Goal: Communication & Community: Answer question/provide support

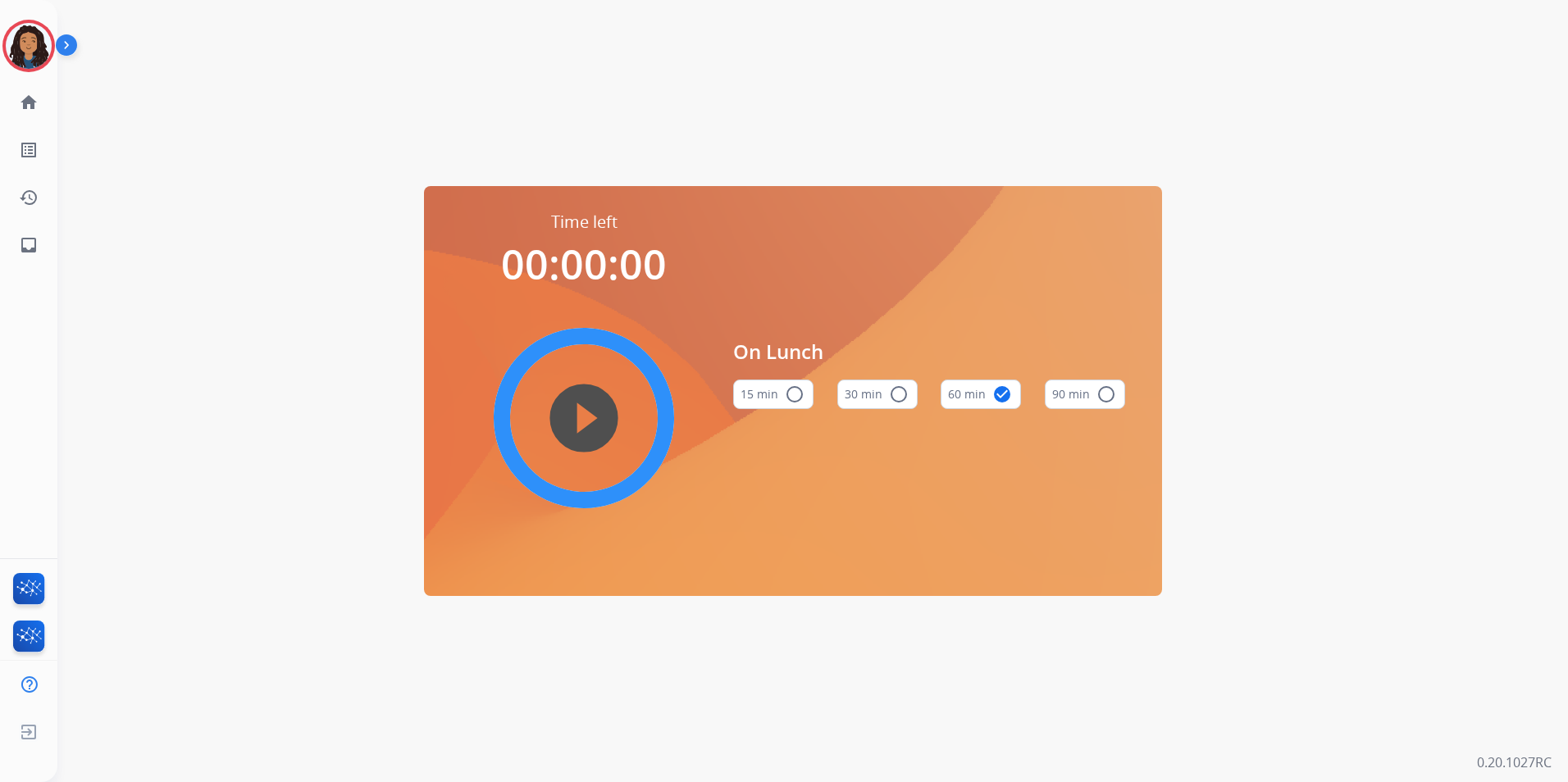
drag, startPoint x: 46, startPoint y: 53, endPoint x: 60, endPoint y: 56, distance: 14.3
click at [46, 53] on img at bounding box center [29, 46] width 46 height 46
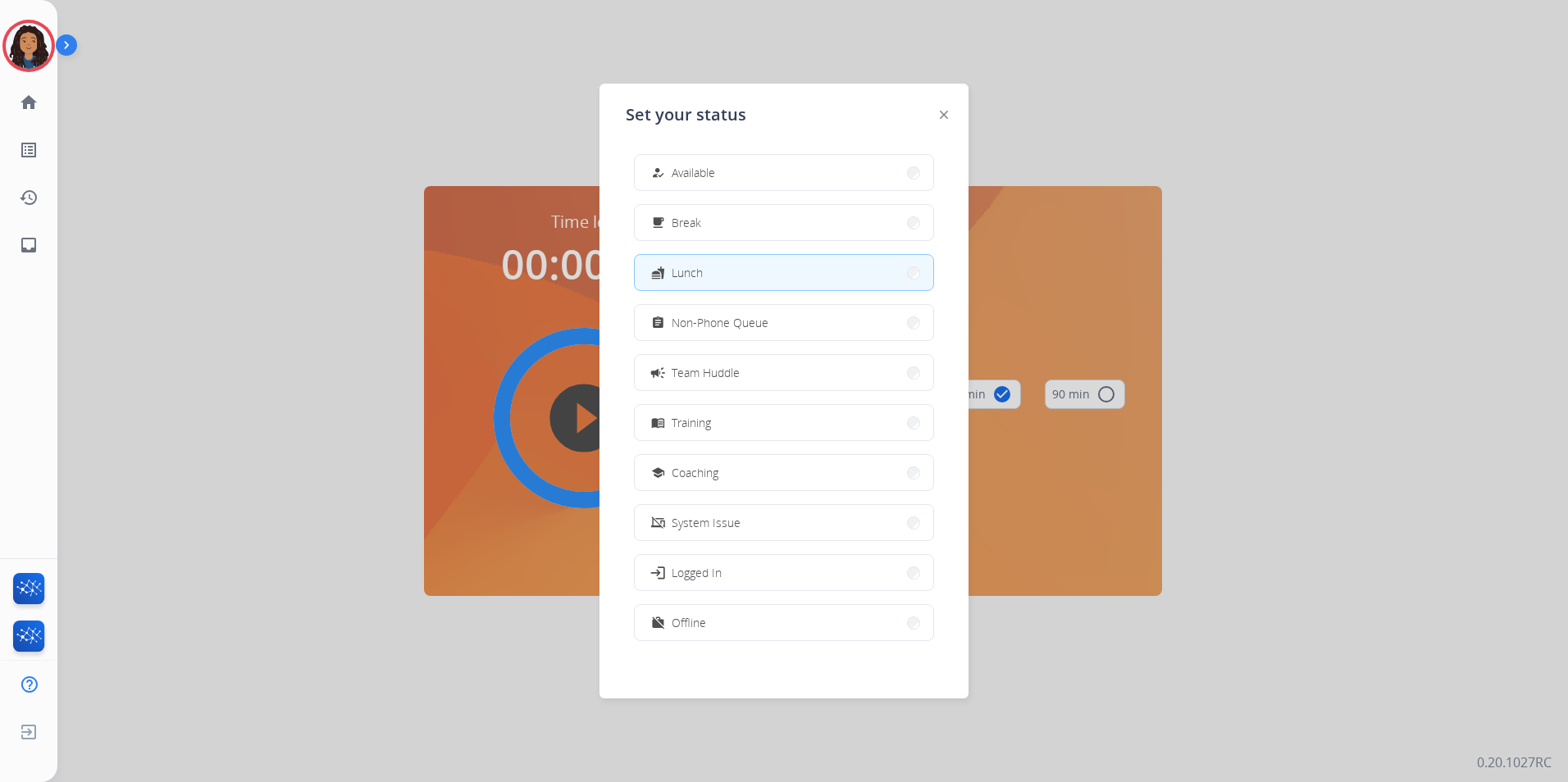
click at [756, 343] on div "how_to_reg Available free_breakfast Break fastfood Lunch assignment Non-Phone Q…" at bounding box center [784, 399] width 316 height 517
click at [757, 340] on div "how_to_reg Available free_breakfast Break fastfood Lunch assignment Non-Phone Q…" at bounding box center [784, 399] width 316 height 517
drag, startPoint x: 757, startPoint y: 340, endPoint x: 731, endPoint y: 326, distance: 29.5
click at [731, 326] on span "Non-Phone Queue" at bounding box center [720, 323] width 97 height 18
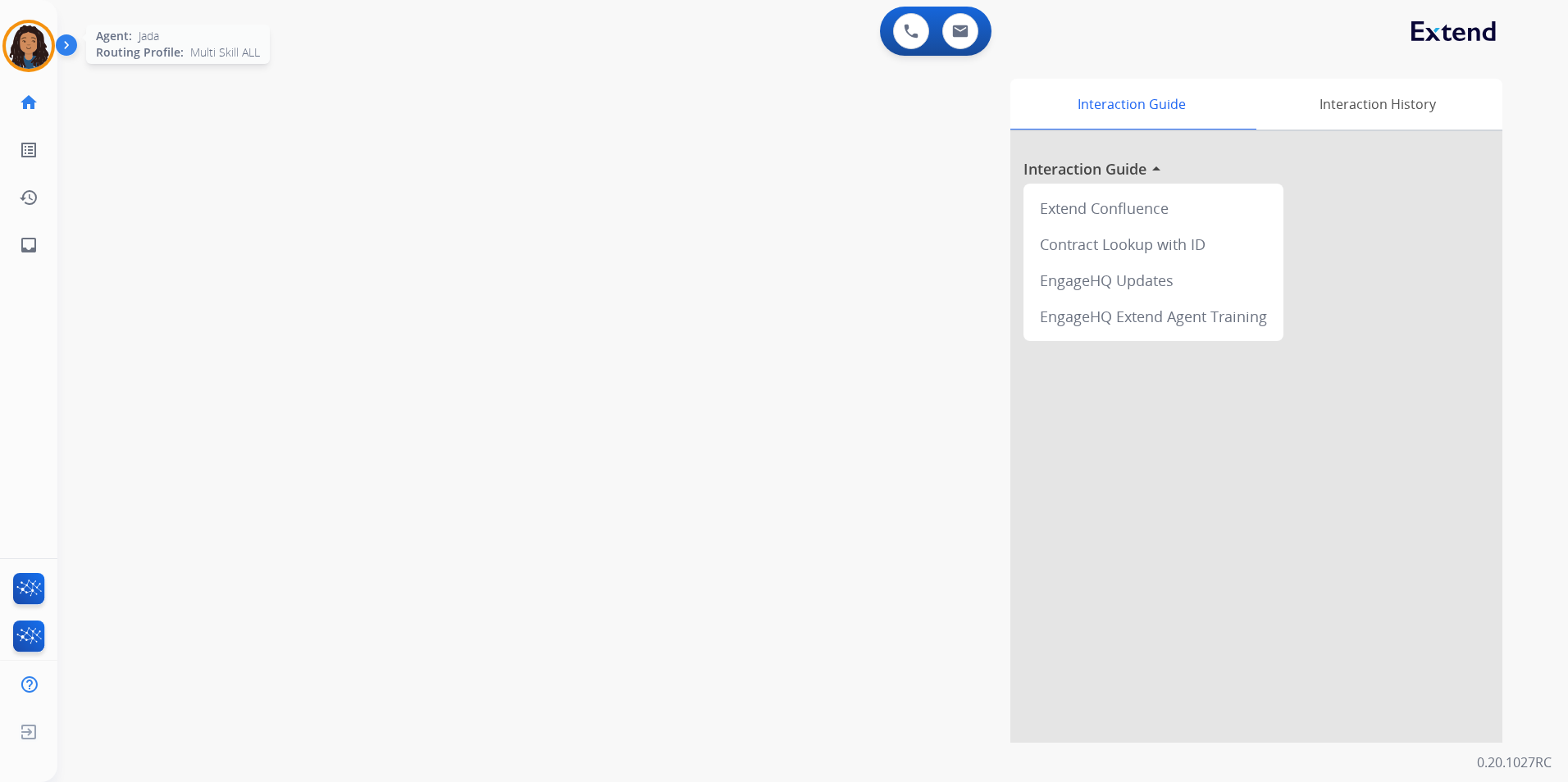
click at [30, 47] on img at bounding box center [29, 46] width 46 height 46
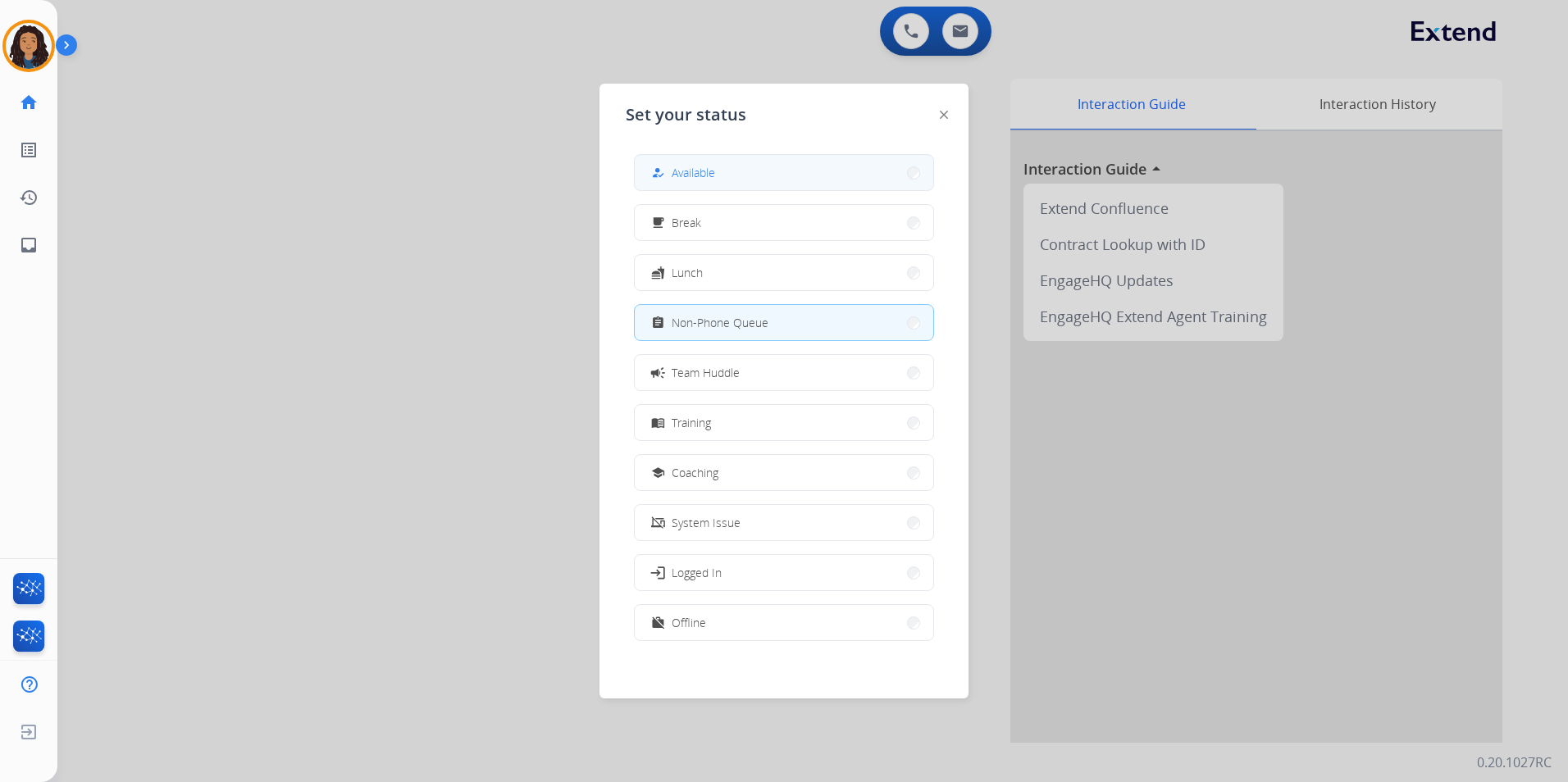
click at [690, 176] on span "Available" at bounding box center [693, 172] width 43 height 18
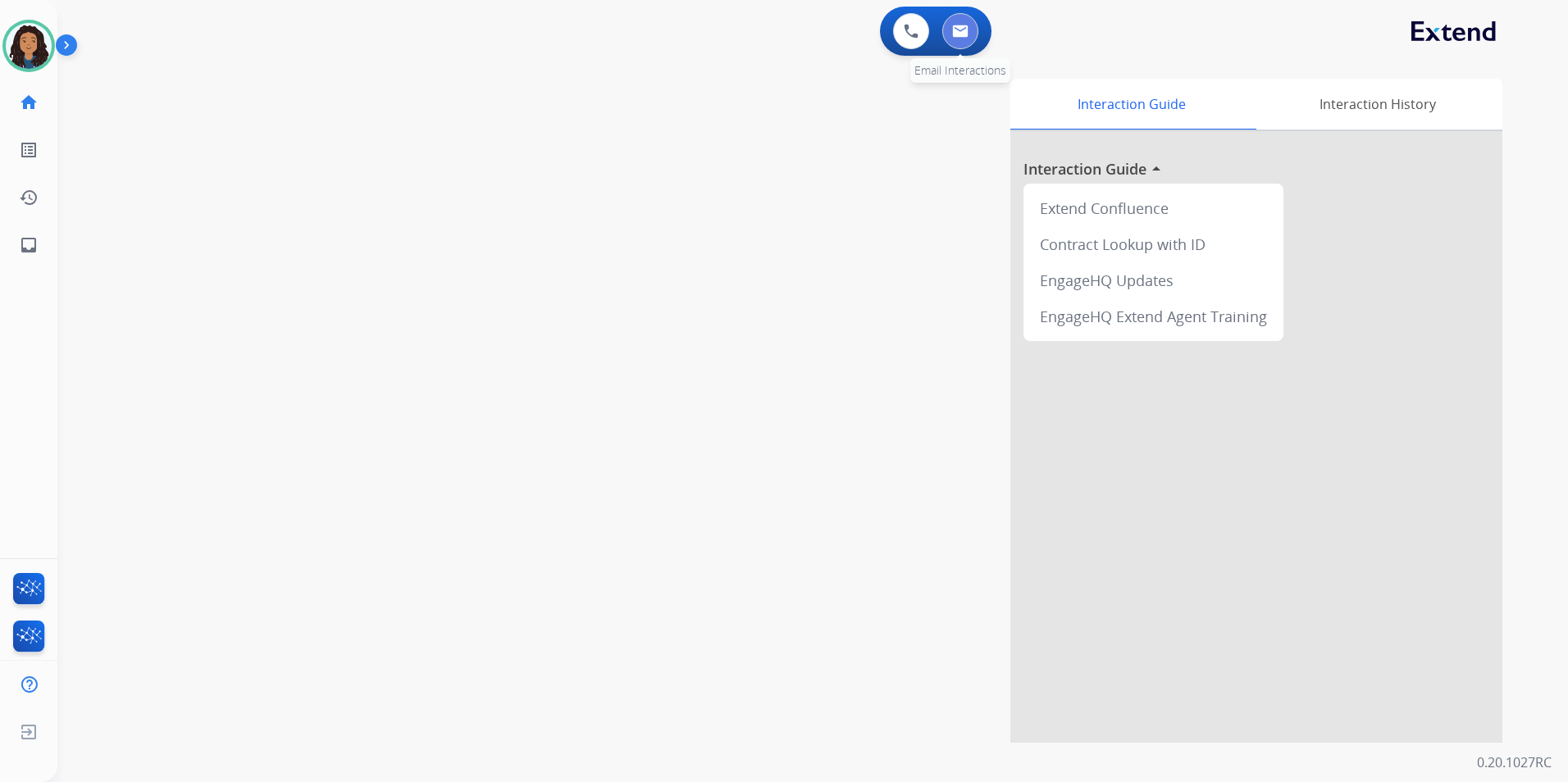
click at [969, 44] on button at bounding box center [960, 31] width 36 height 36
select select "**********"
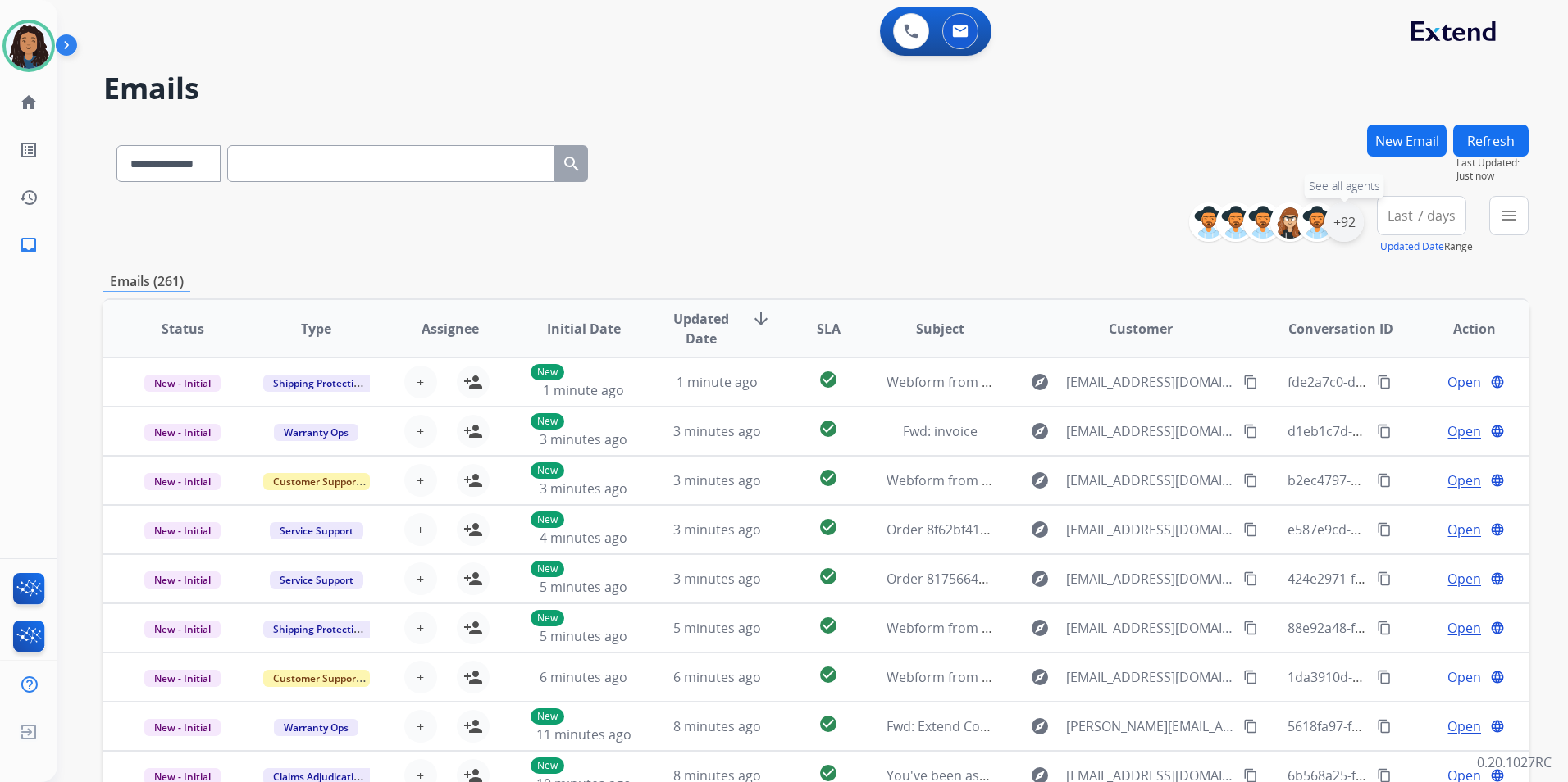
click at [1350, 227] on div "+92" at bounding box center [1344, 222] width 40 height 40
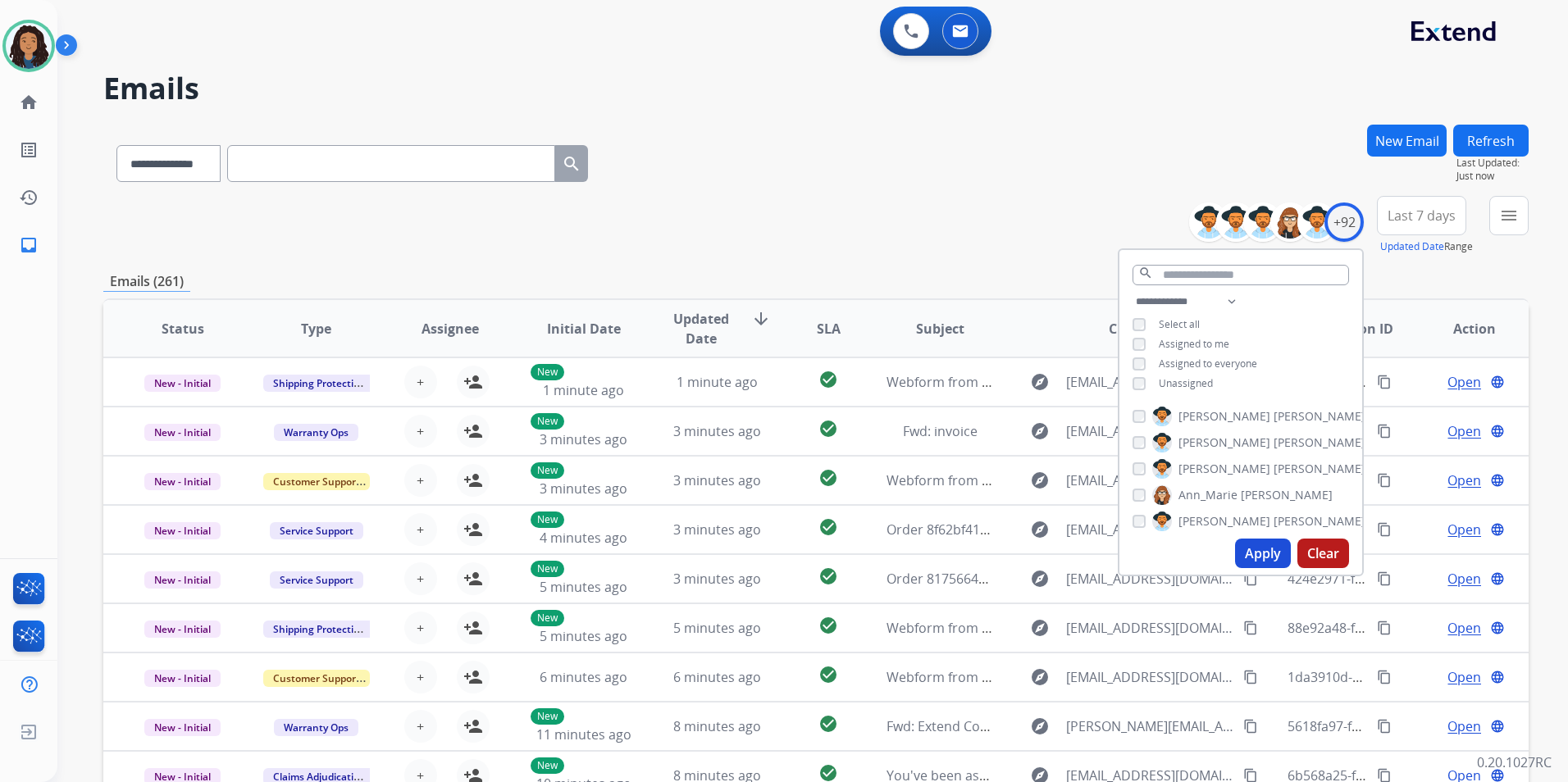
click at [1194, 381] on span "Unassigned" at bounding box center [1186, 383] width 55 height 14
click at [1252, 549] on button "Apply" at bounding box center [1263, 554] width 55 height 30
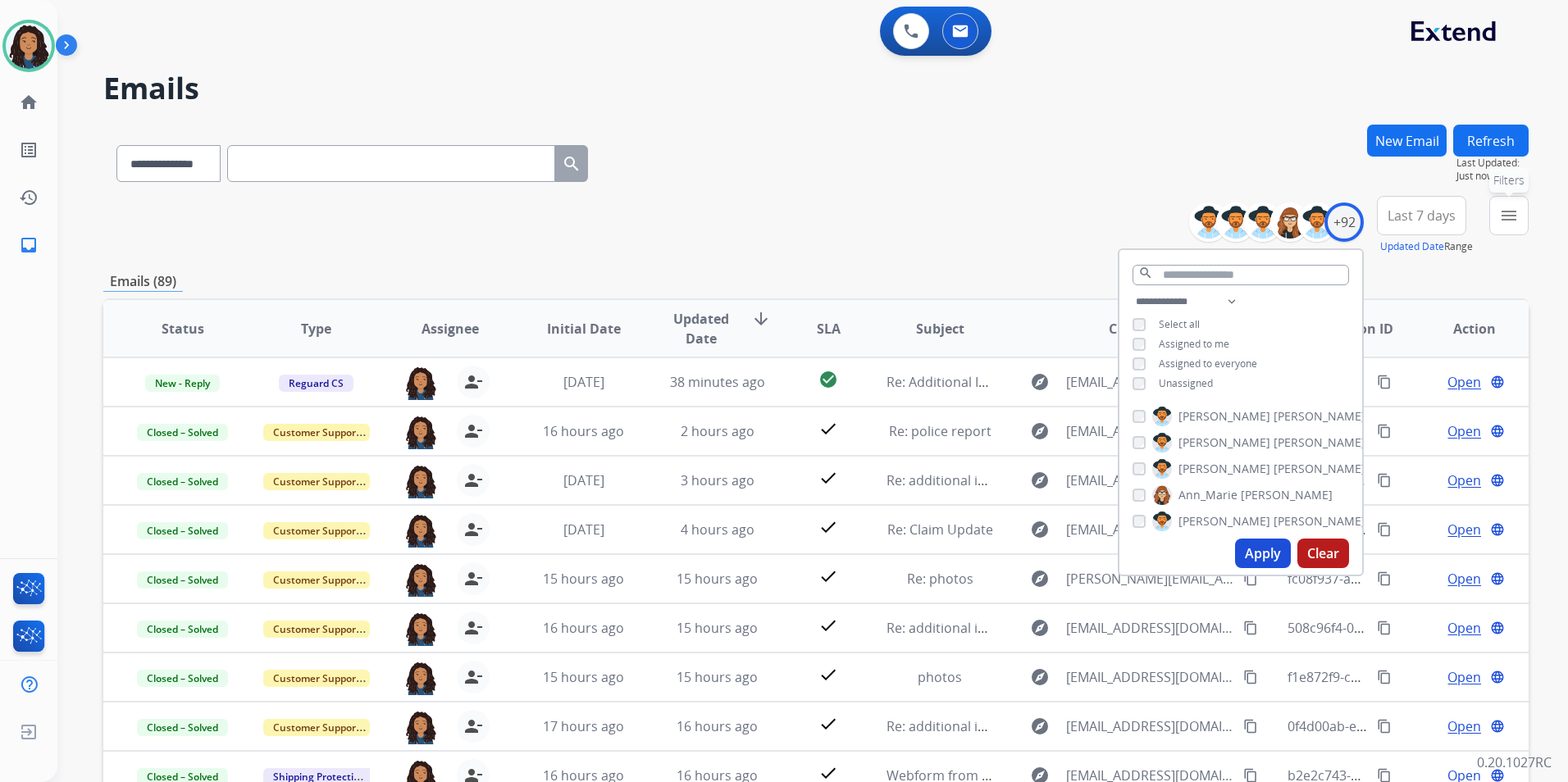
click at [1505, 212] on mat-icon "menu" at bounding box center [1509, 215] width 19 height 19
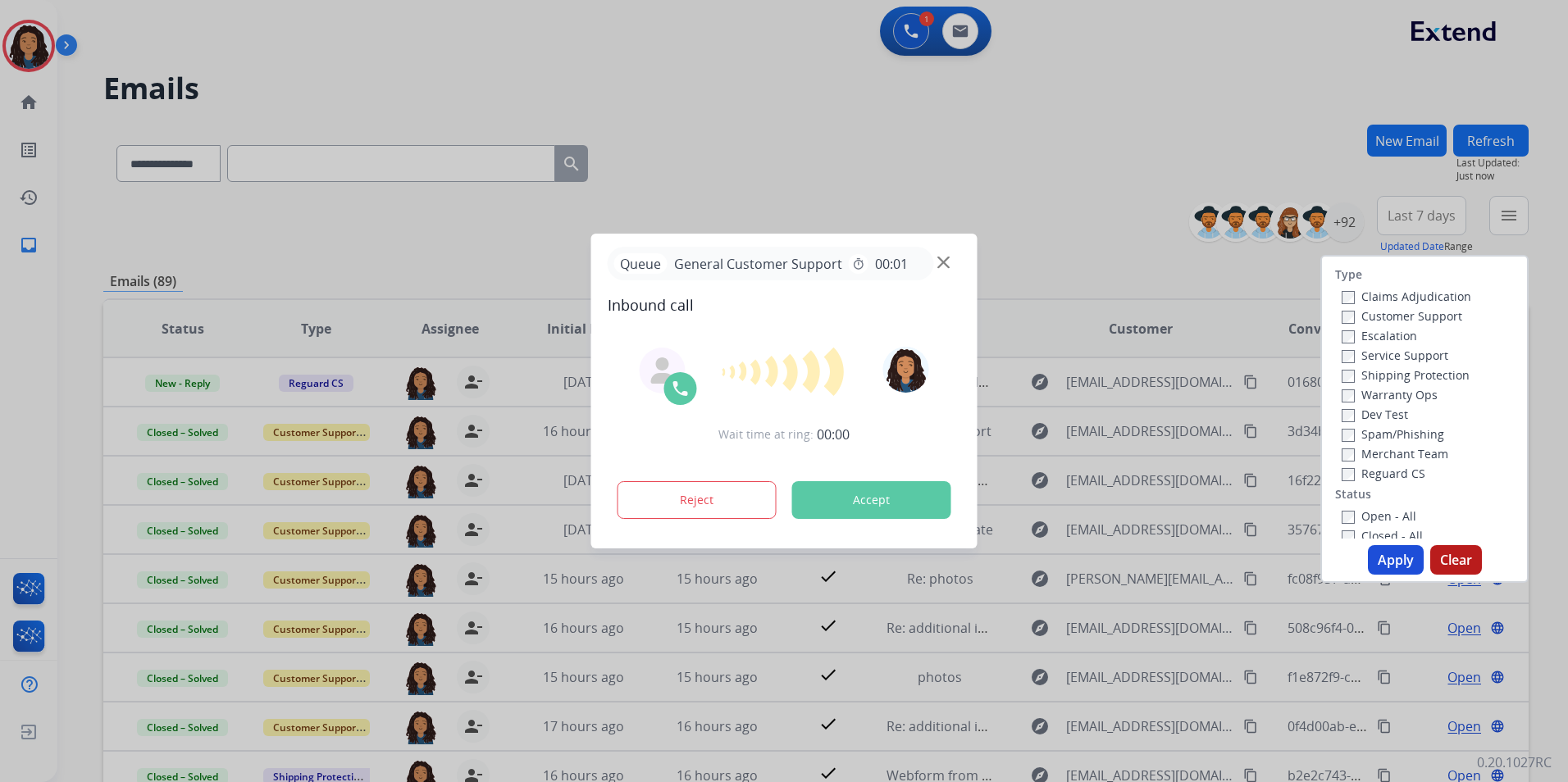
drag, startPoint x: 1386, startPoint y: 311, endPoint x: 1471, endPoint y: 384, distance: 112.0
click at [1386, 311] on label "Customer Support" at bounding box center [1403, 316] width 120 height 16
click at [1434, 372] on label "Shipping Protection" at bounding box center [1406, 374] width 128 height 16
click at [1384, 470] on label "Reguard CS" at bounding box center [1384, 473] width 84 height 16
click at [1365, 510] on label "Open - All" at bounding box center [1379, 516] width 75 height 16
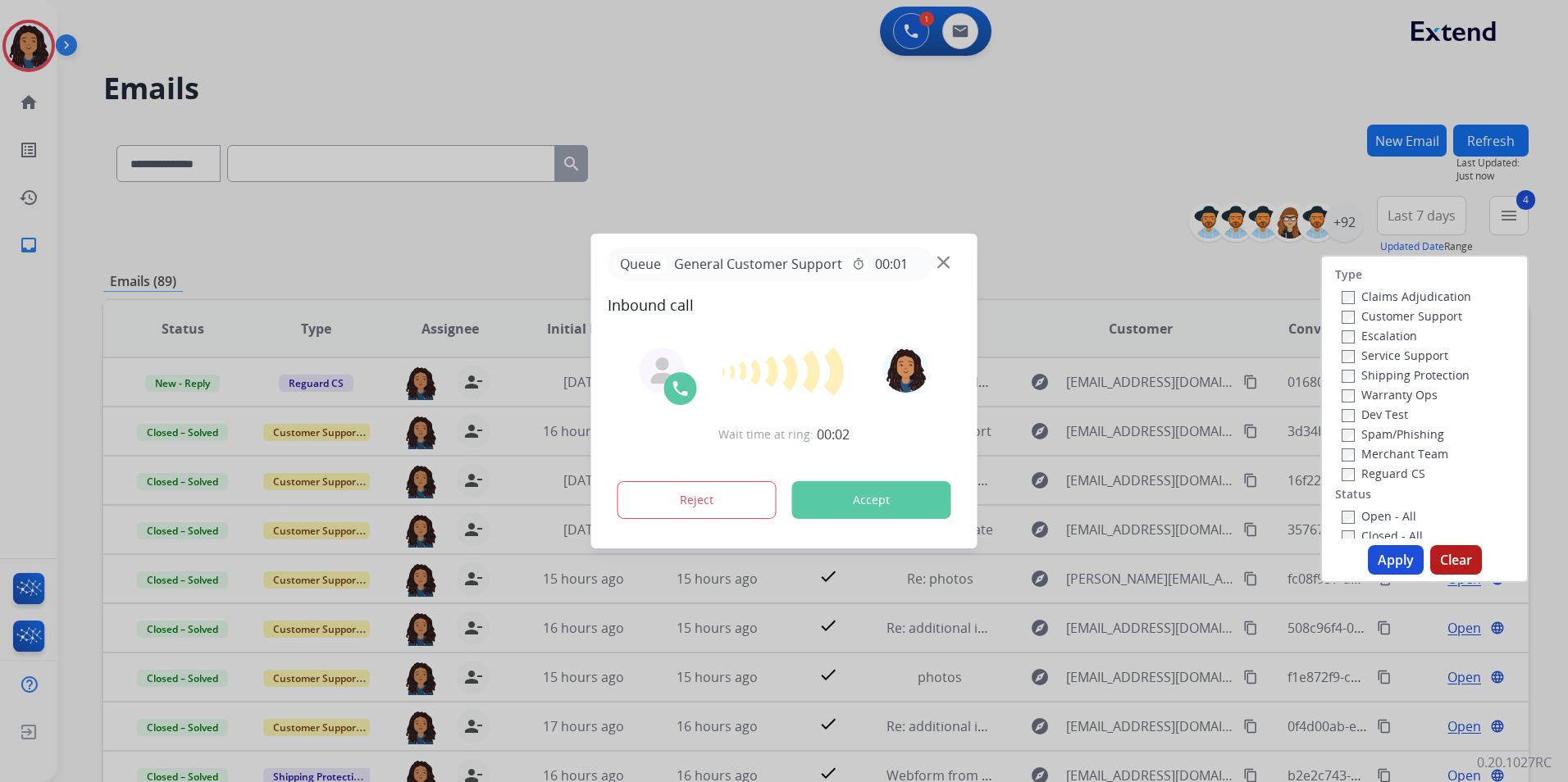
click at [1386, 556] on button "Apply" at bounding box center [1396, 560] width 55 height 30
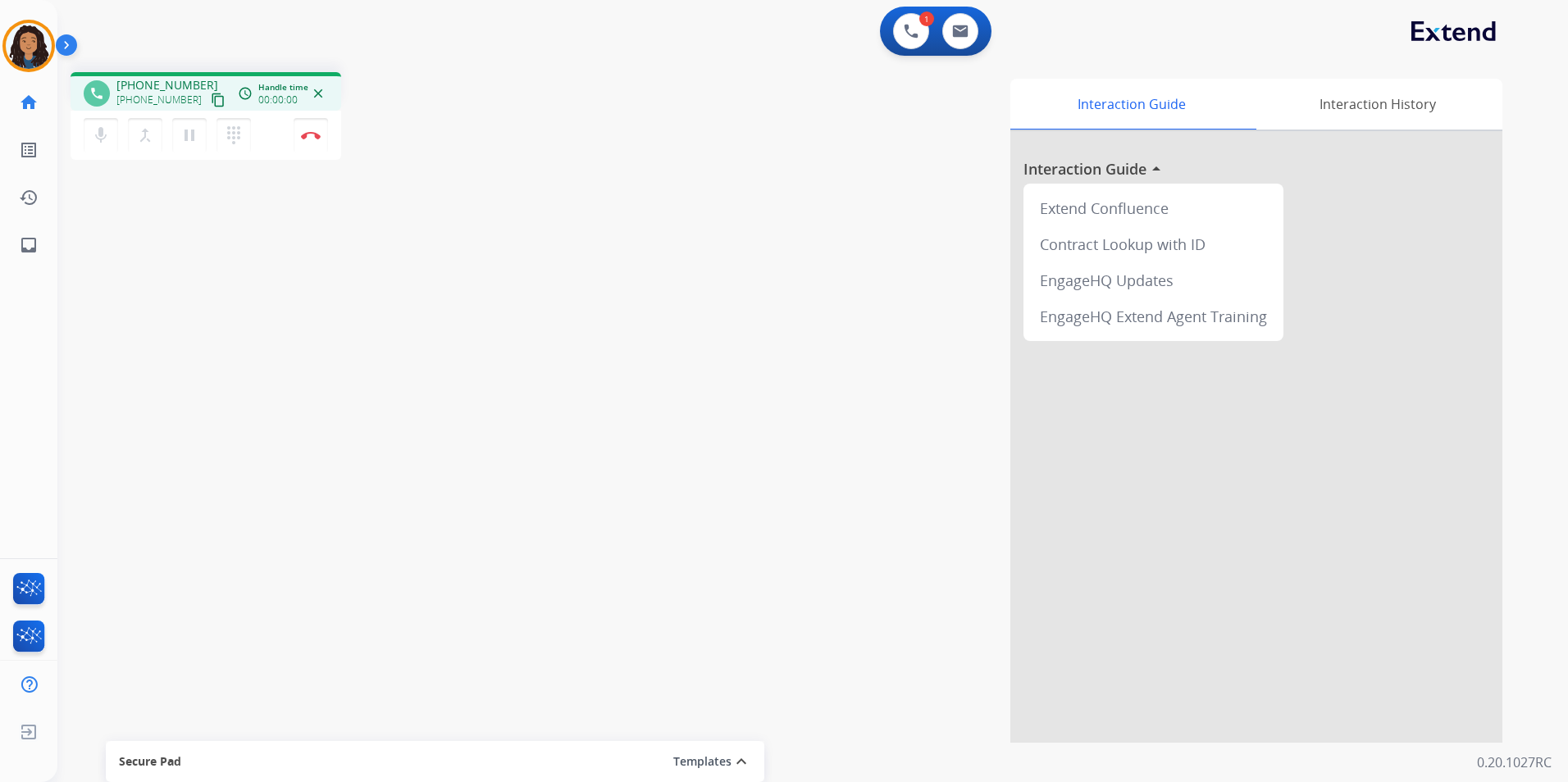
click at [211, 96] on mat-icon "content_copy" at bounding box center [218, 100] width 15 height 15
click at [302, 143] on button "Disconnect" at bounding box center [311, 135] width 34 height 34
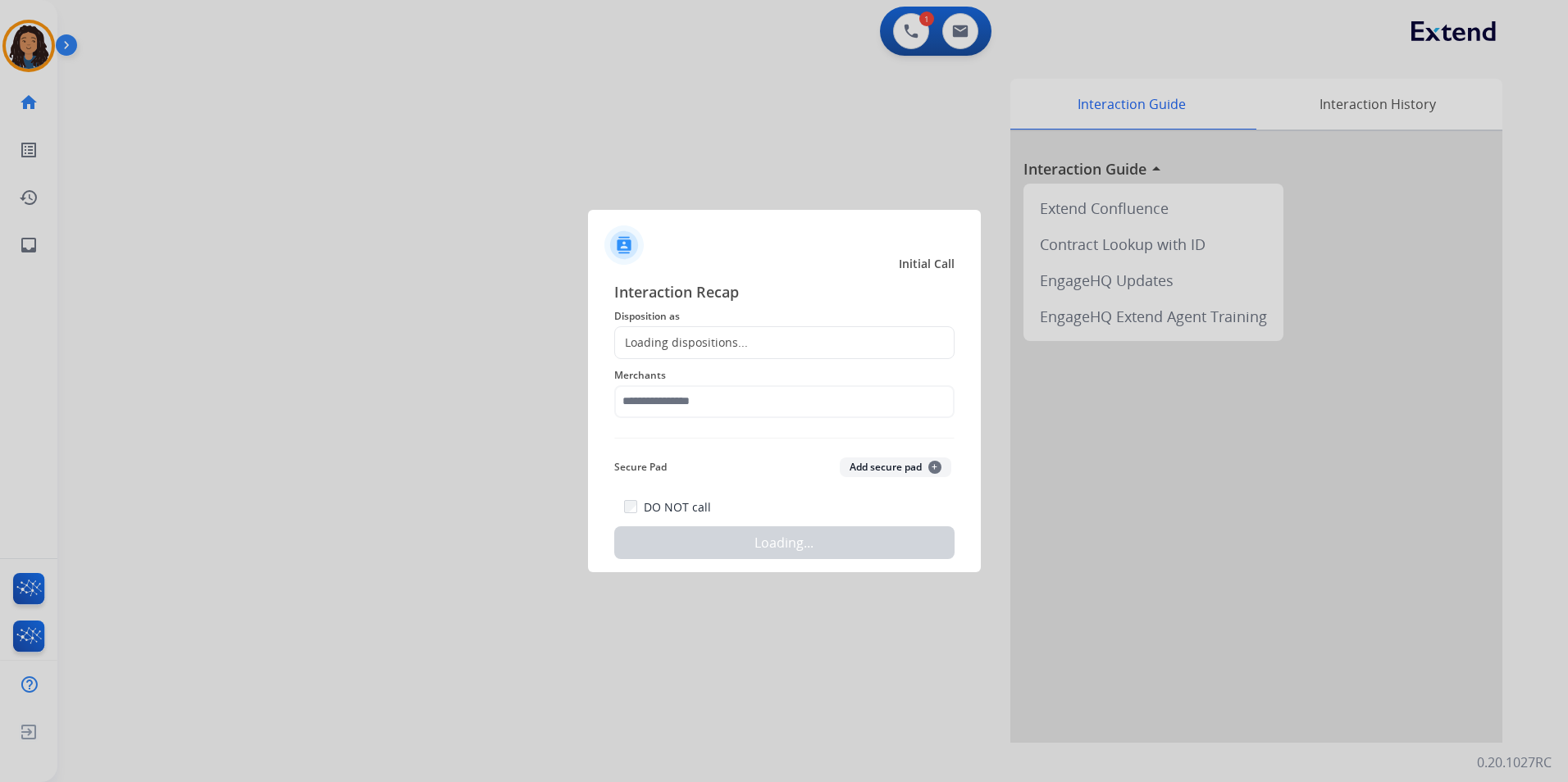
click at [734, 335] on div "Loading dispositions..." at bounding box center [681, 343] width 133 height 17
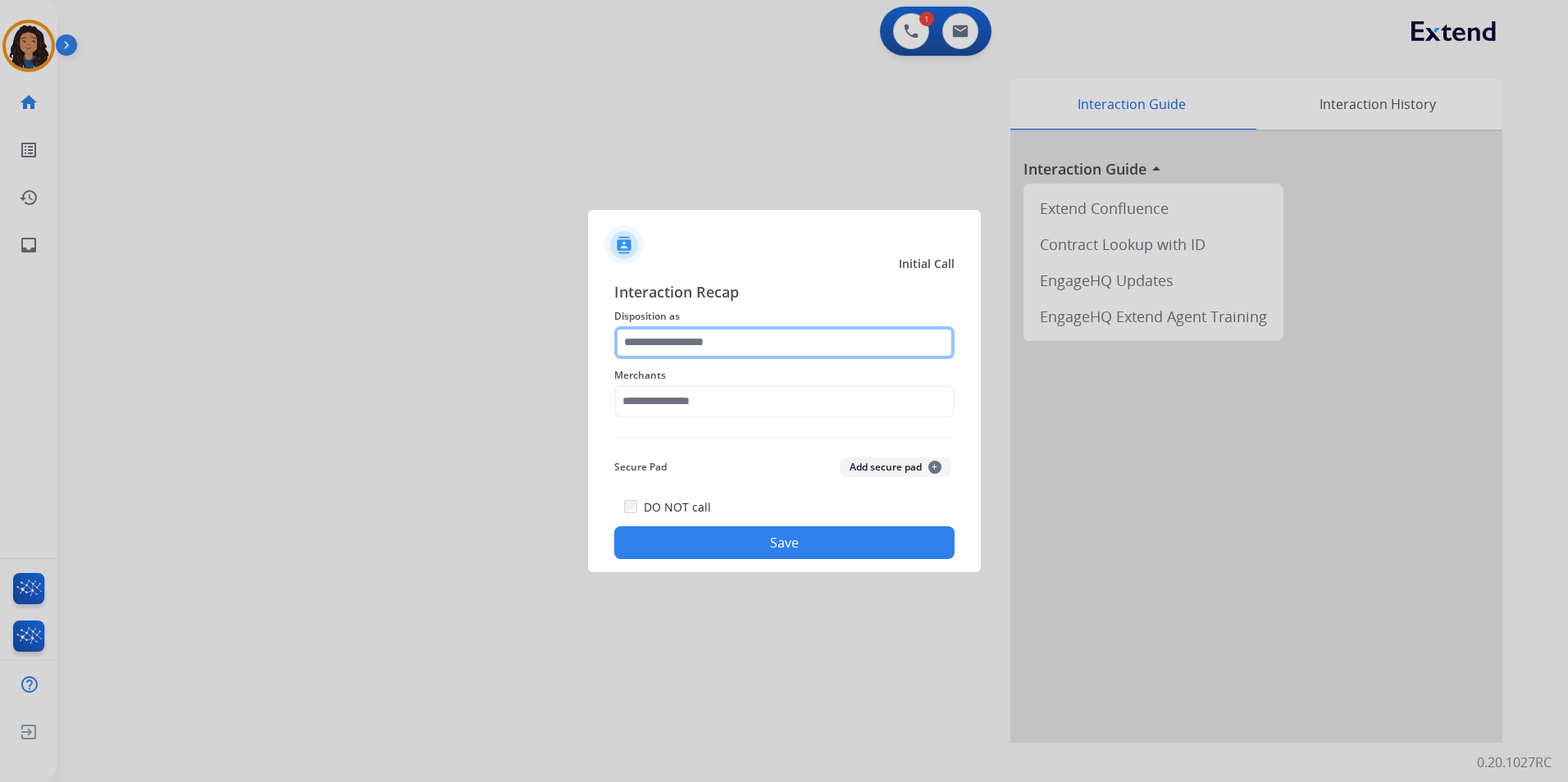
click at [733, 346] on input "text" at bounding box center [785, 342] width 340 height 32
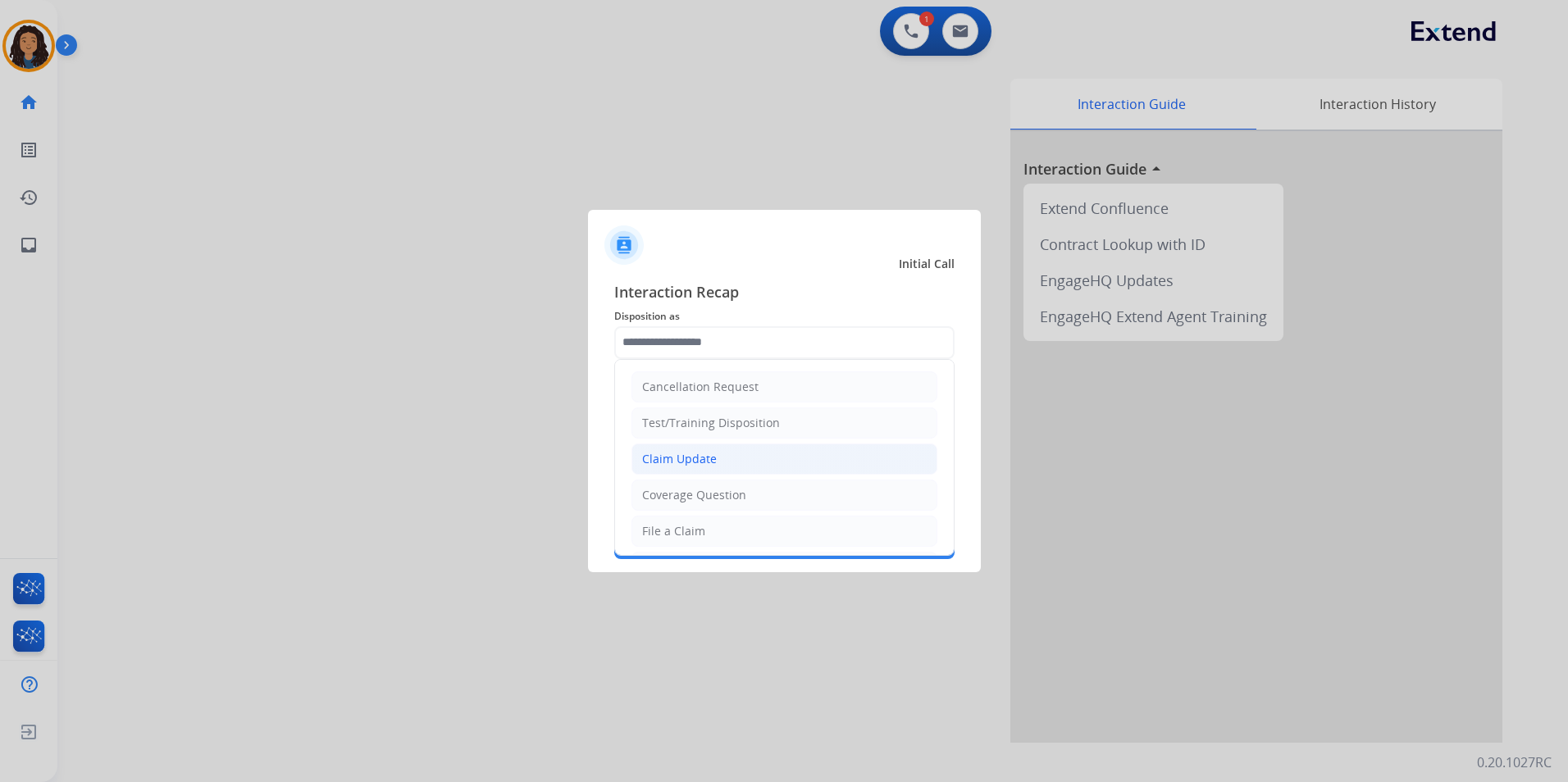
click at [704, 462] on div "Claim Update" at bounding box center [680, 459] width 75 height 17
type input "**********"
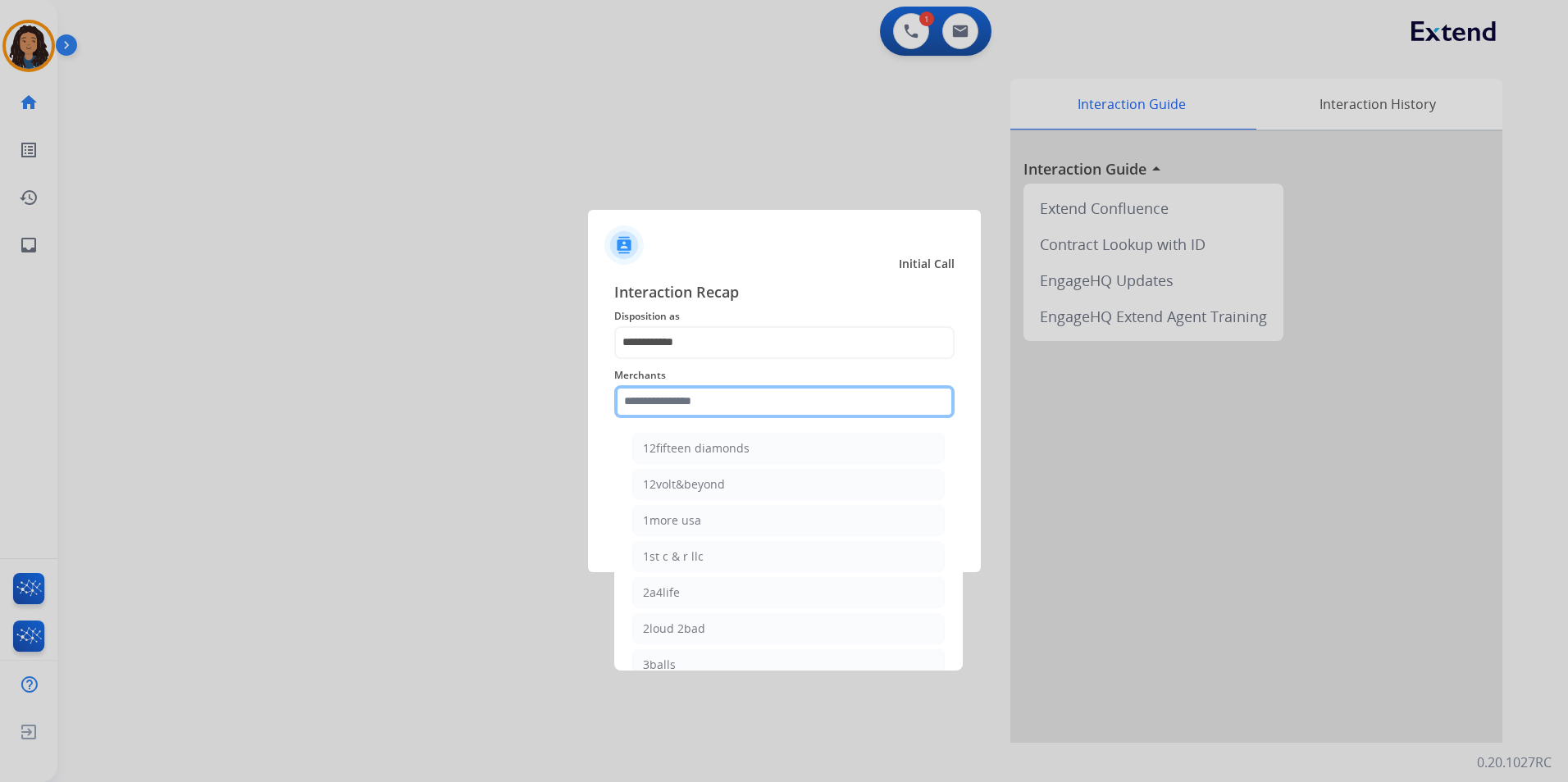
click at [676, 396] on input "text" at bounding box center [785, 401] width 340 height 32
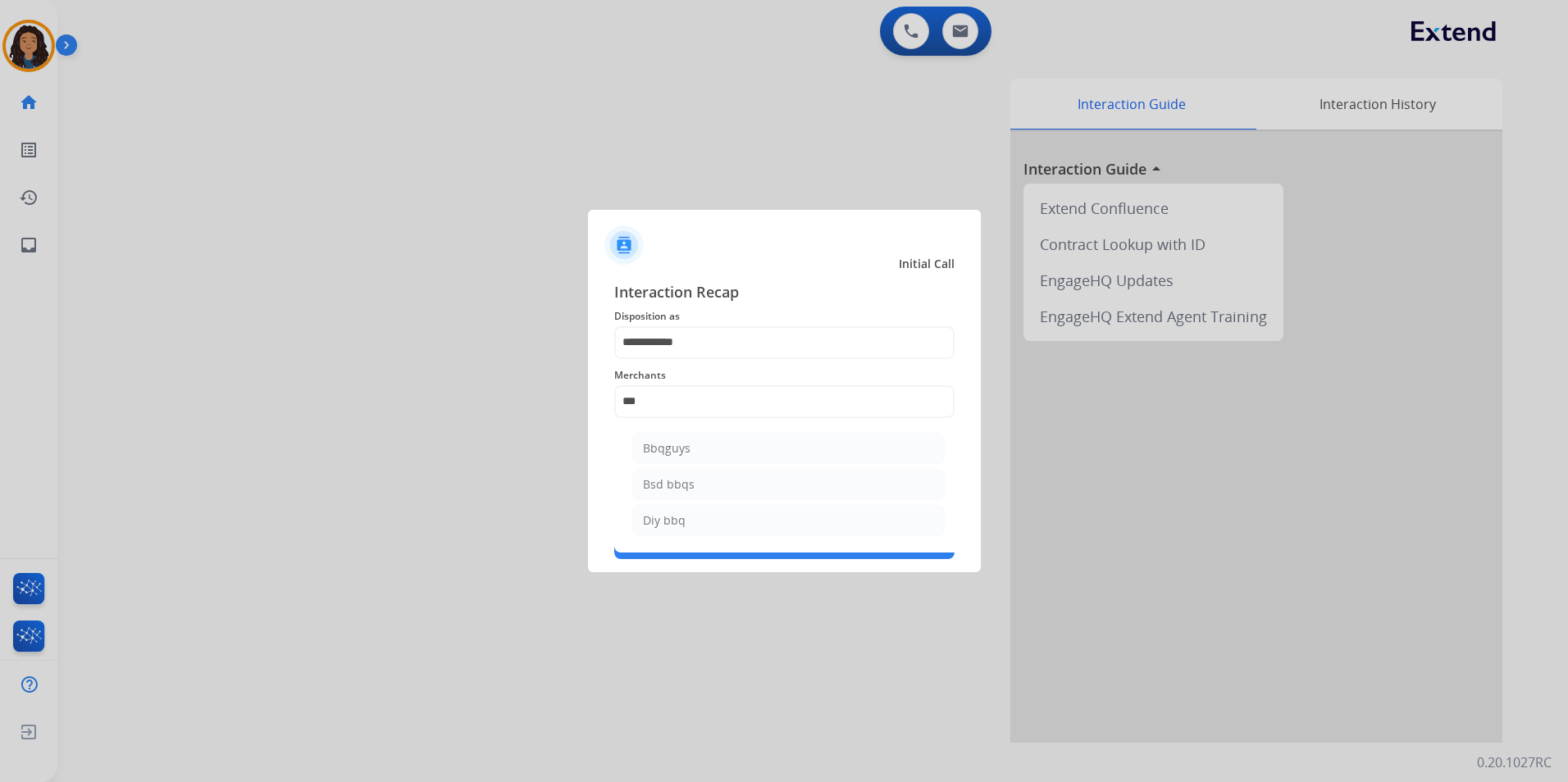
click at [692, 446] on li "Bbqguys" at bounding box center [789, 448] width 312 height 31
type input "*******"
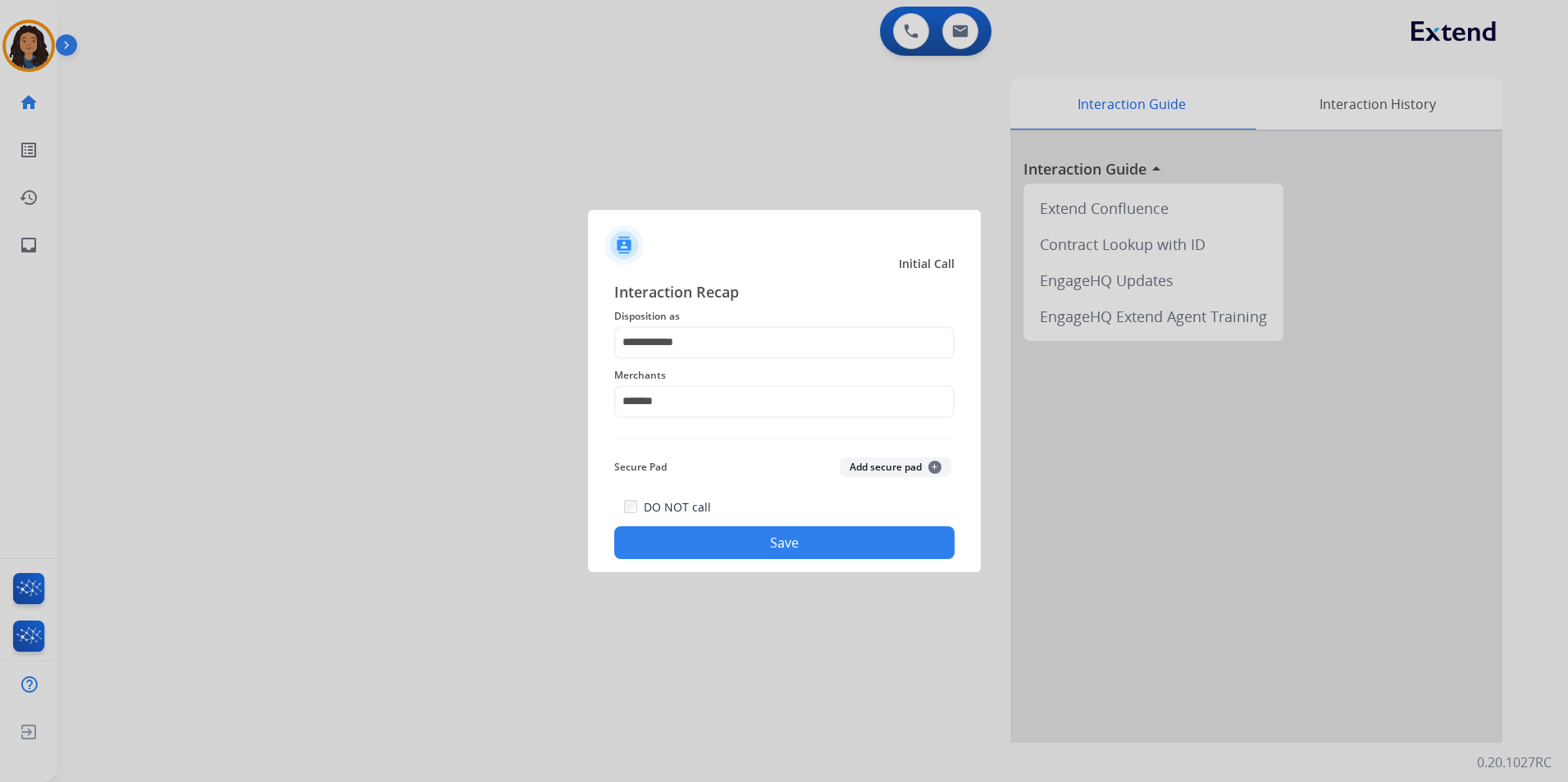
drag, startPoint x: 713, startPoint y: 545, endPoint x: 701, endPoint y: 552, distance: 13.9
click at [709, 547] on button "Save" at bounding box center [785, 543] width 340 height 32
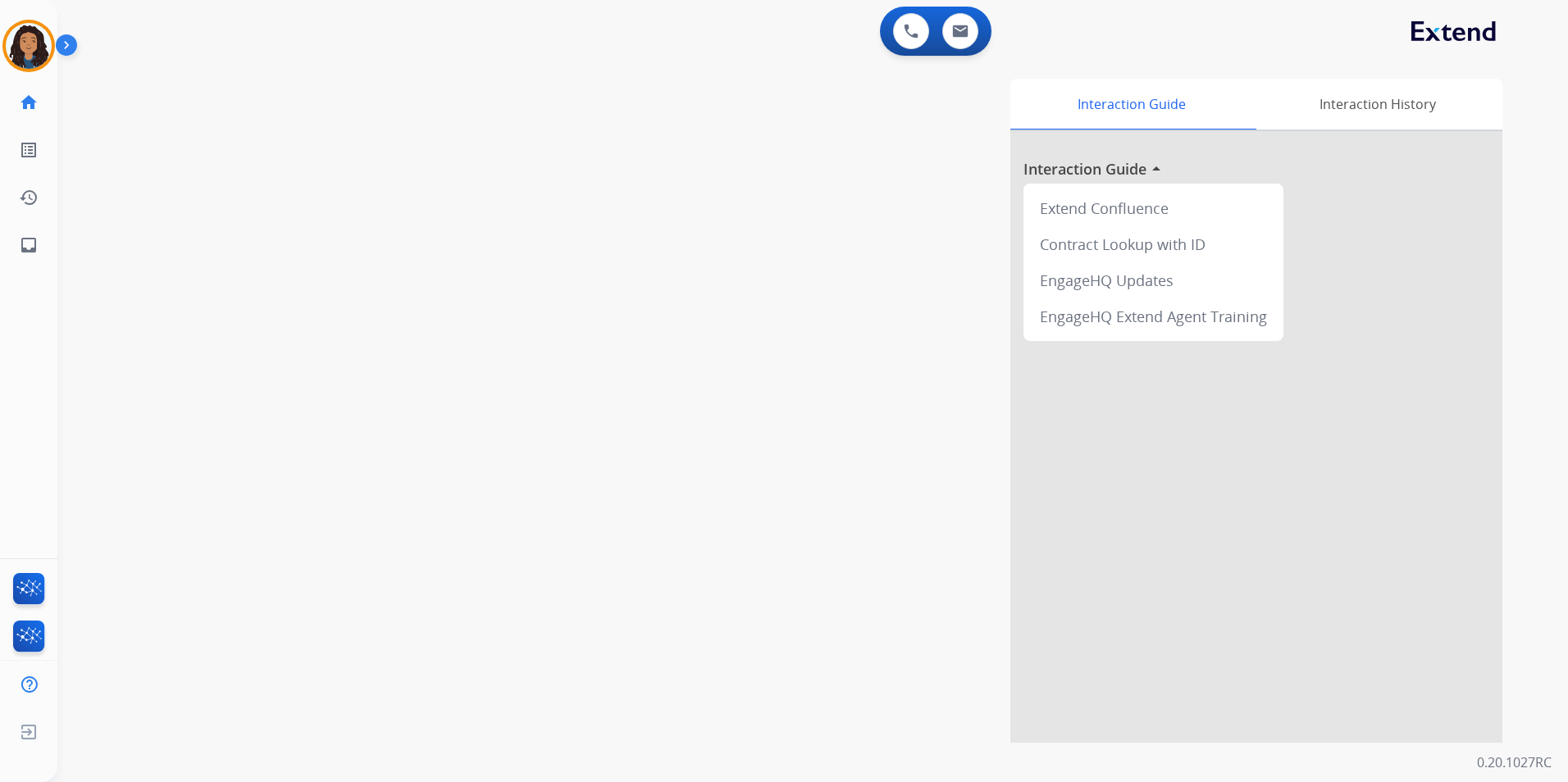
click at [320, 529] on div "swap_horiz Break voice bridge close_fullscreen Connect 3-Way Call merge_type Se…" at bounding box center [793, 401] width 1472 height 684
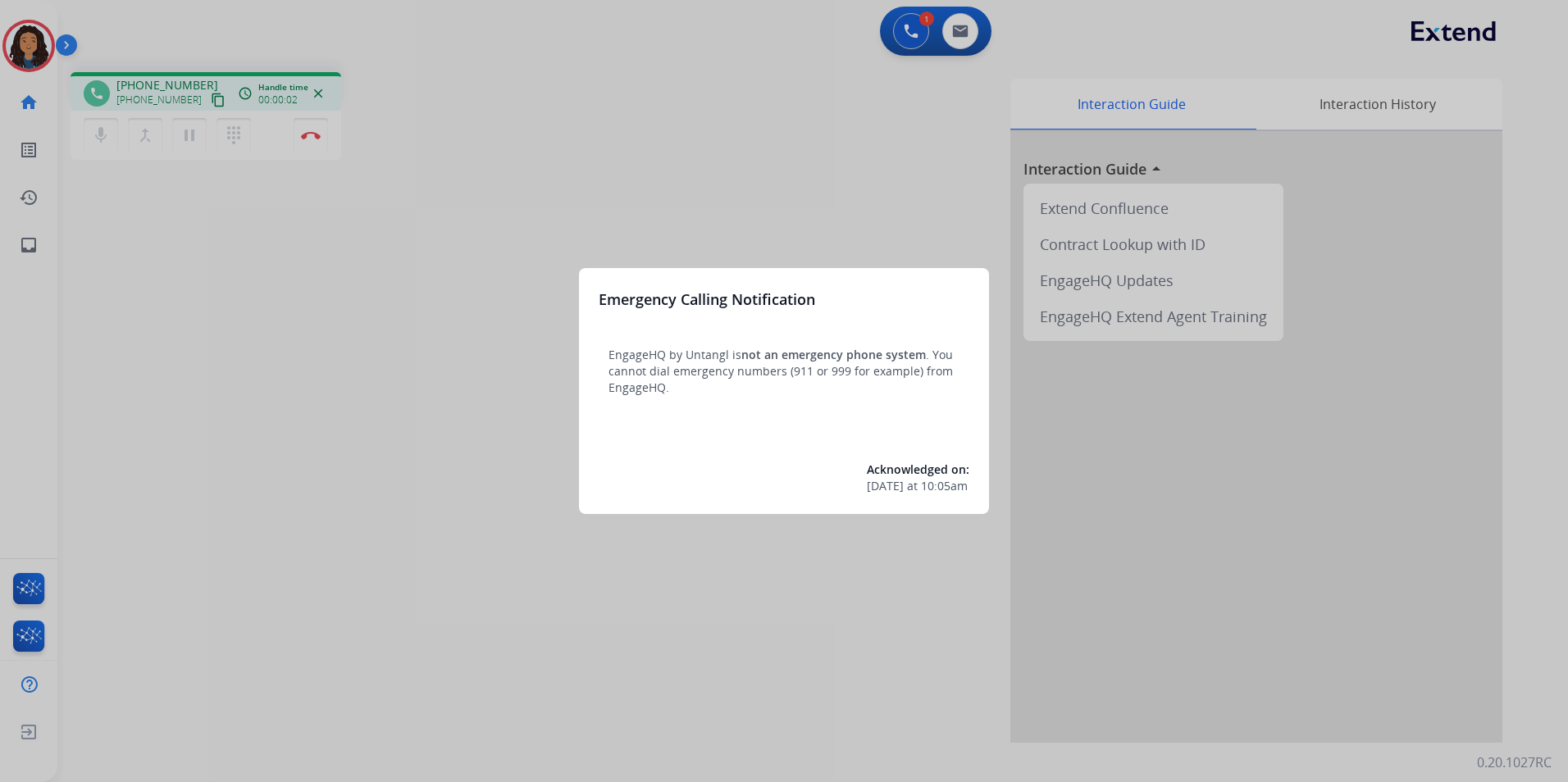
click at [321, 336] on div at bounding box center [784, 391] width 1568 height 782
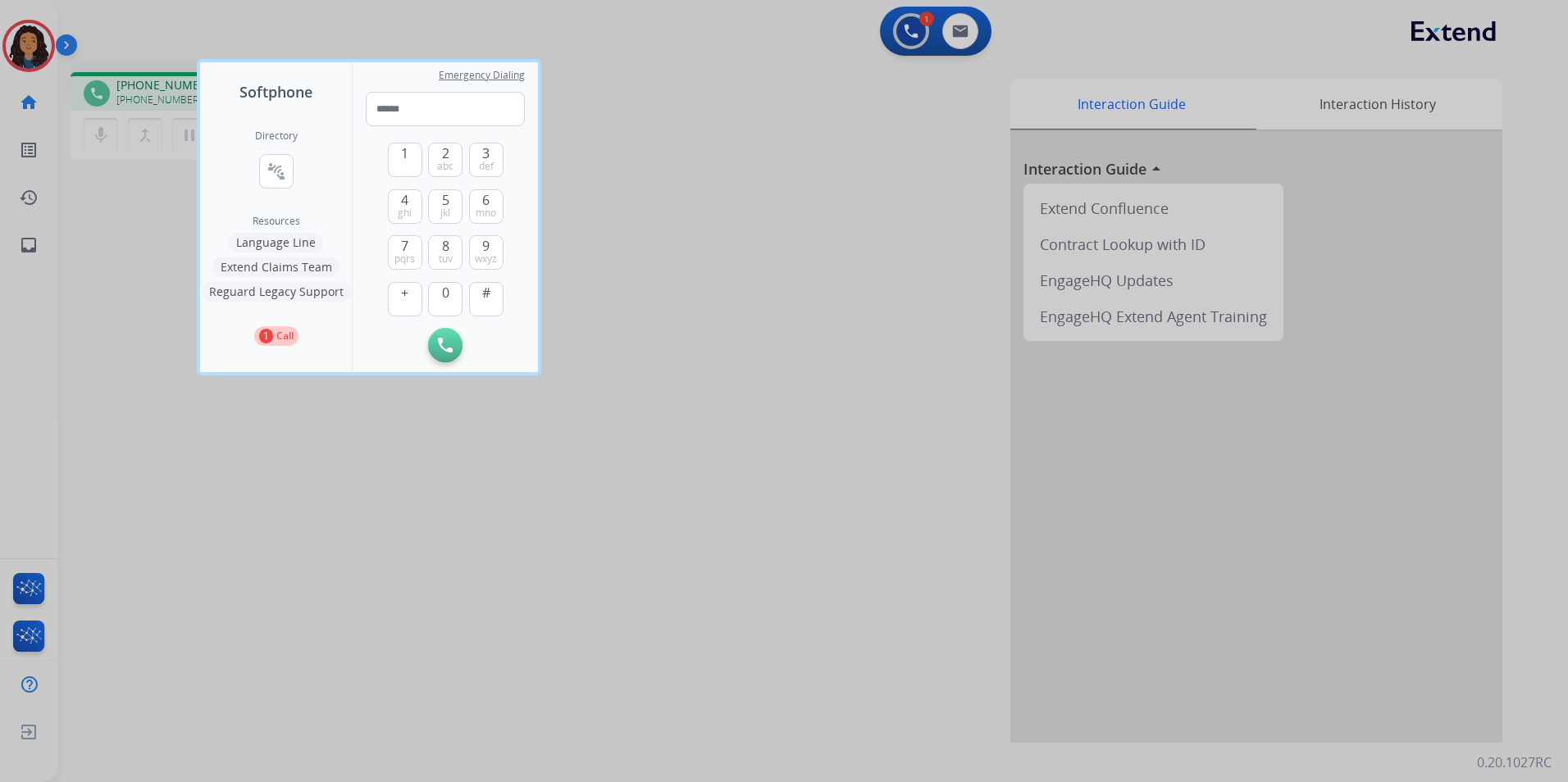
click at [223, 444] on div at bounding box center [784, 391] width 1568 height 782
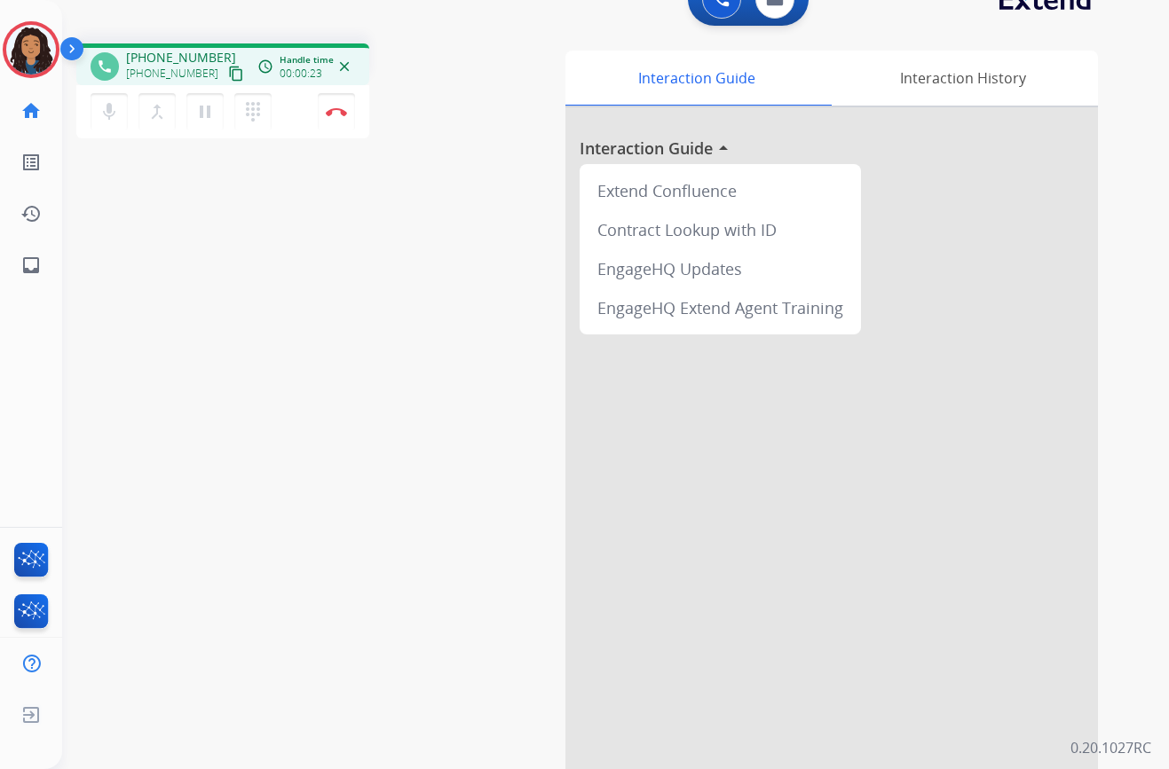
click at [489, 98] on div "phone +15104808958 +15104808958 content_copy access_time Call metrics Queue 00:…" at bounding box center [291, 93] width 431 height 100
click at [487, 97] on div "phone +15104808958 +15104808958 content_copy access_time Call metrics Queue 00:…" at bounding box center [291, 93] width 431 height 100
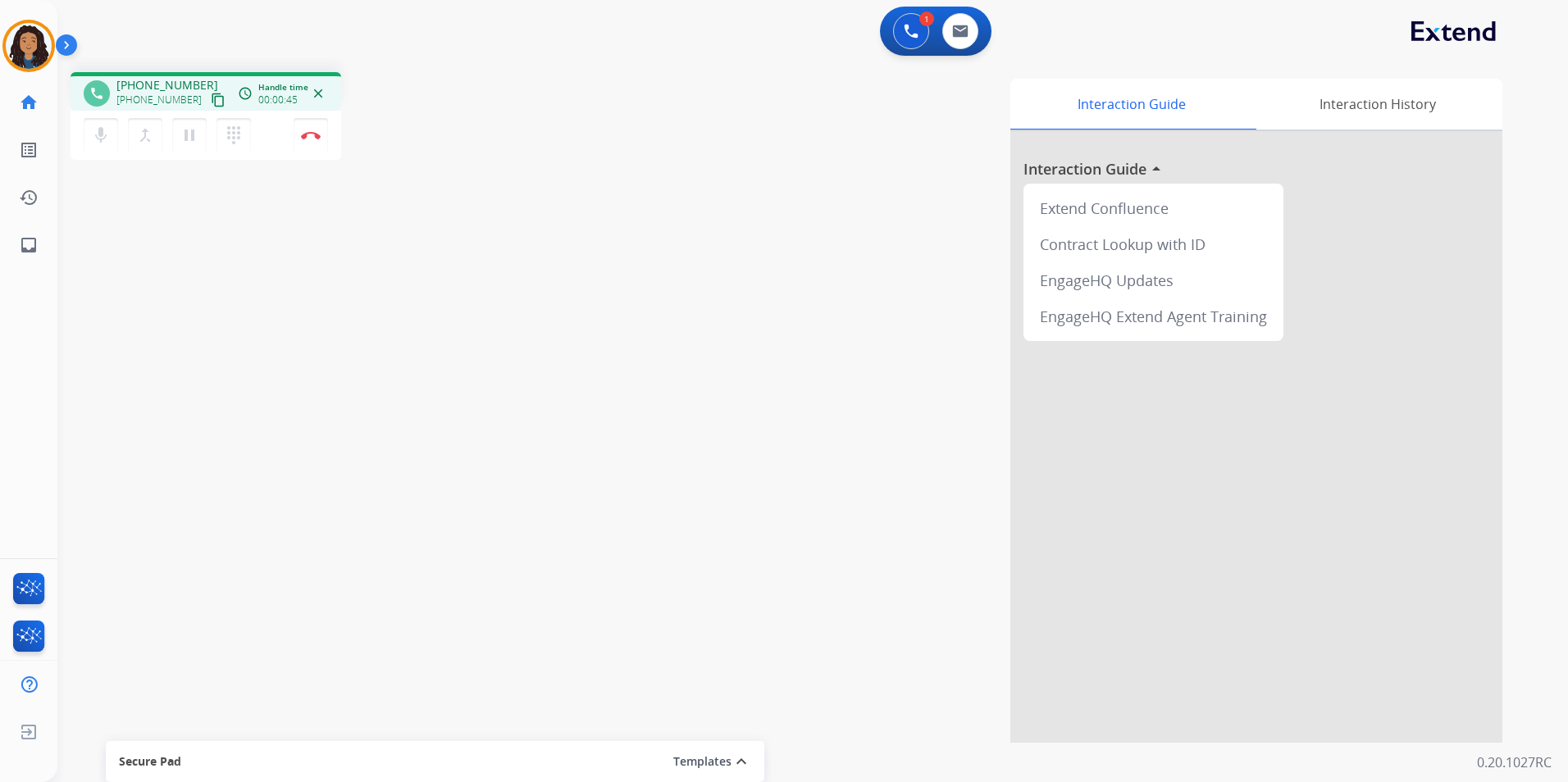
click at [178, 44] on div "1 Voice Interactions 0 Email Interactions" at bounding box center [802, 32] width 1452 height 53
drag, startPoint x: 178, startPoint y: 44, endPoint x: 136, endPoint y: 58, distance: 44.3
click at [136, 58] on div "1 Voice Interactions 0 Email Interactions" at bounding box center [802, 32] width 1452 height 53
click at [136, 55] on div "1 Voice Interactions 0 Email Interactions" at bounding box center [802, 32] width 1452 height 53
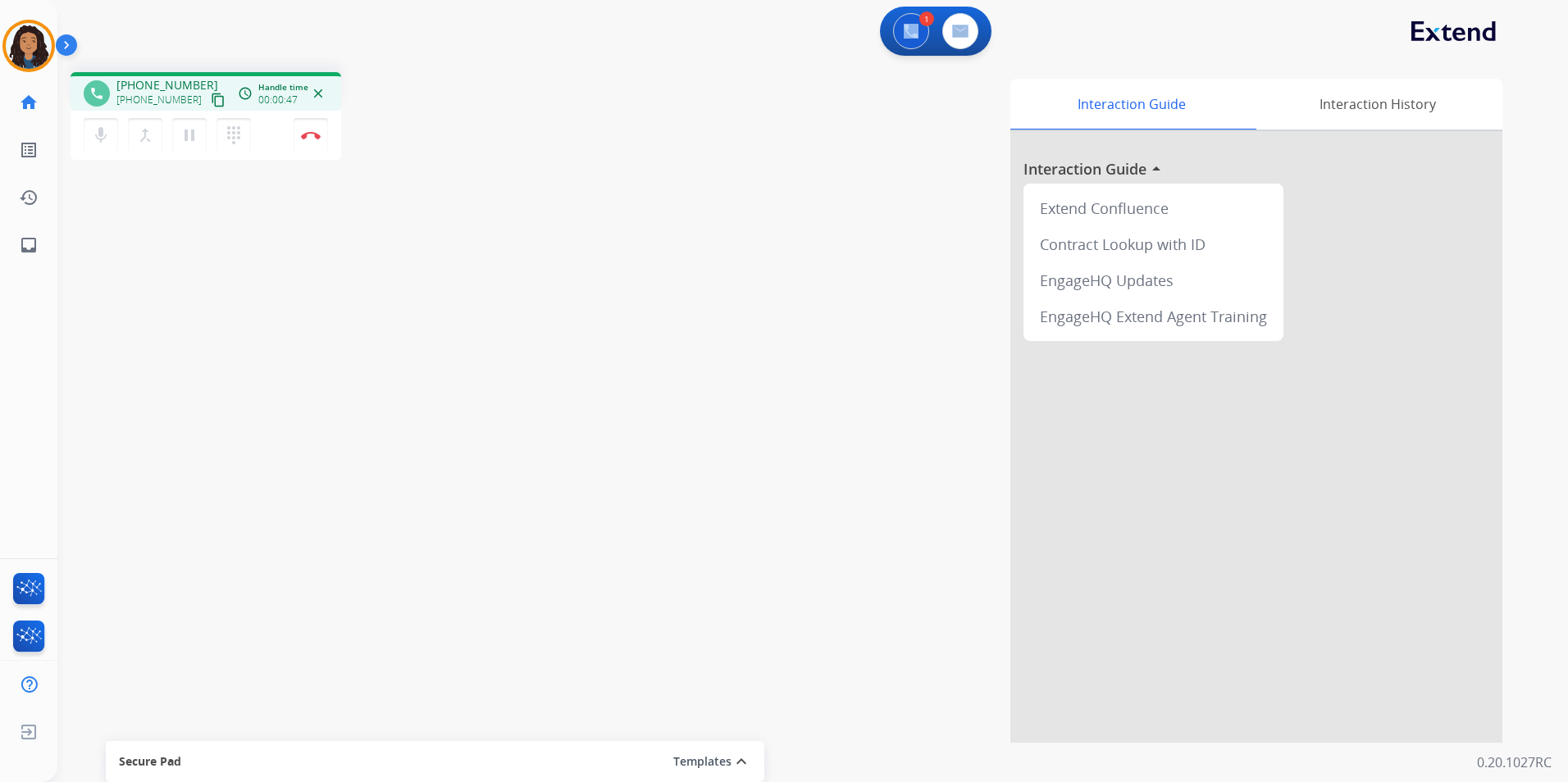
click at [137, 54] on div "1 Voice Interactions 0 Email Interactions" at bounding box center [802, 32] width 1452 height 53
drag, startPoint x: 77, startPoint y: 74, endPoint x: 108, endPoint y: 80, distance: 31.6
click at [83, 77] on div "phone +15104808958 +15104808958 content_copy access_time Call metrics Queue 00:…" at bounding box center [205, 92] width 271 height 39
click at [304, 139] on img at bounding box center [311, 135] width 19 height 8
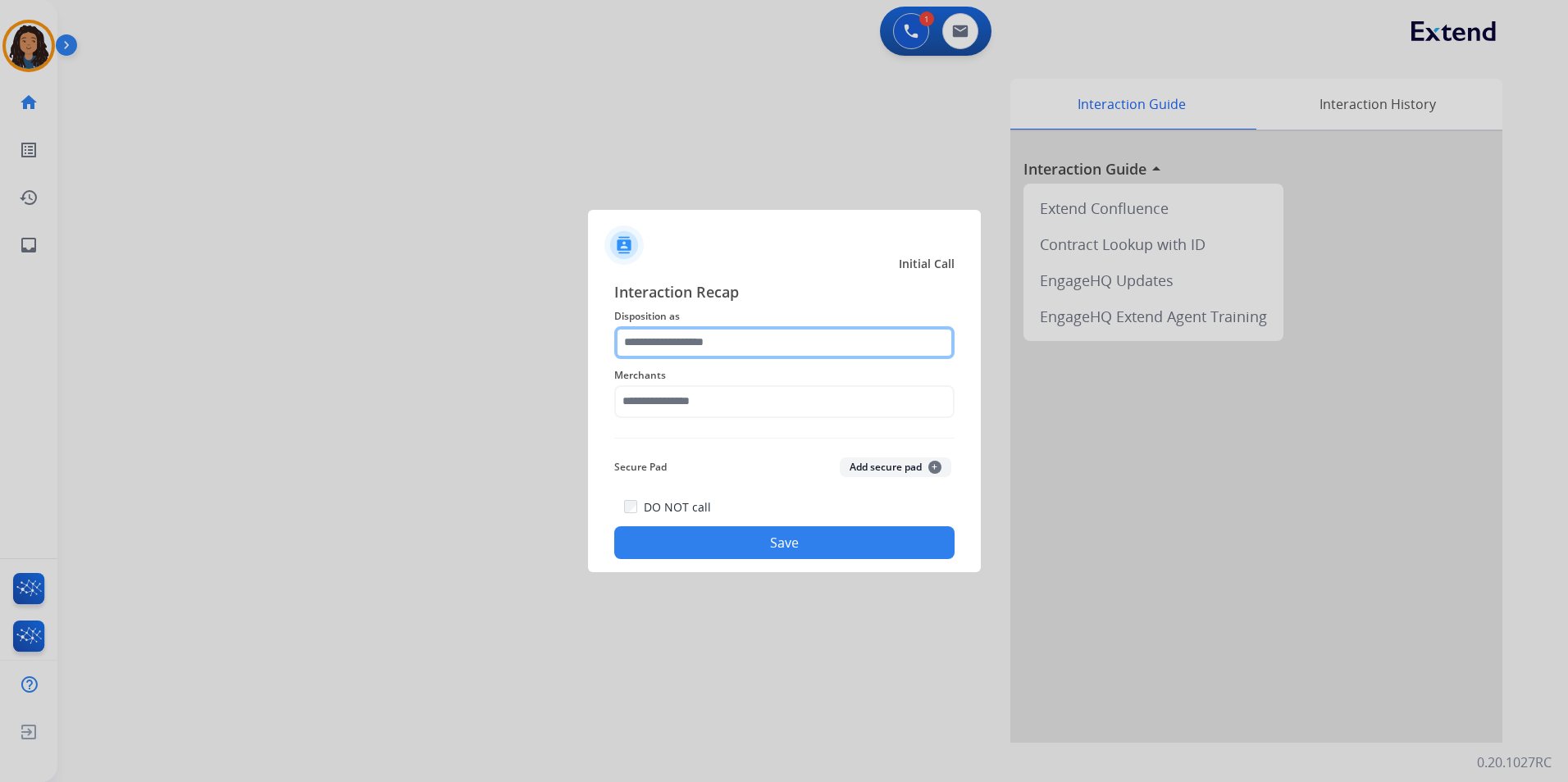
click at [717, 355] on input "text" at bounding box center [785, 342] width 340 height 32
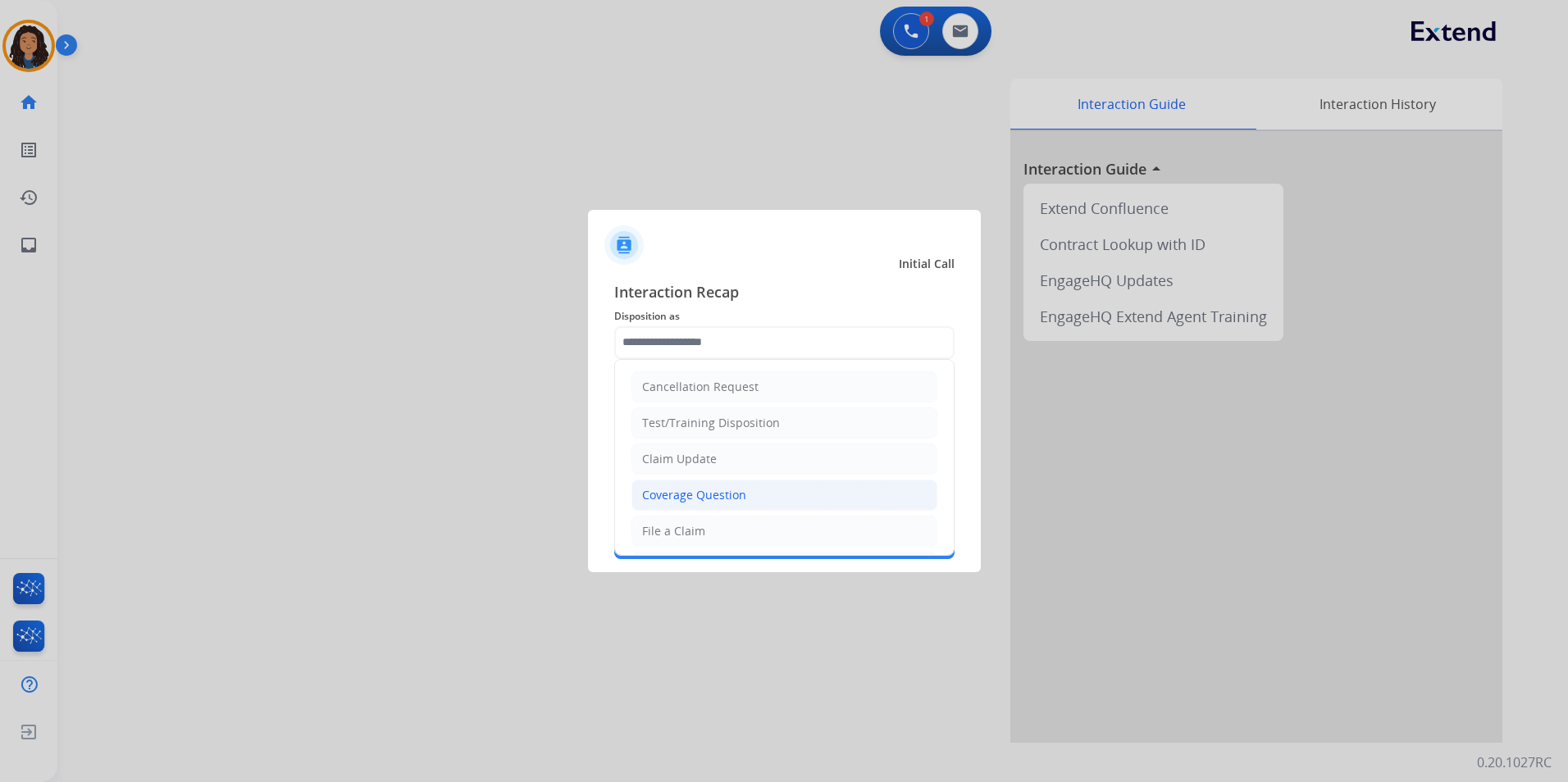
drag, startPoint x: 724, startPoint y: 487, endPoint x: 717, endPoint y: 481, distance: 9.2
click at [723, 487] on div "Coverage Question" at bounding box center [694, 495] width 104 height 17
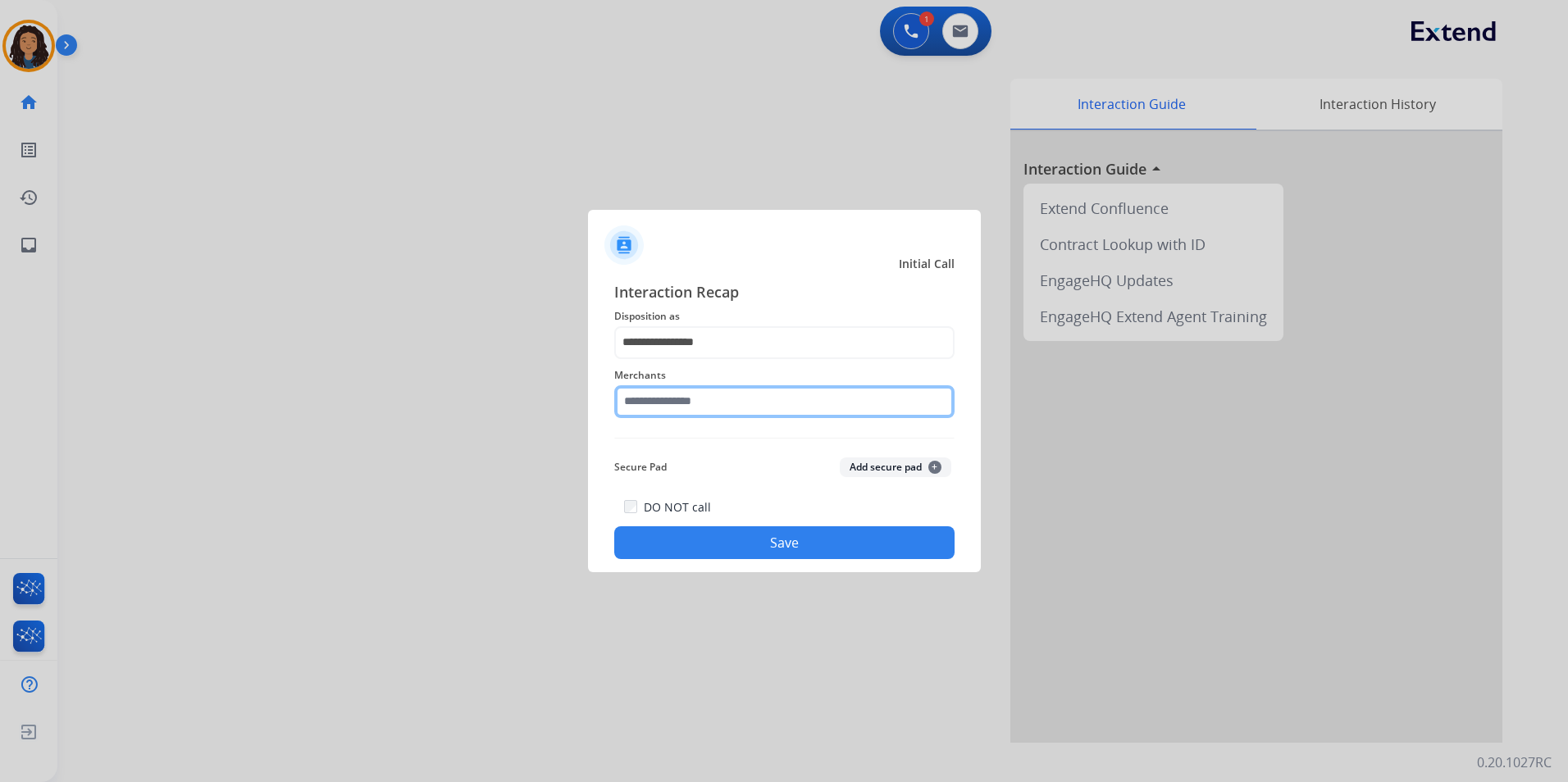
click at [698, 409] on input "text" at bounding box center [785, 401] width 340 height 32
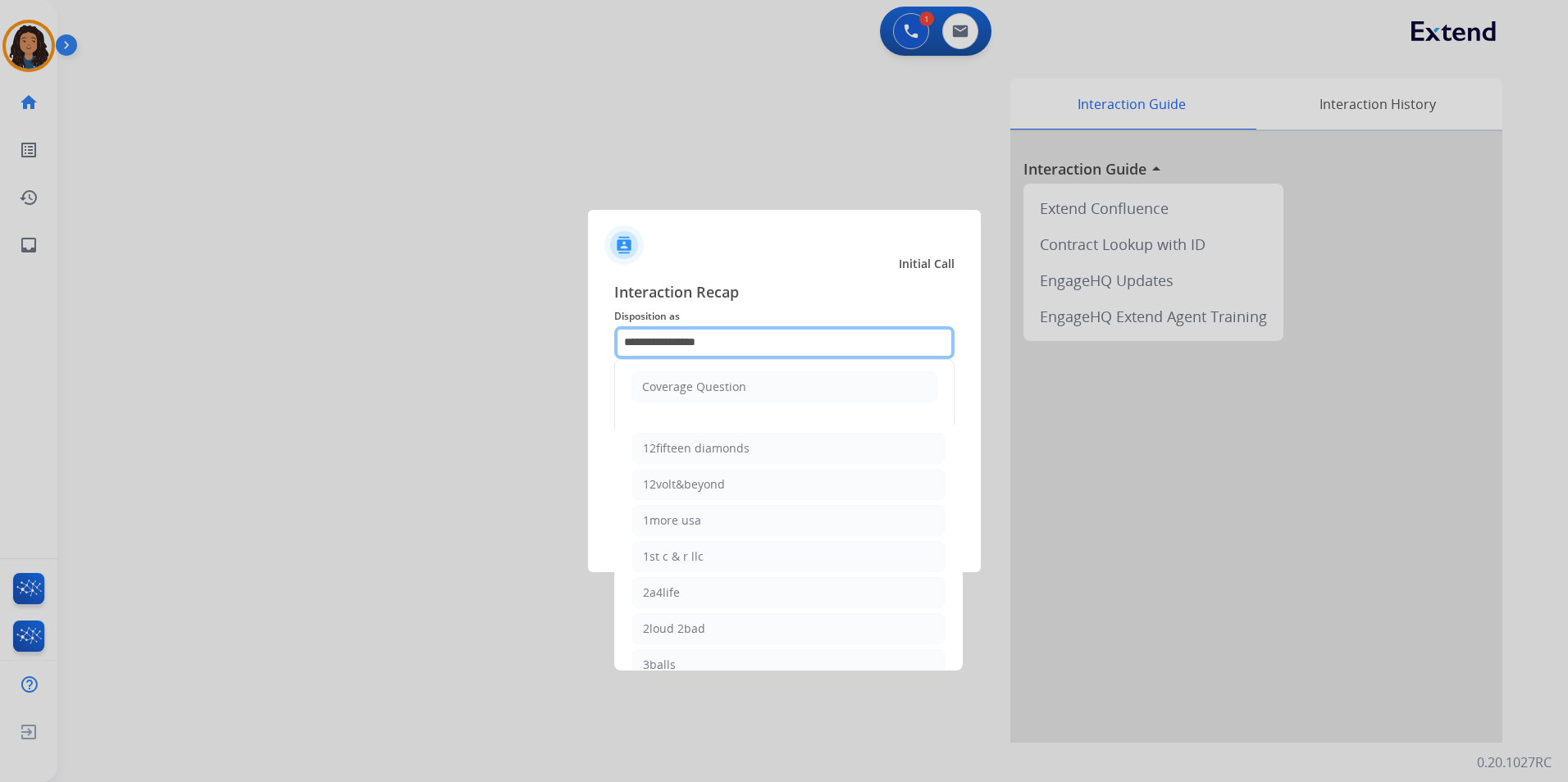
drag, startPoint x: 579, startPoint y: 317, endPoint x: 344, endPoint y: 303, distance: 235.4
click at [0, 303] on app-contact-recap-modal "**********" at bounding box center [0, 391] width 0 height 782
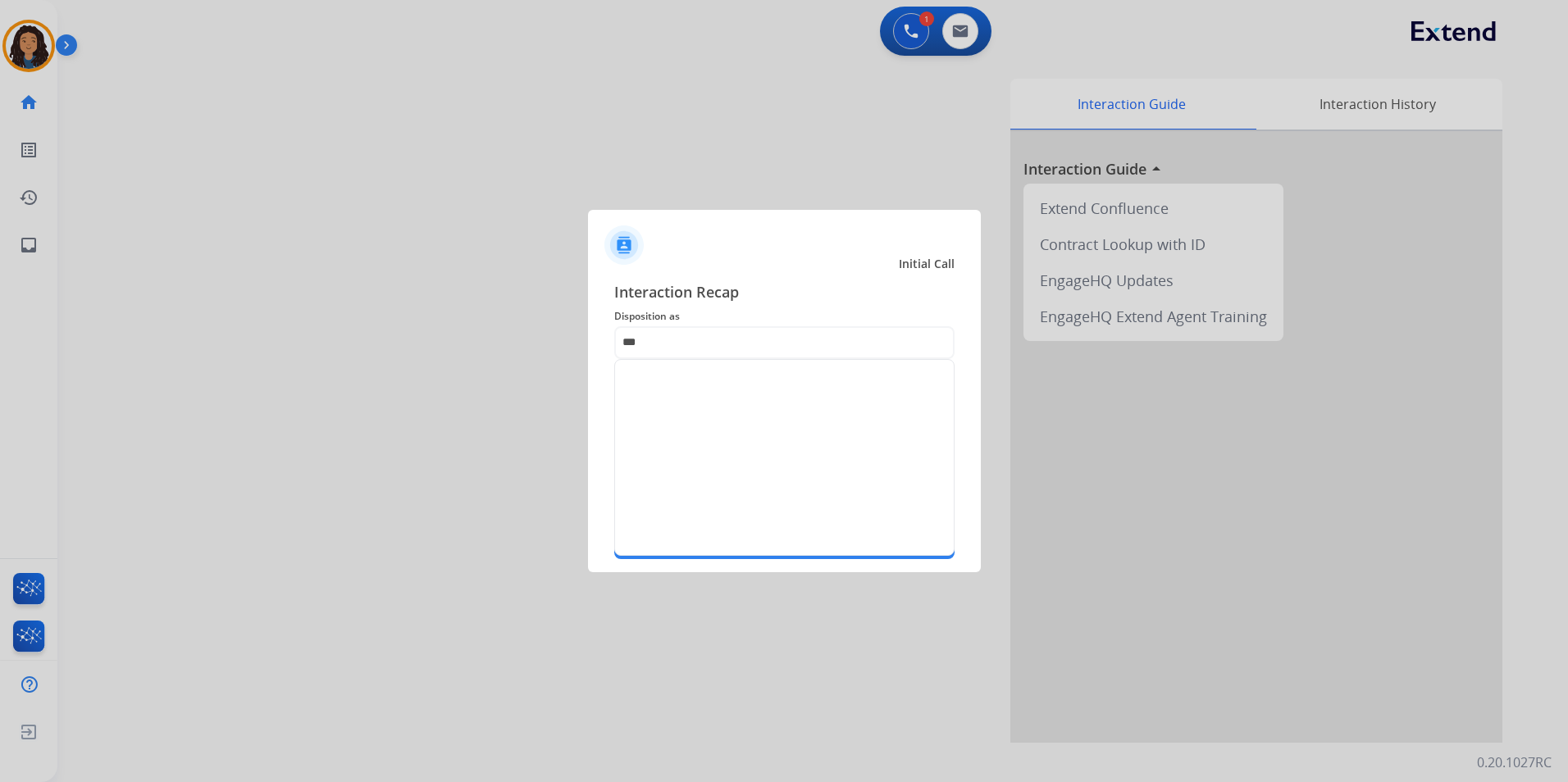
click at [842, 289] on span "Interaction Recap" at bounding box center [785, 293] width 340 height 26
click at [673, 335] on input "***" at bounding box center [785, 342] width 340 height 32
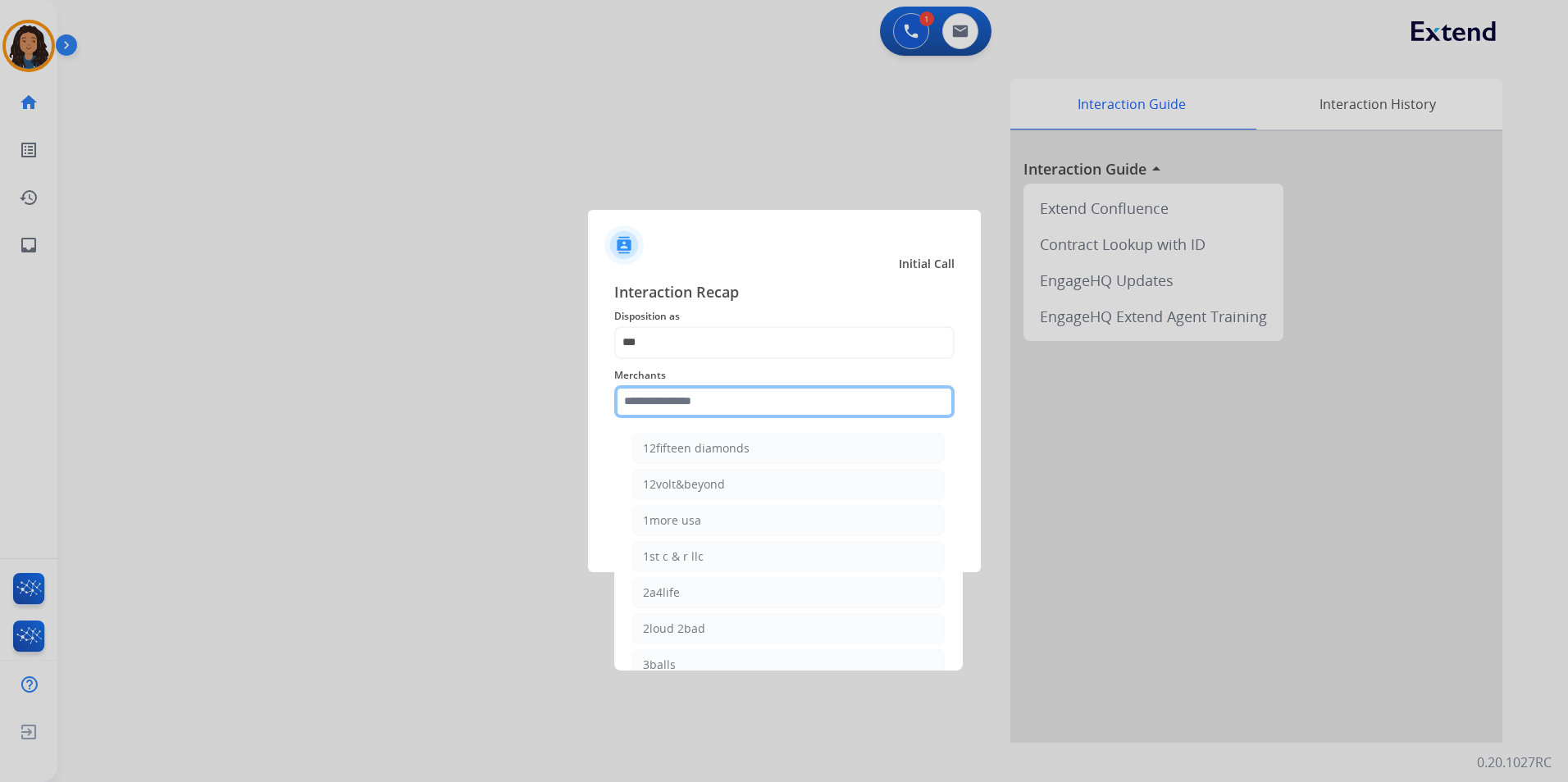
click at [670, 405] on input "text" at bounding box center [785, 401] width 340 height 32
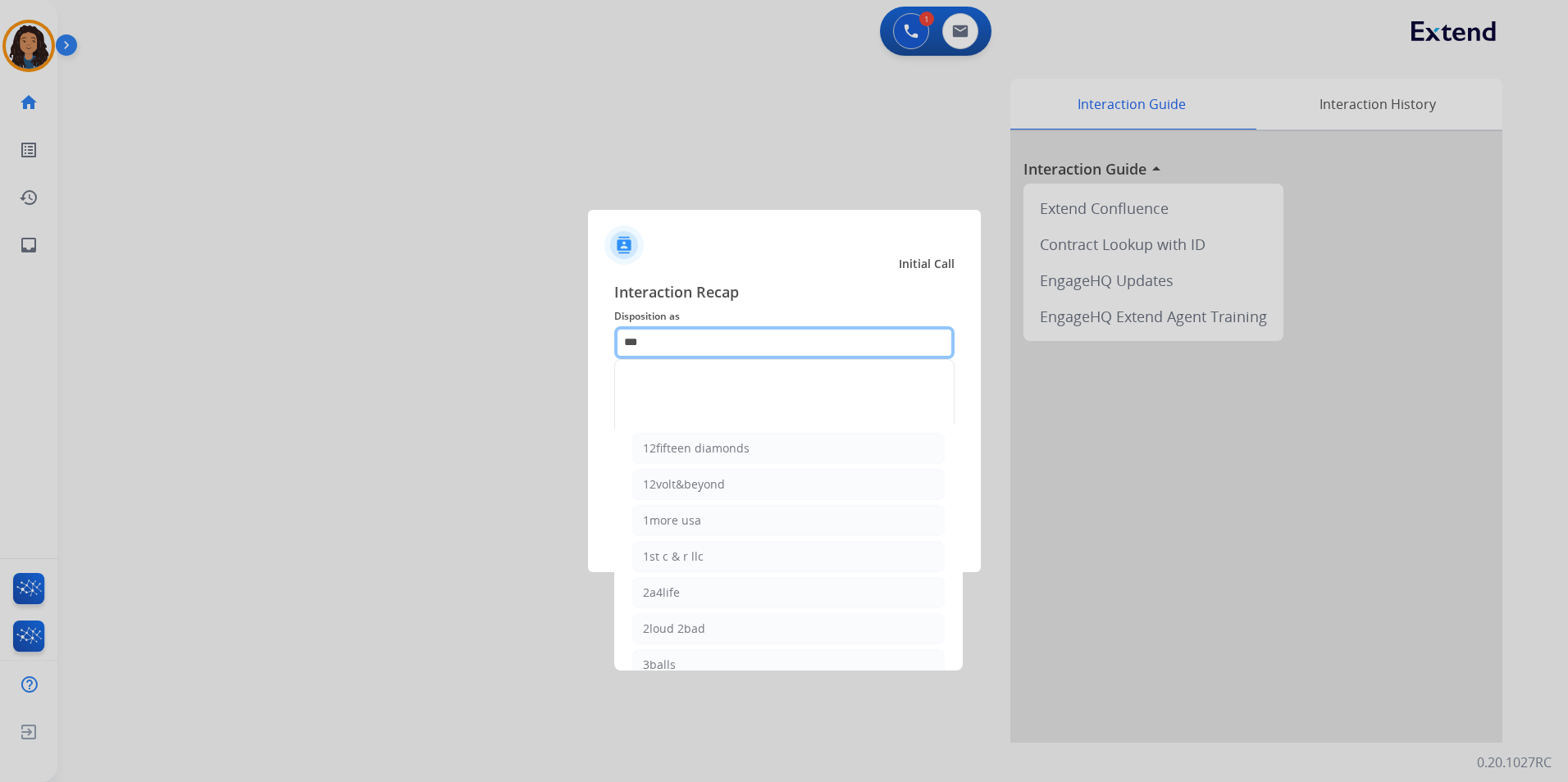
drag, startPoint x: 644, startPoint y: 346, endPoint x: 525, endPoint y: 356, distance: 119.4
click at [0, 356] on app-contact-recap-modal "Initial Call Interaction Recap Disposition as *** Merchants 12fifteen diamonds …" at bounding box center [0, 391] width 0 height 782
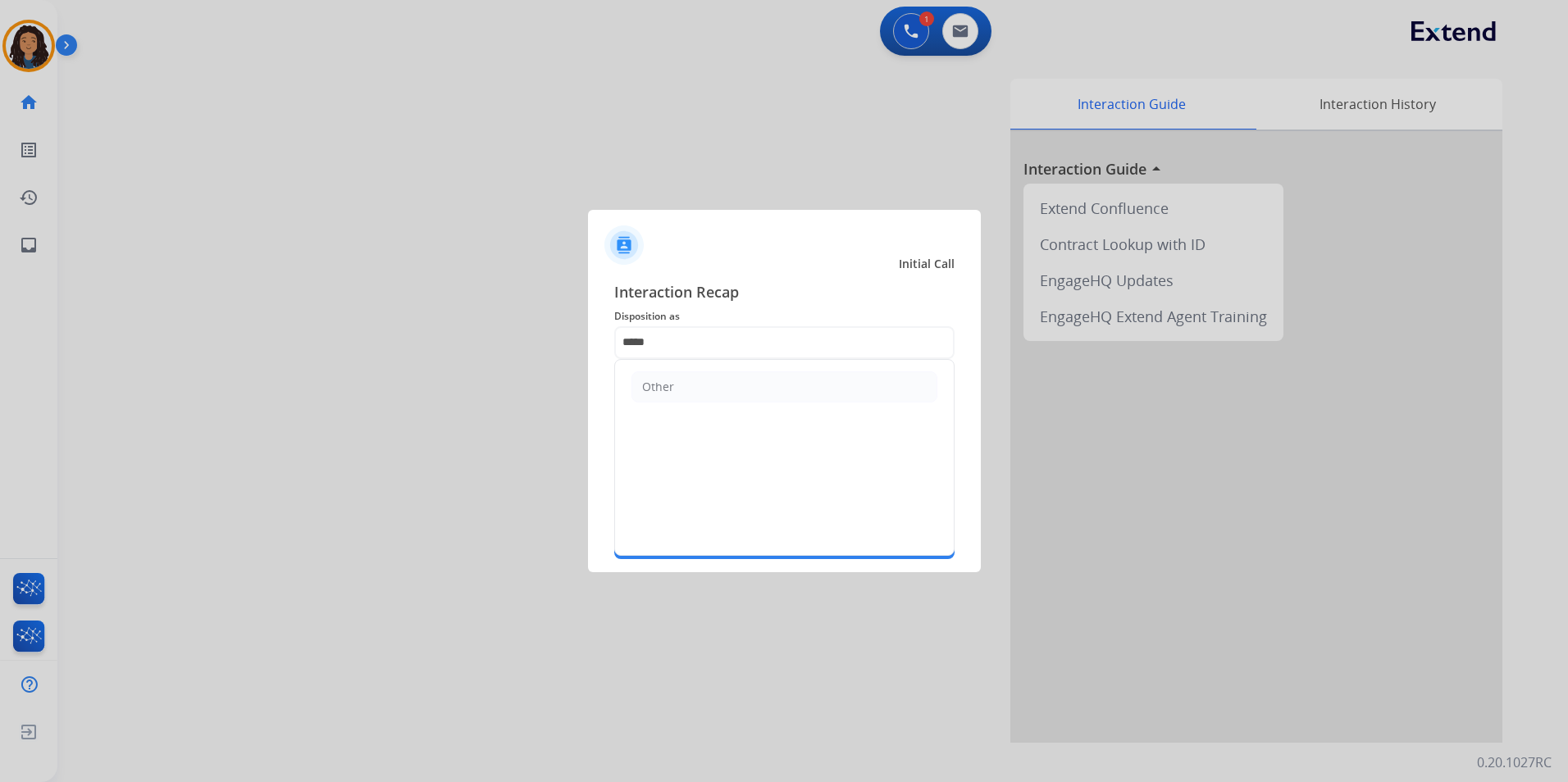
click at [676, 389] on li "Other" at bounding box center [784, 387] width 306 height 31
type input "*****"
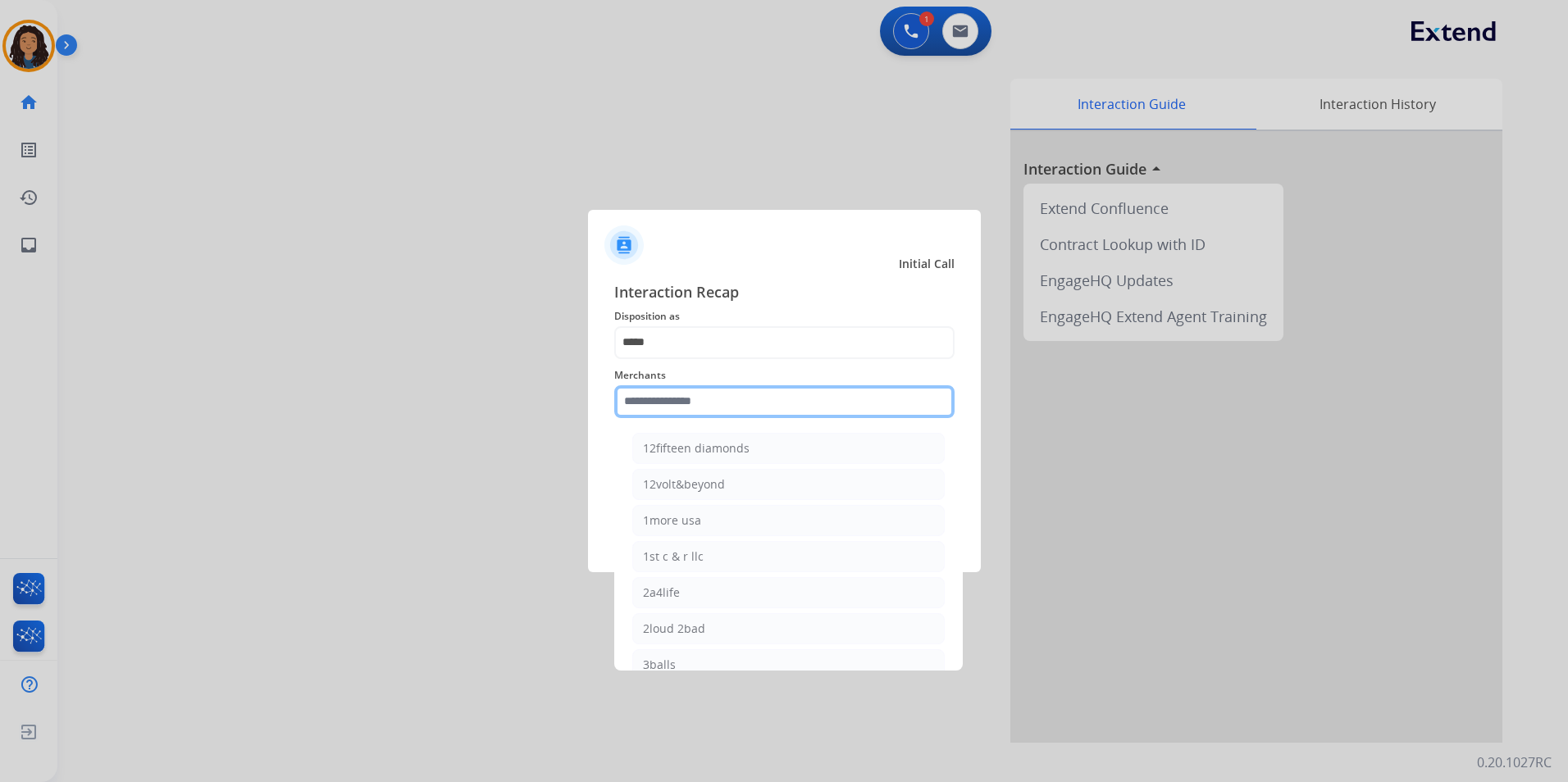
click at [658, 397] on input "text" at bounding box center [785, 401] width 340 height 32
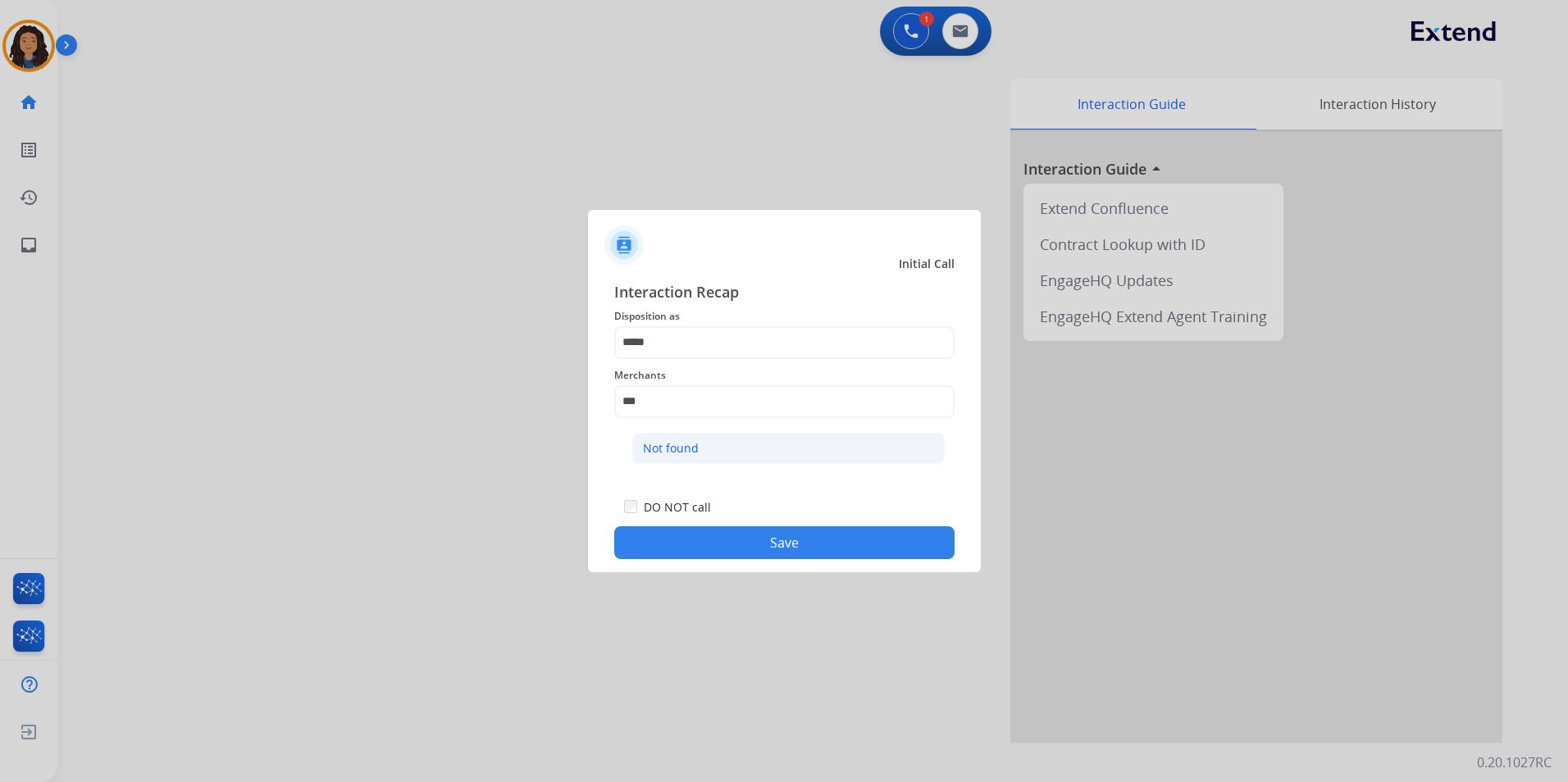
click at [718, 453] on li "Not found" at bounding box center [789, 448] width 312 height 31
type input "*********"
drag, startPoint x: 730, startPoint y: 548, endPoint x: 1226, endPoint y: 551, distance: 496.0
click at [731, 548] on button "Save" at bounding box center [785, 543] width 340 height 32
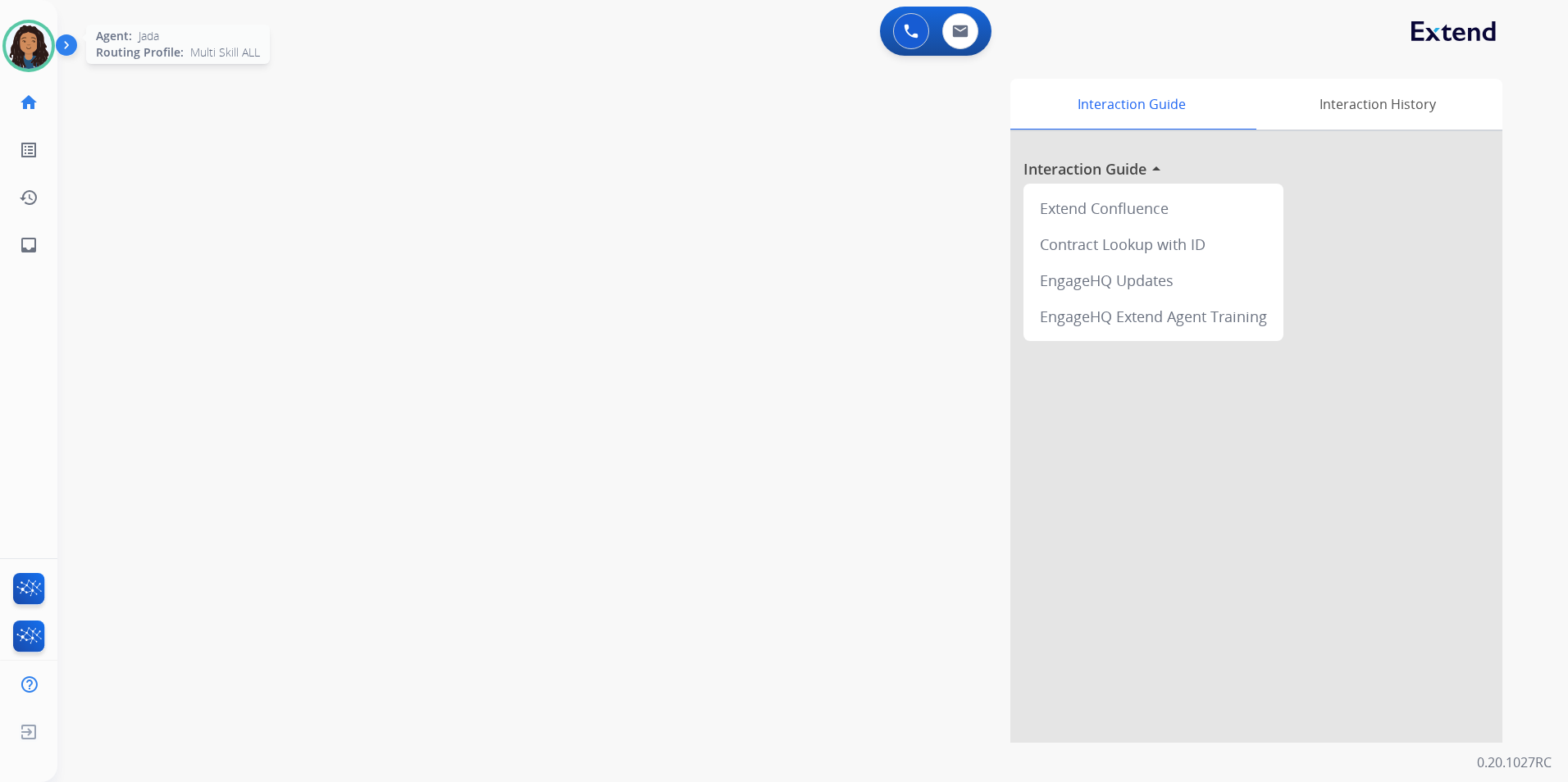
click at [16, 47] on img at bounding box center [29, 46] width 46 height 46
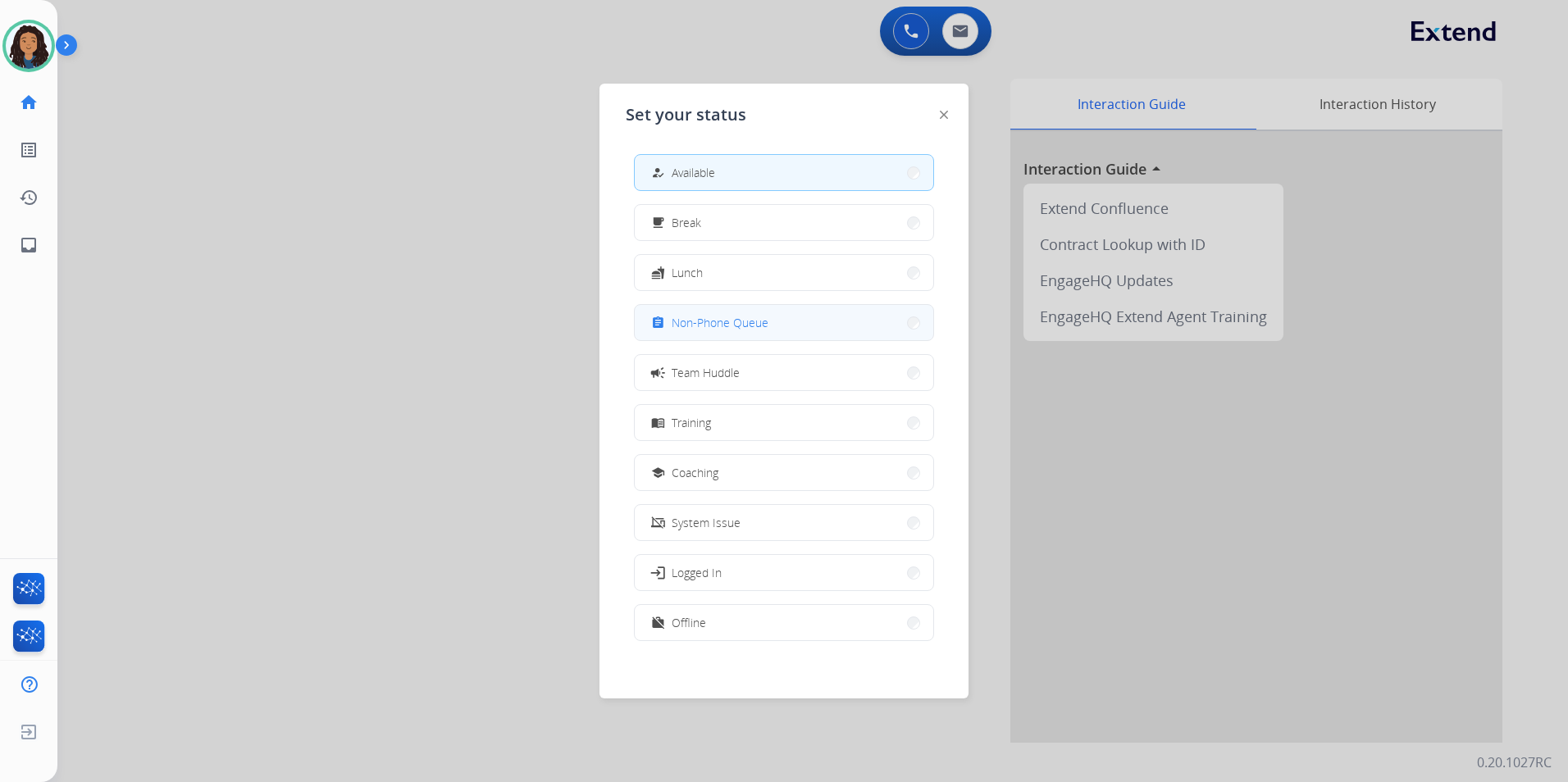
click at [707, 331] on span "Non-Phone Queue" at bounding box center [720, 323] width 97 height 18
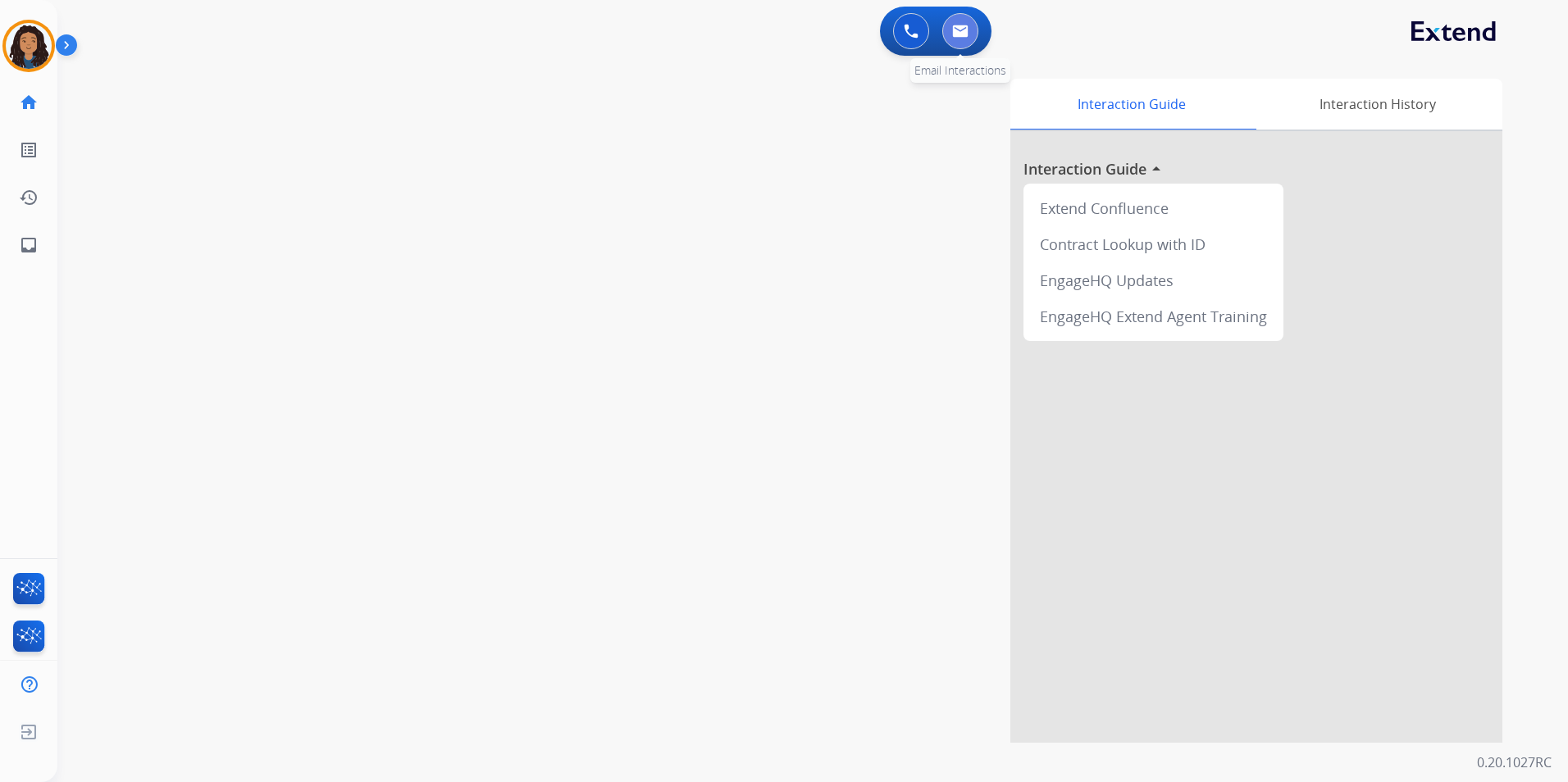
click at [946, 31] on button at bounding box center [960, 31] width 36 height 36
select select "**********"
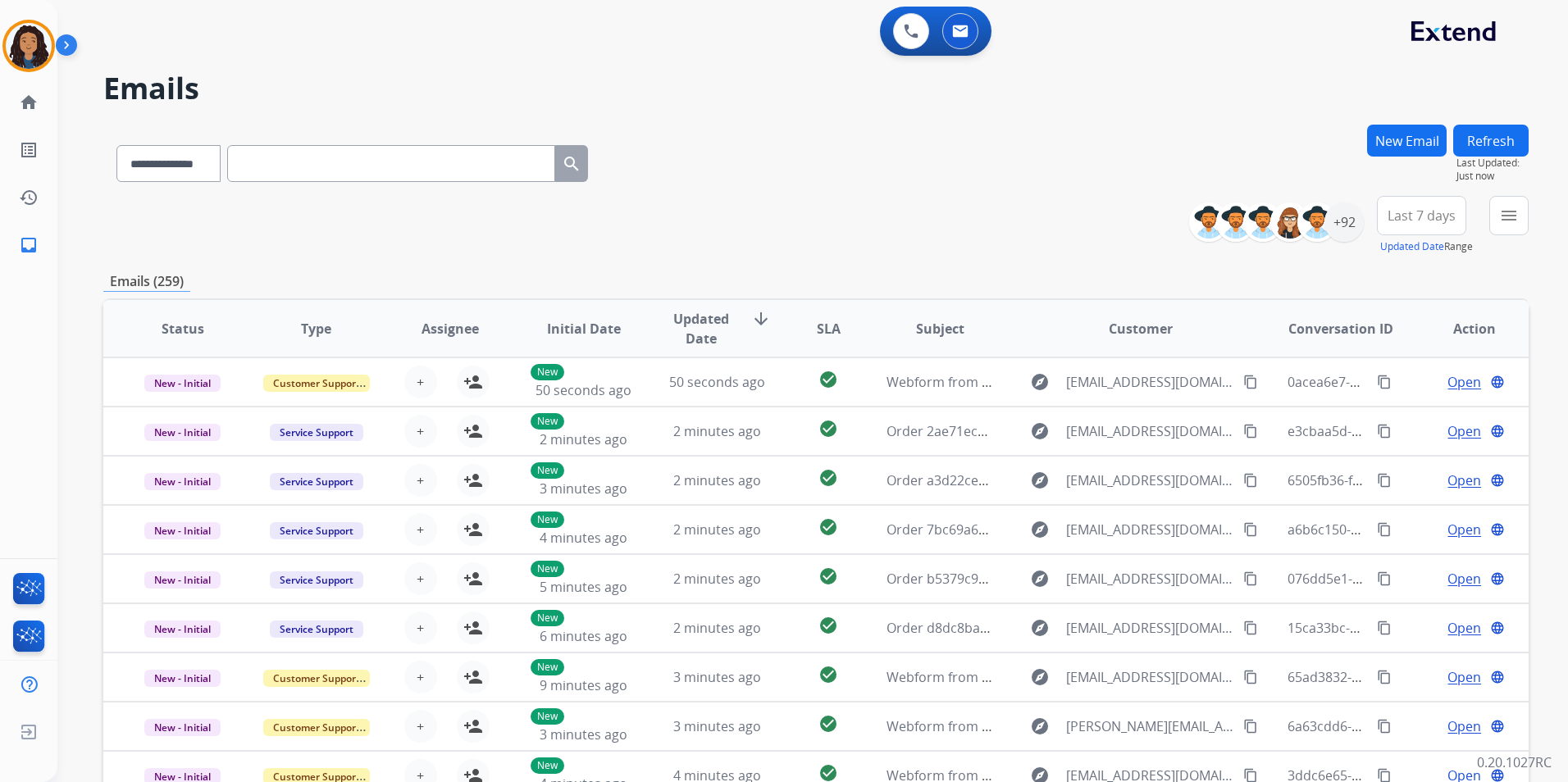
drag, startPoint x: 308, startPoint y: 164, endPoint x: 506, endPoint y: 145, distance: 198.9
drag, startPoint x: 506, startPoint y: 145, endPoint x: 414, endPoint y: 158, distance: 92.9
click at [414, 158] on input "text" at bounding box center [391, 164] width 328 height 37
drag, startPoint x: 399, startPoint y: 158, endPoint x: 901, endPoint y: 26, distance: 519.1
click at [901, 26] on button at bounding box center [911, 31] width 36 height 36
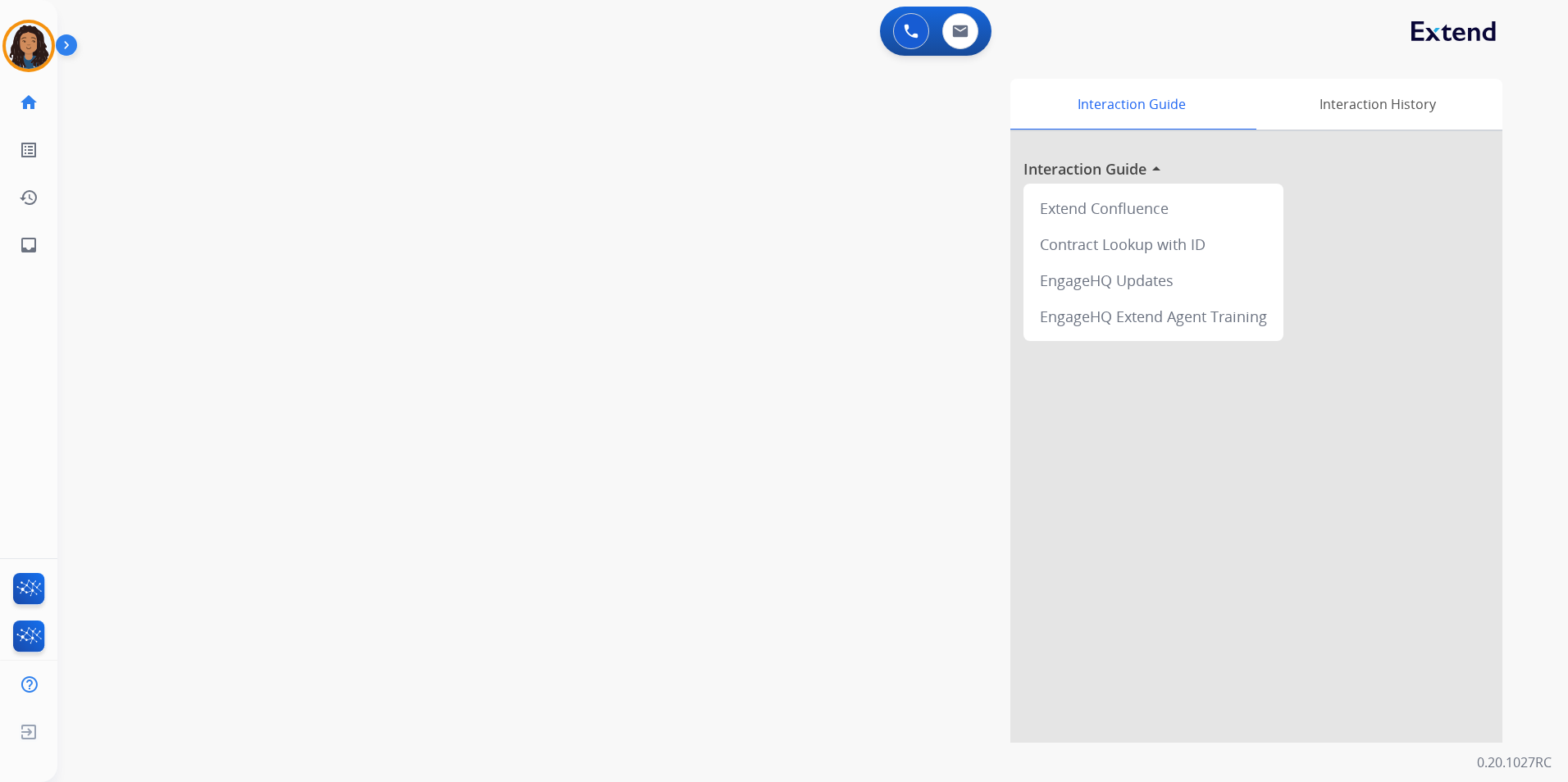
click at [901, 26] on button at bounding box center [911, 31] width 36 height 36
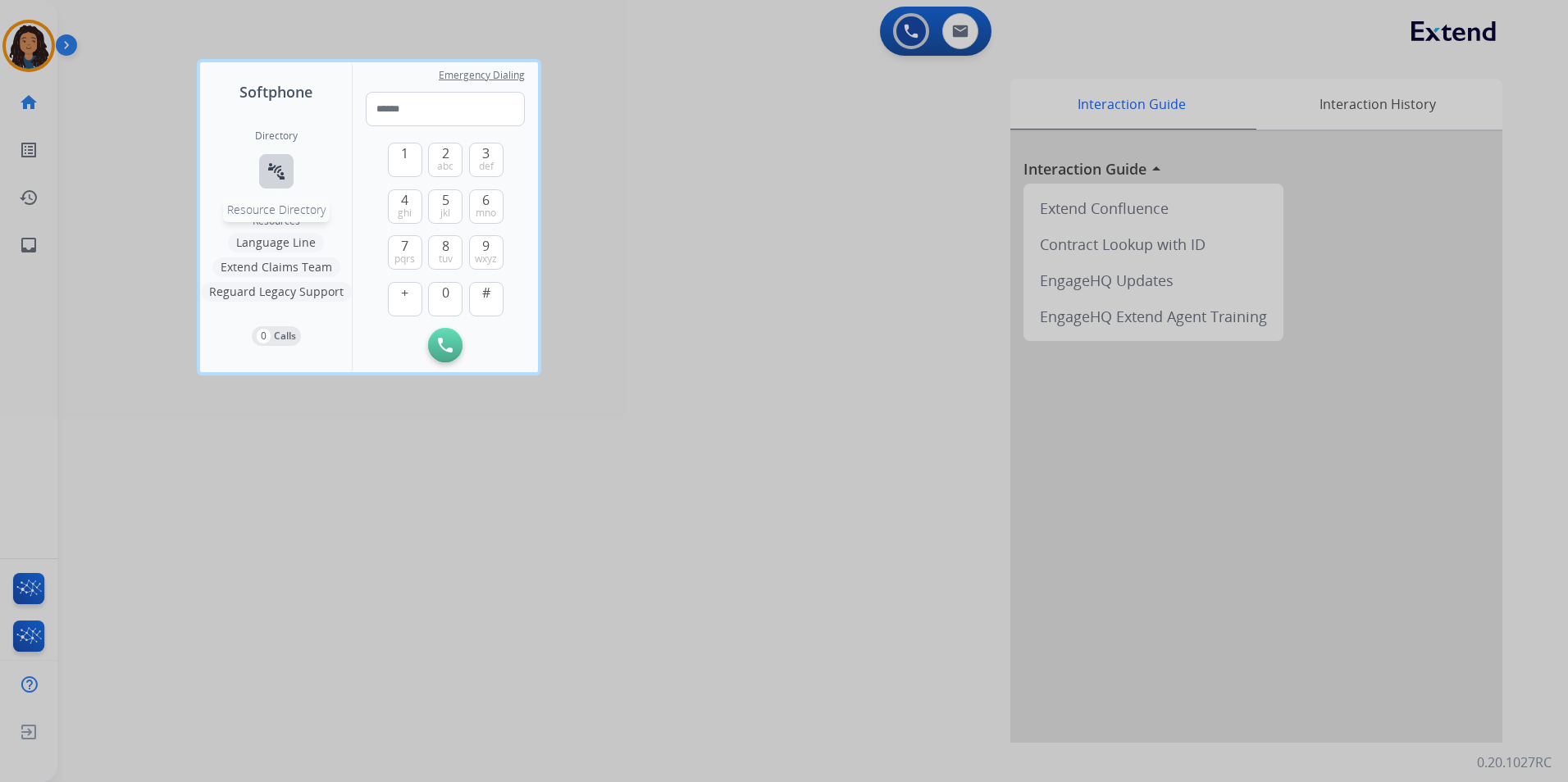
click at [288, 157] on button "connect_without_contact Resource Directory" at bounding box center [276, 171] width 34 height 34
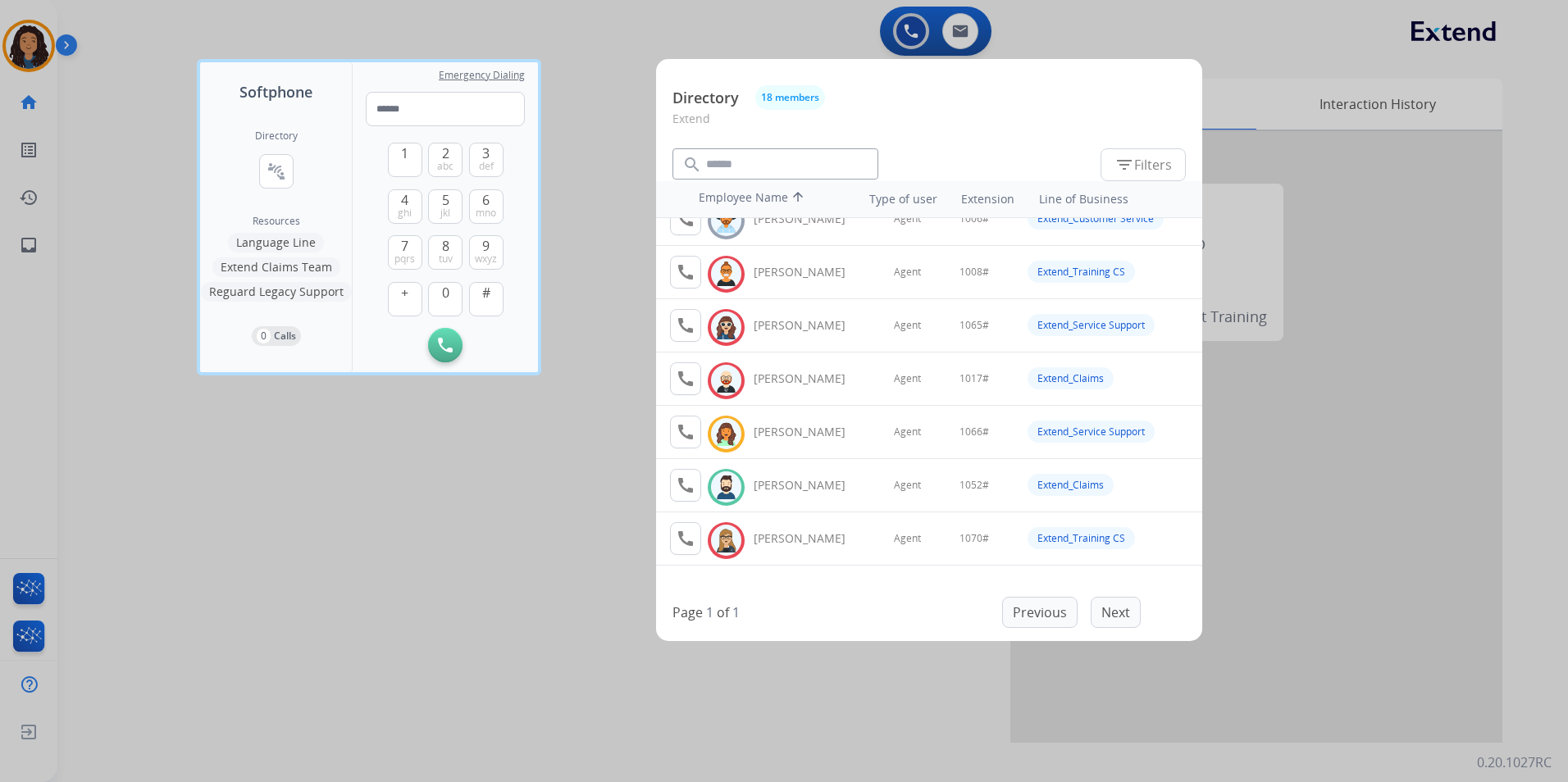
scroll to position [164, 0]
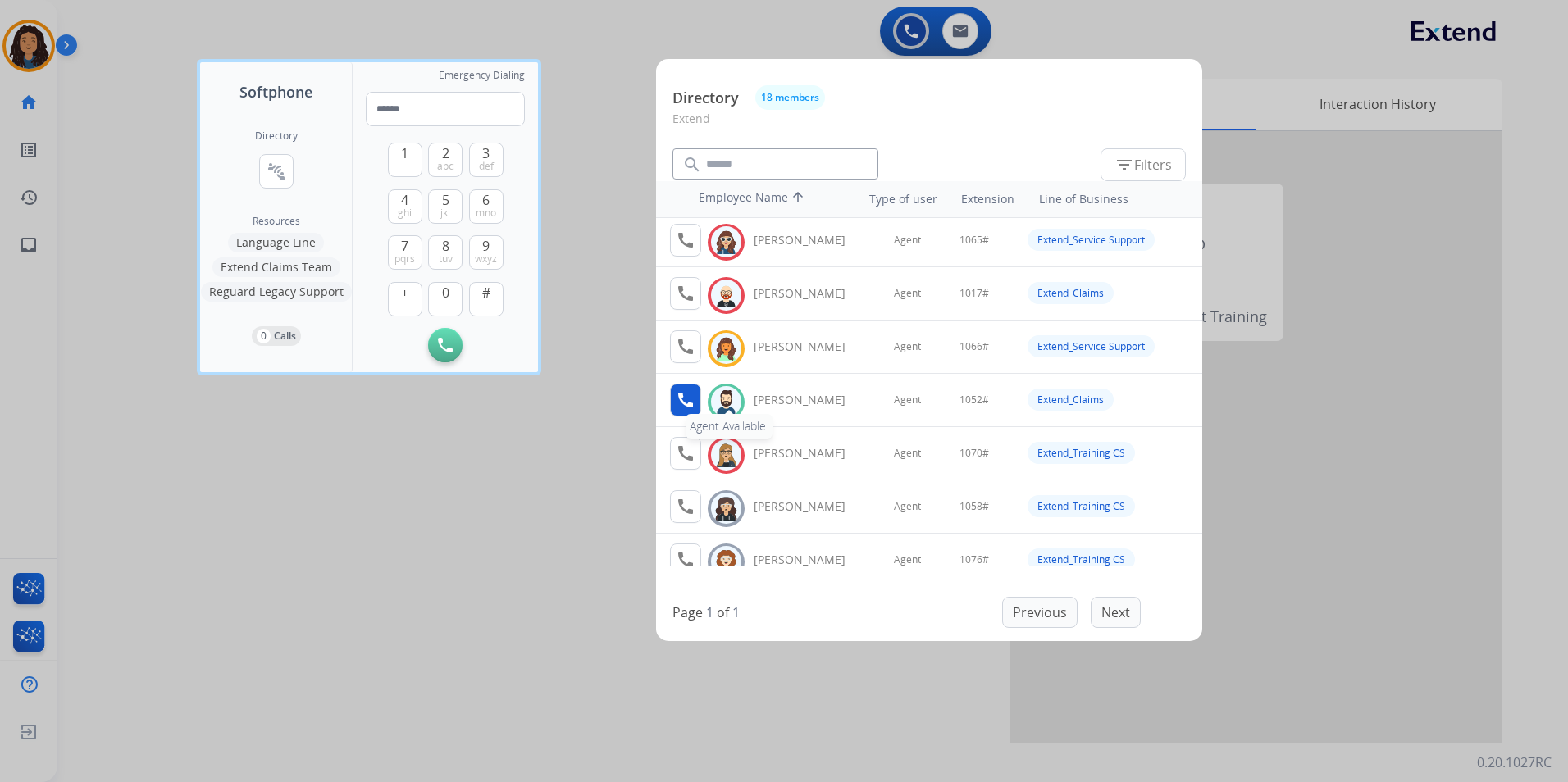
click at [685, 408] on mat-icon "call" at bounding box center [685, 399] width 19 height 19
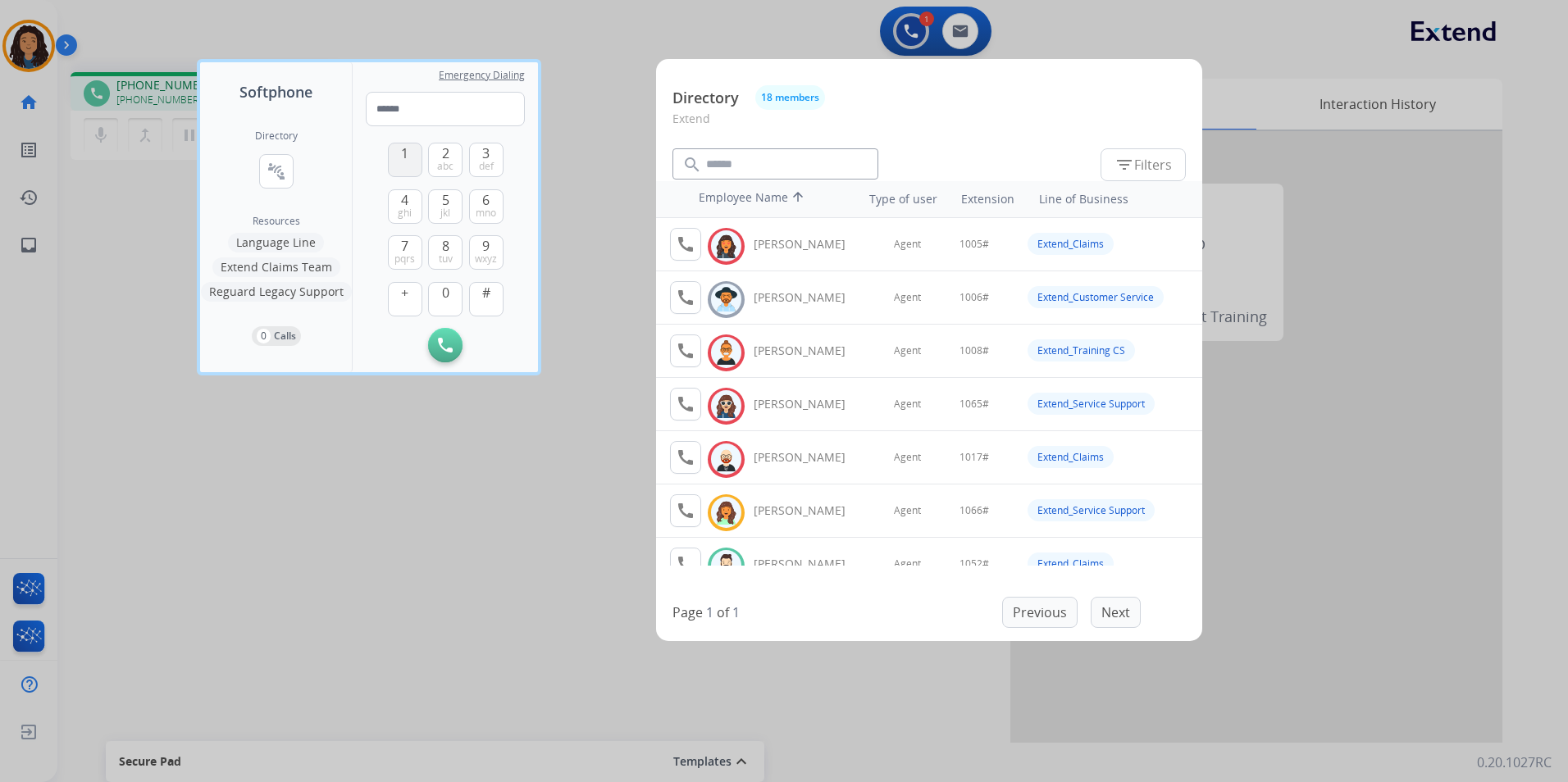
click at [400, 153] on button "1" at bounding box center [405, 159] width 34 height 34
drag, startPoint x: 439, startPoint y: 295, endPoint x: 433, endPoint y: 284, distance: 12.5
click at [436, 292] on button "0" at bounding box center [445, 299] width 34 height 34
drag, startPoint x: 440, startPoint y: 209, endPoint x: 444, endPoint y: 145, distance: 64.1
click at [440, 202] on button "5 jkl" at bounding box center [445, 206] width 34 height 34
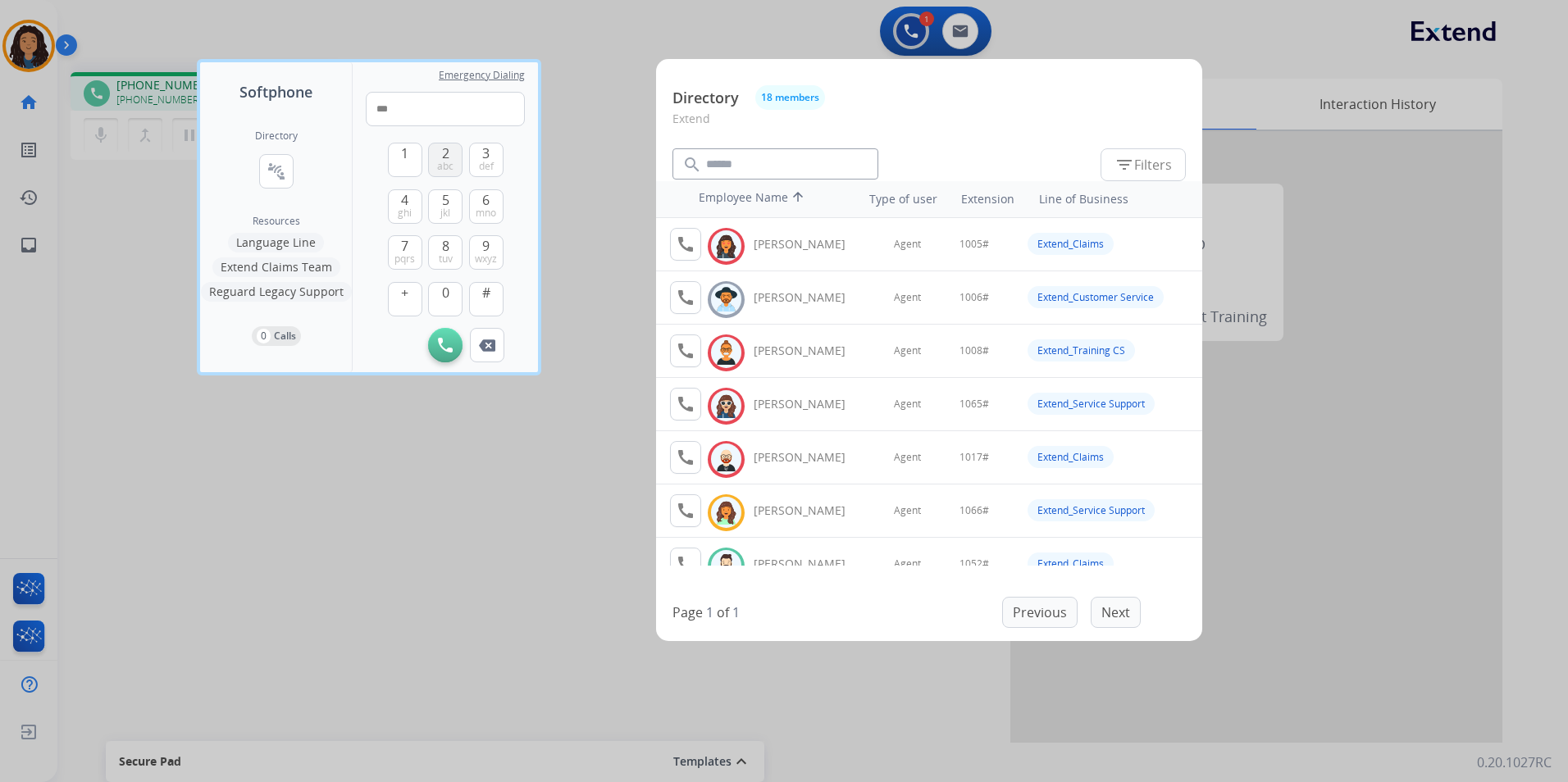
click at [444, 142] on div "2 abc" at bounding box center [445, 159] width 34 height 34
click at [443, 142] on div "2 abc" at bounding box center [445, 159] width 34 height 34
click at [456, 167] on button "2 abc" at bounding box center [445, 159] width 34 height 34
click at [486, 300] on span "#" at bounding box center [486, 292] width 8 height 19
type input "*****"
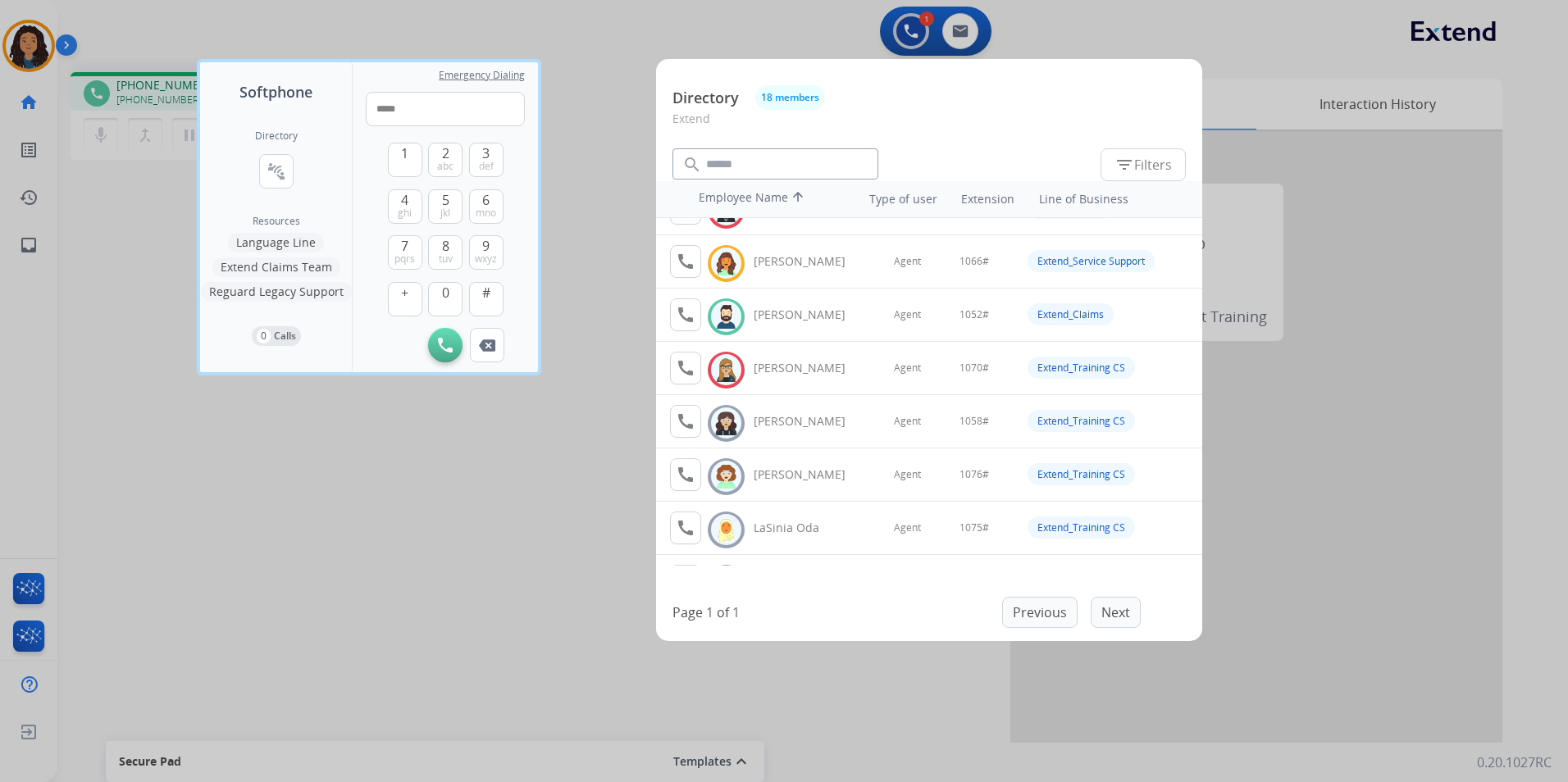
scroll to position [328, 0]
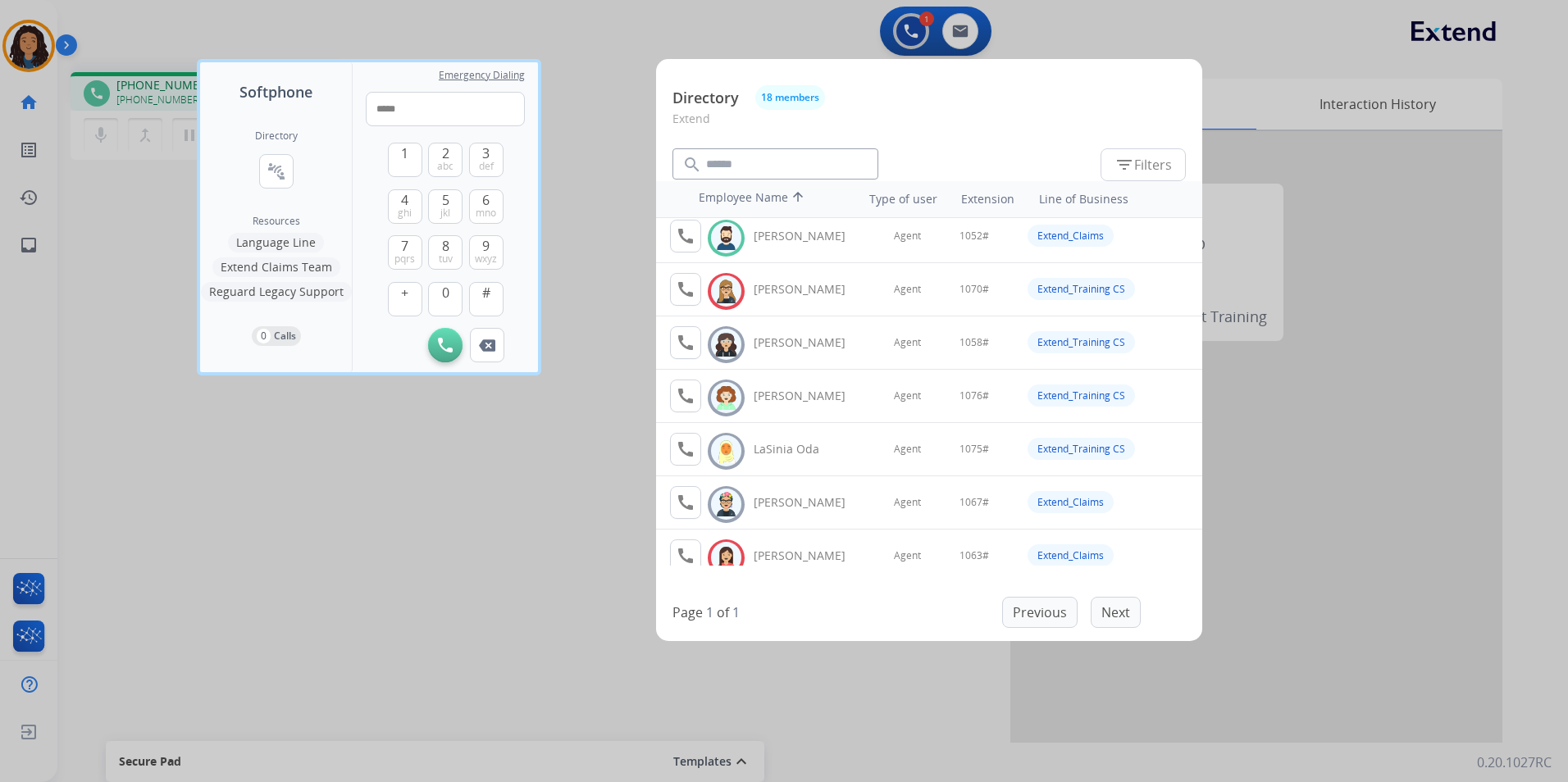
drag, startPoint x: 484, startPoint y: 537, endPoint x: 640, endPoint y: 422, distance: 193.8
click at [499, 519] on div at bounding box center [784, 391] width 1568 height 782
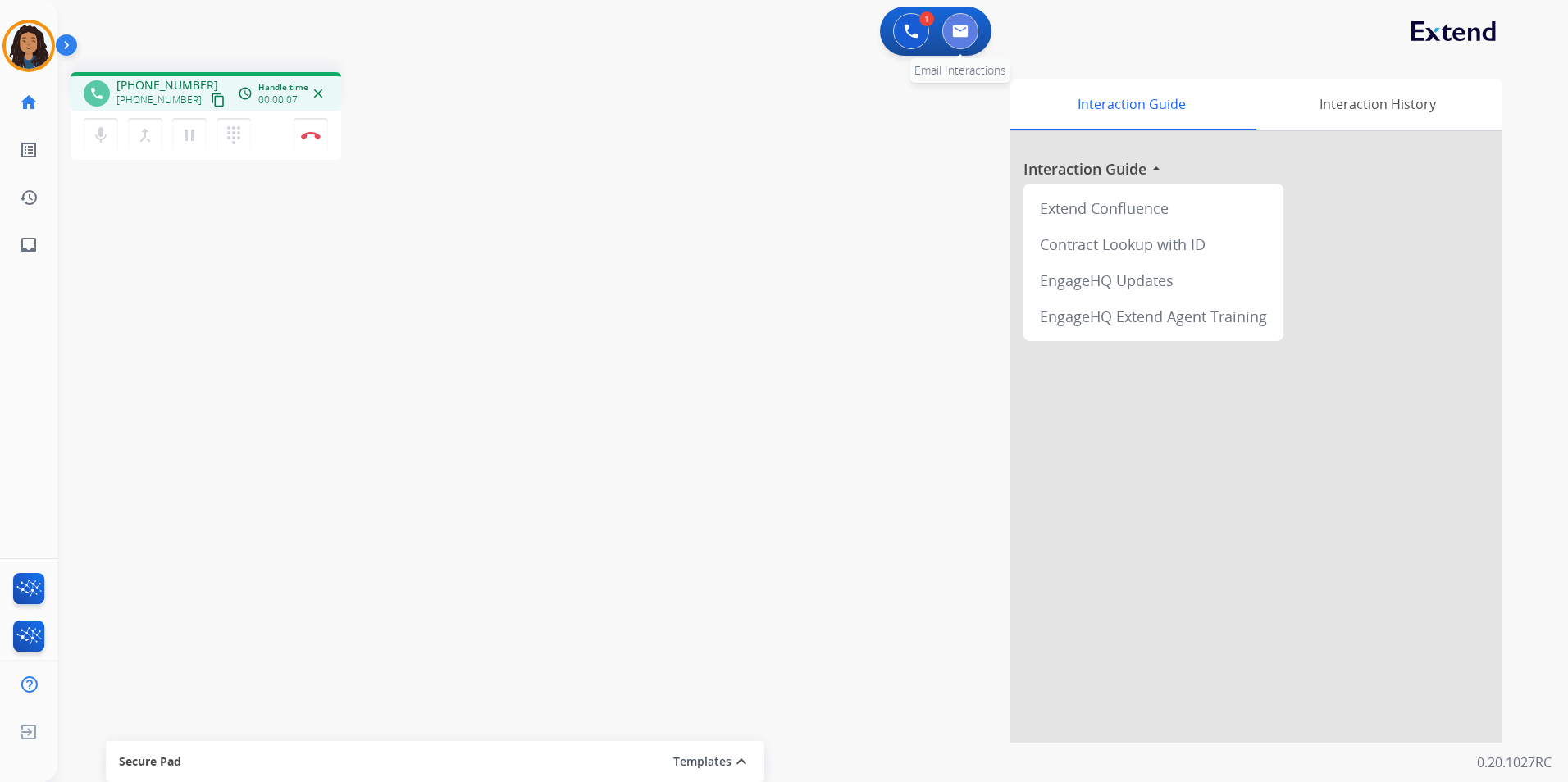
click at [966, 32] on img at bounding box center [961, 31] width 17 height 13
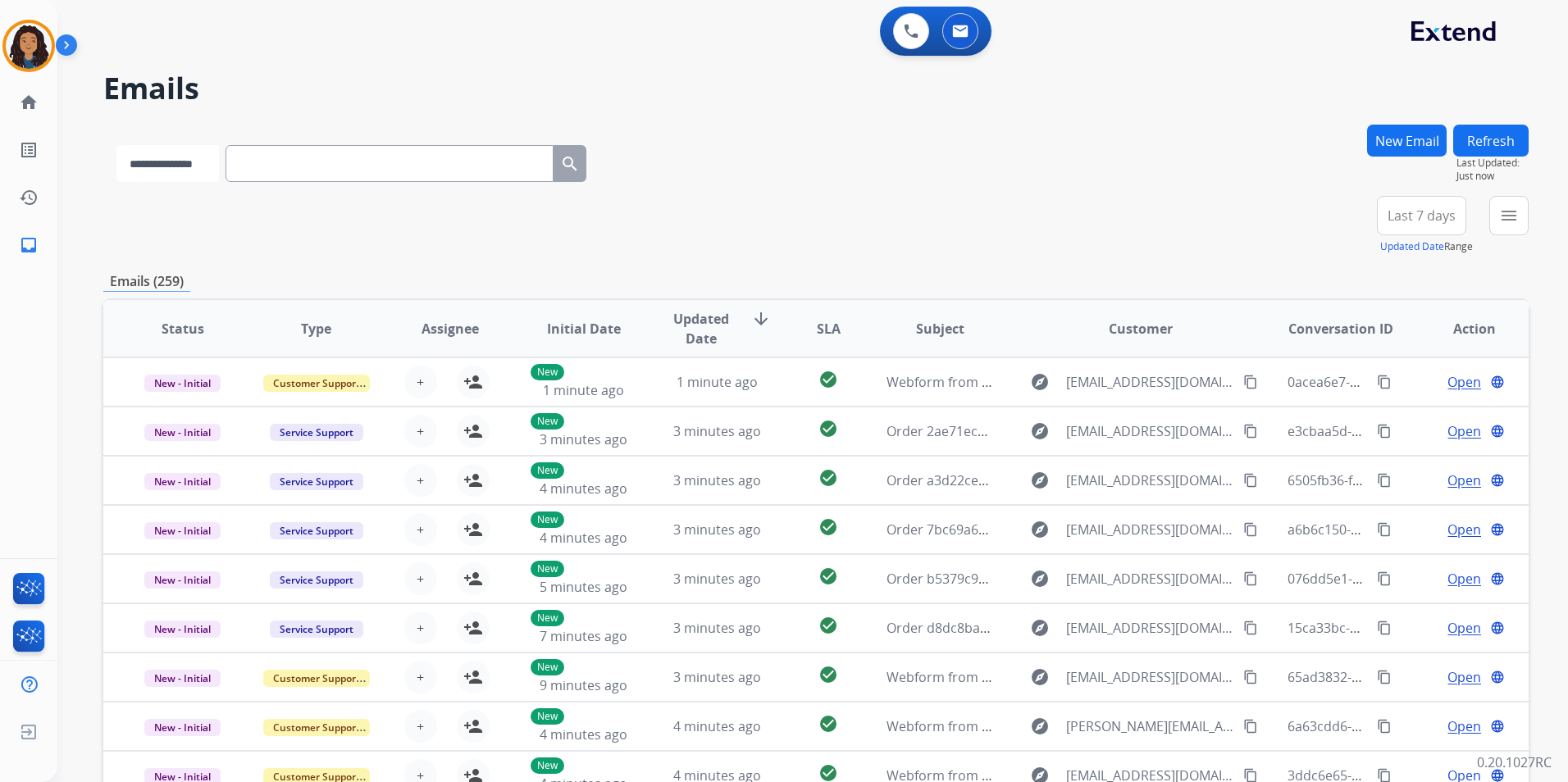
drag, startPoint x: 155, startPoint y: 153, endPoint x: 164, endPoint y: 165, distance: 15.0
click at [155, 153] on select "**********" at bounding box center [167, 164] width 103 height 37
select select "**********"
click at [116, 145] on select "**********" at bounding box center [167, 164] width 103 height 37
paste input "**********"
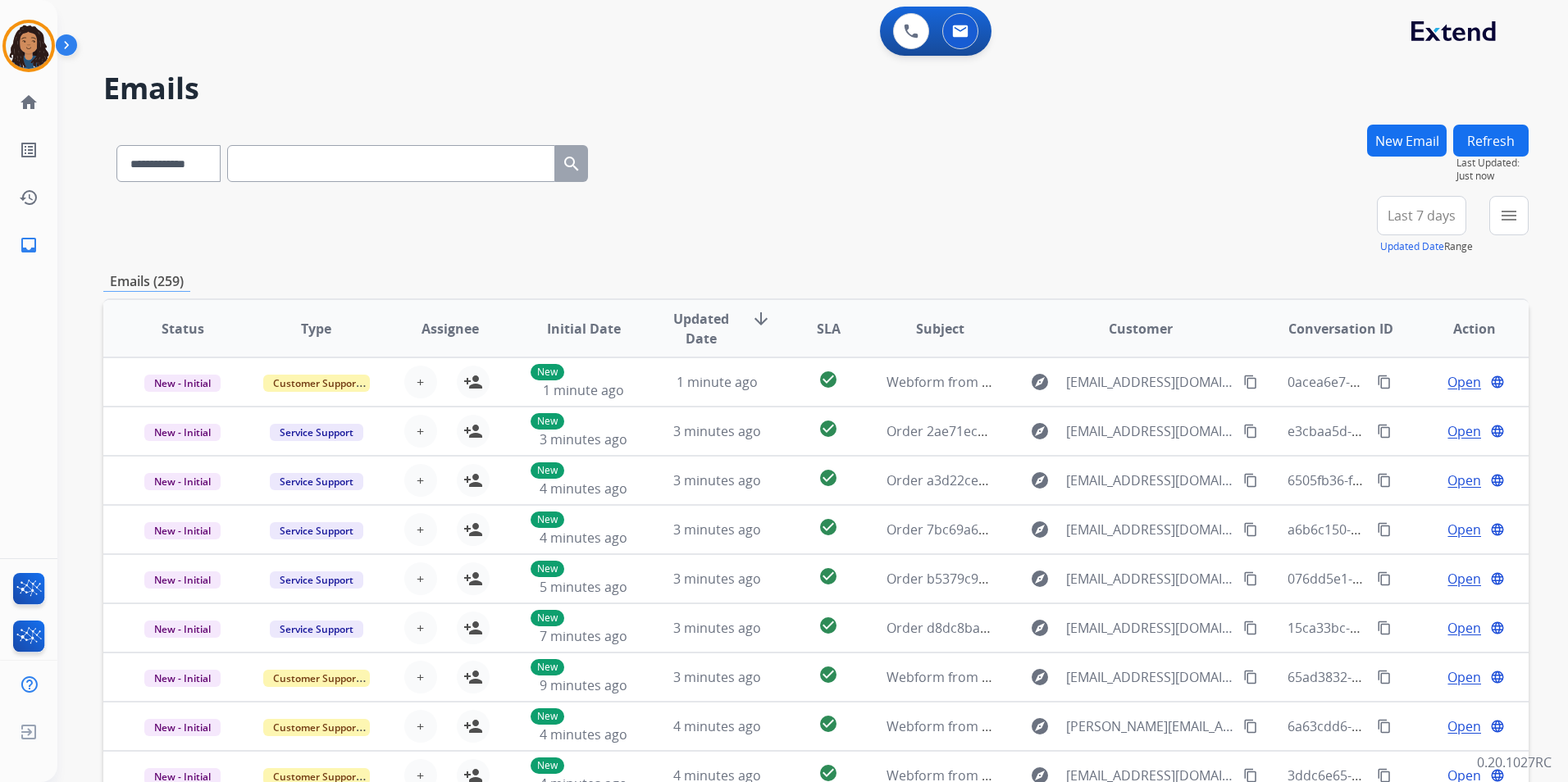
type input "**********"
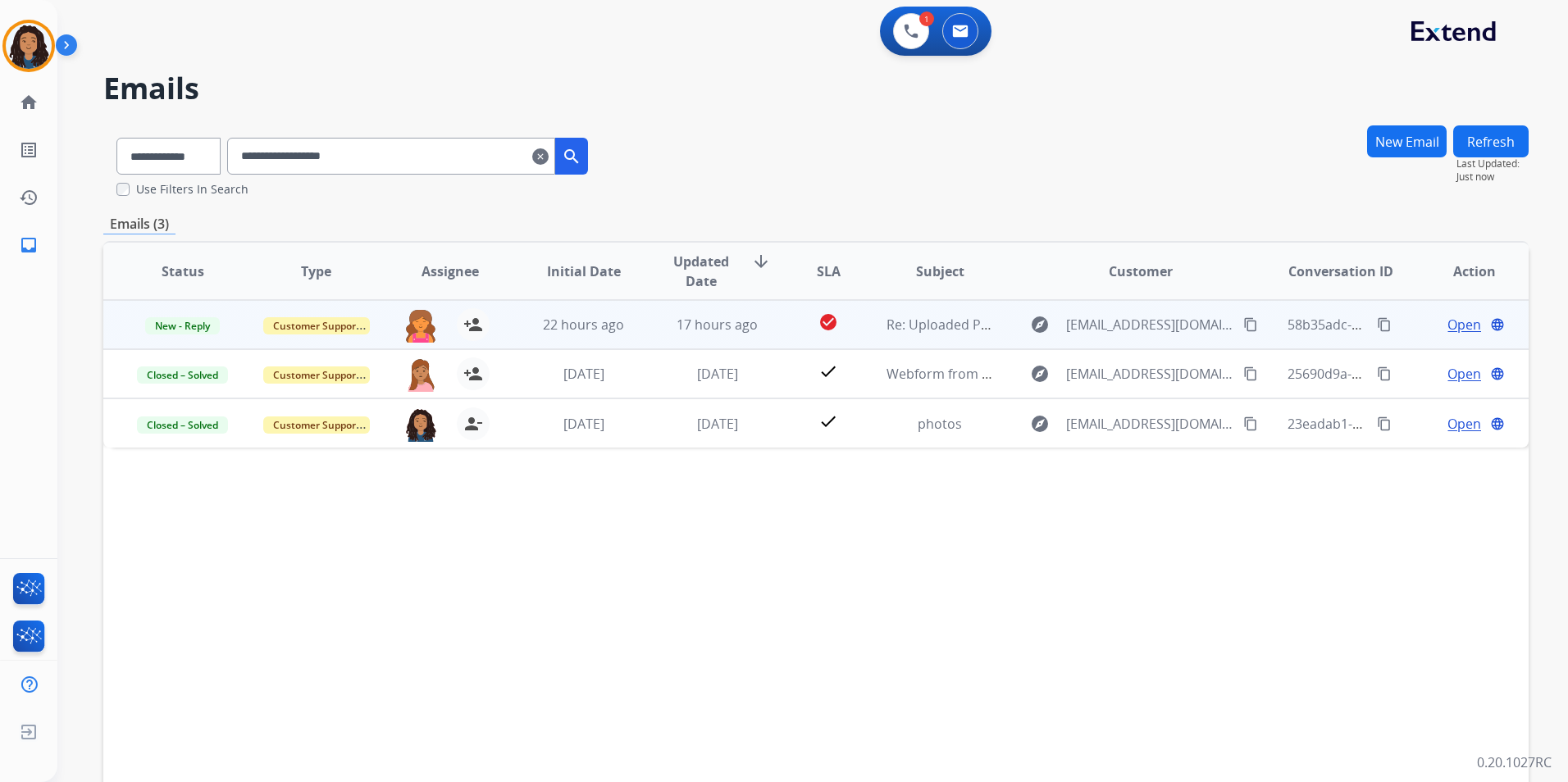
click at [1453, 324] on span "Open" at bounding box center [1464, 324] width 33 height 19
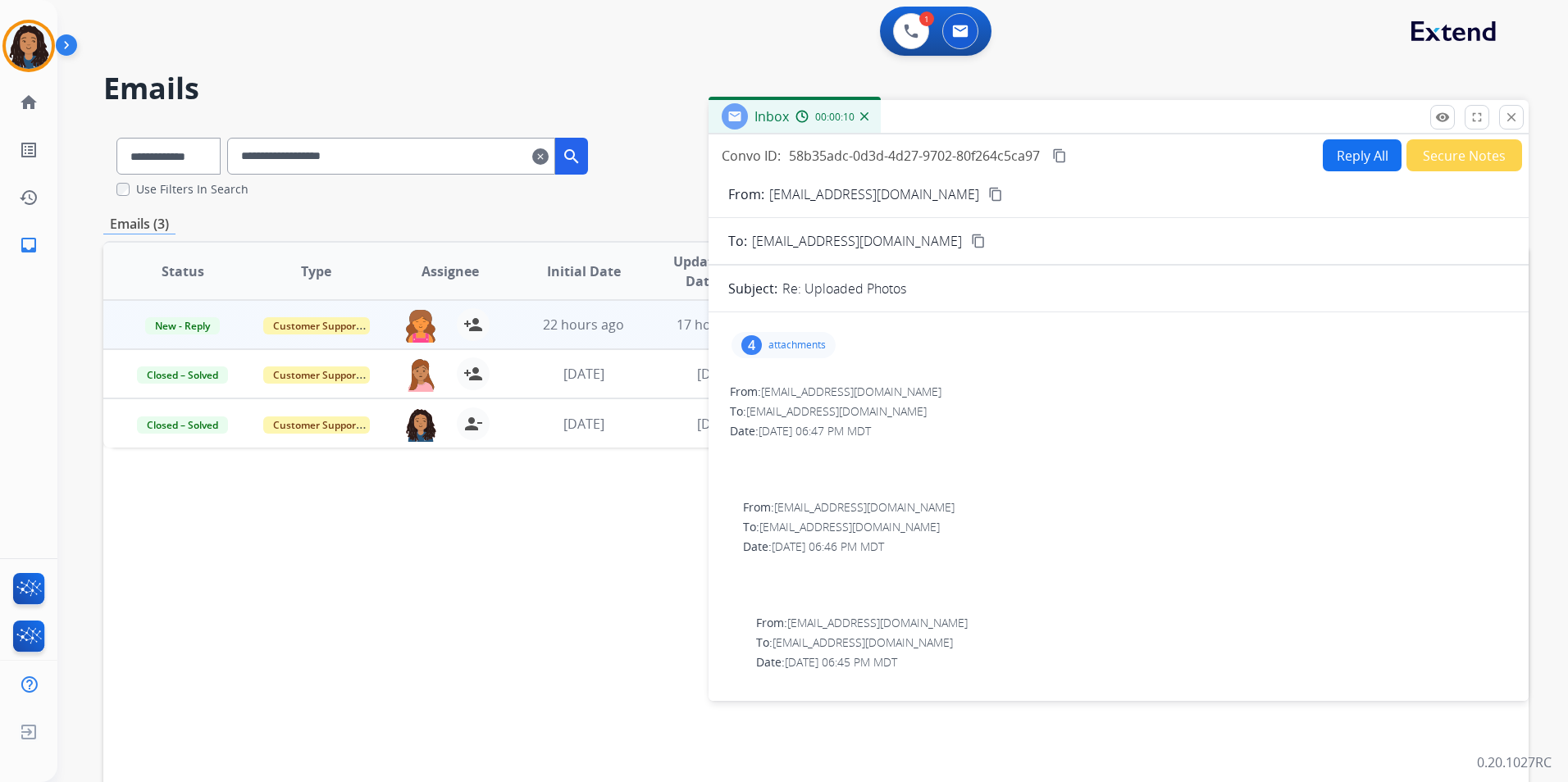
click at [791, 356] on div "4 attachments" at bounding box center [783, 345] width 104 height 26
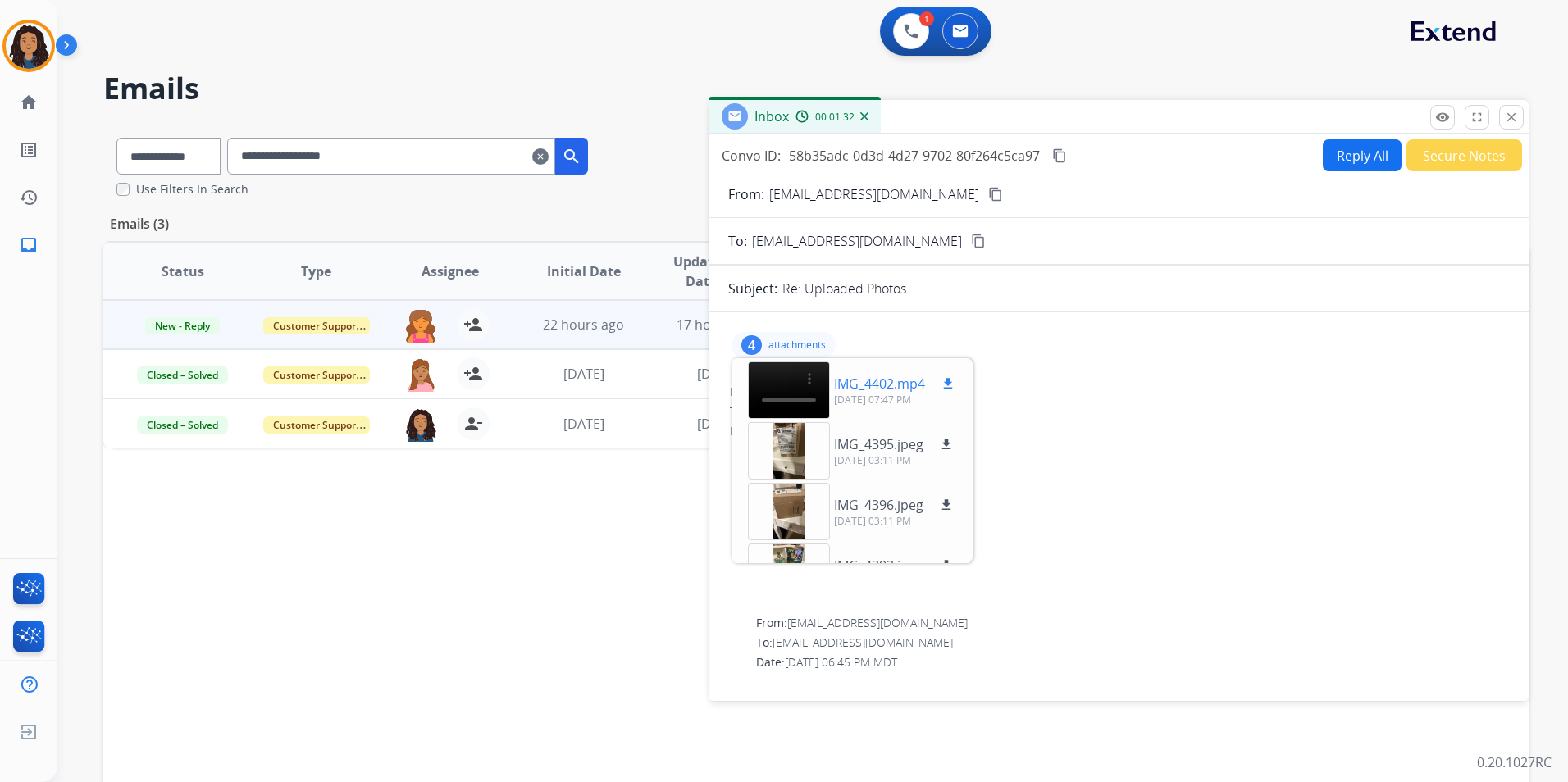
click at [884, 376] on p "IMG_4402.mp4" at bounding box center [879, 384] width 91 height 19
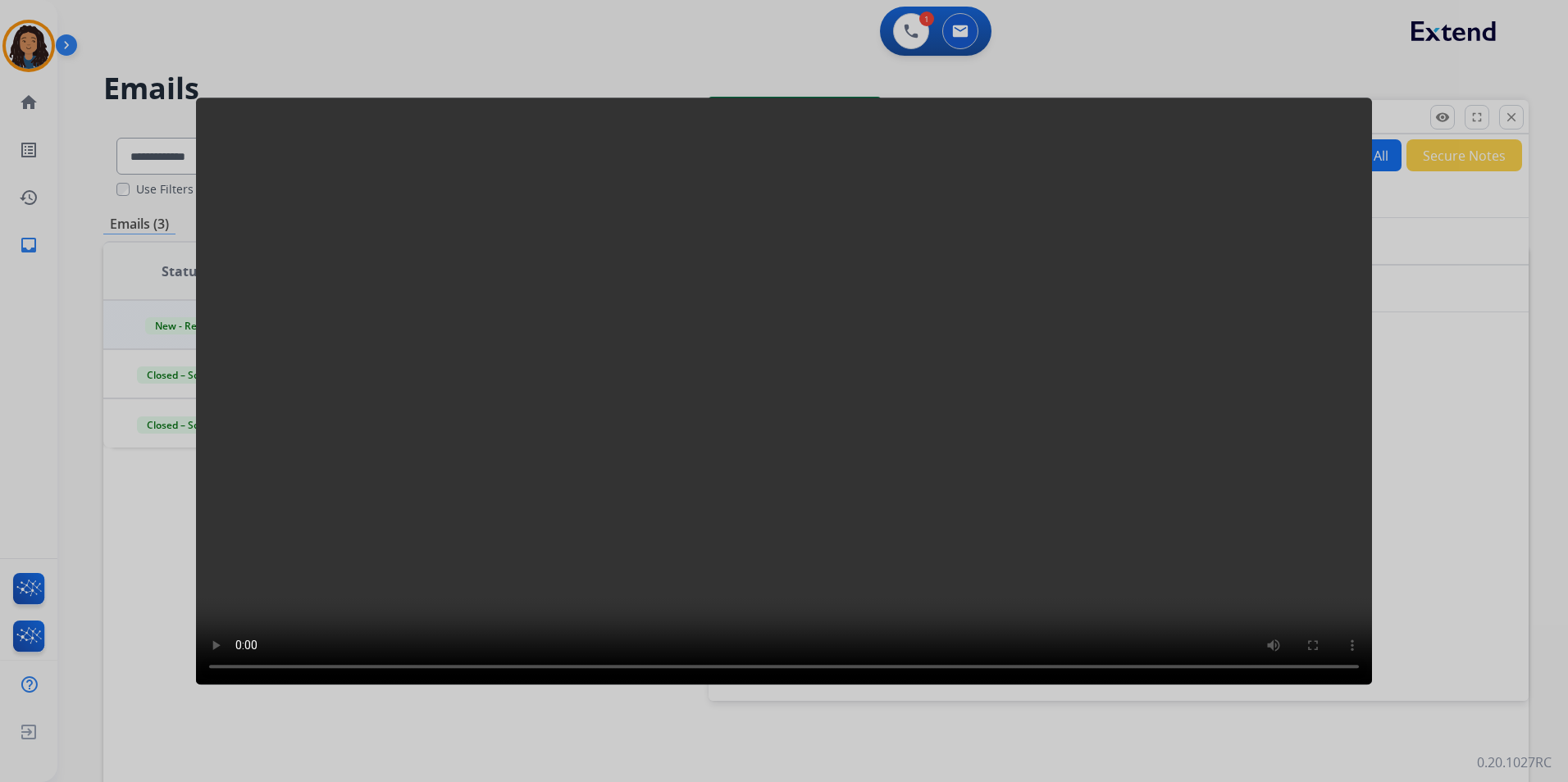
click at [1505, 374] on div at bounding box center [784, 391] width 1568 height 782
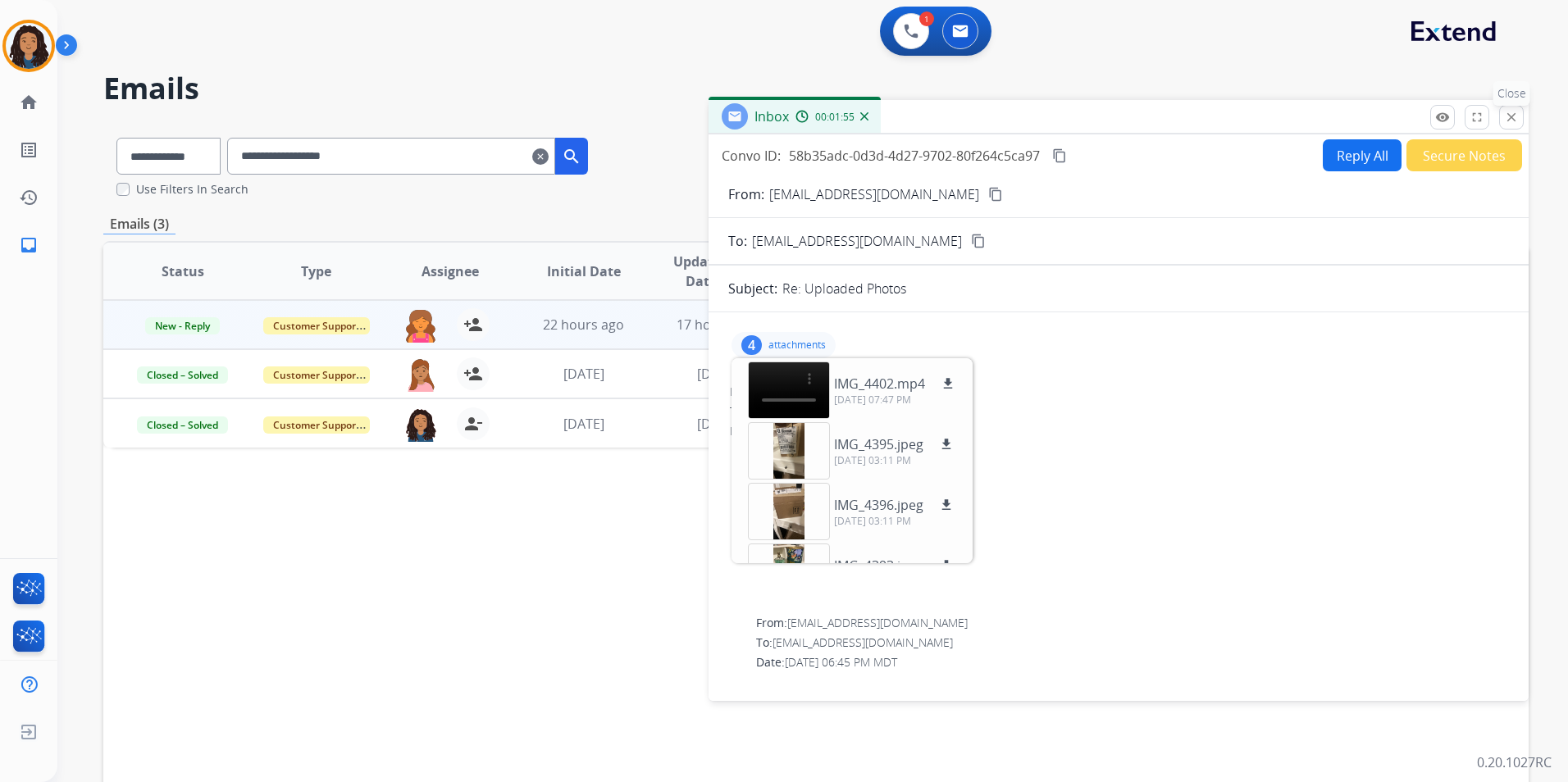
click at [1517, 122] on mat-icon "close" at bounding box center [1512, 117] width 15 height 15
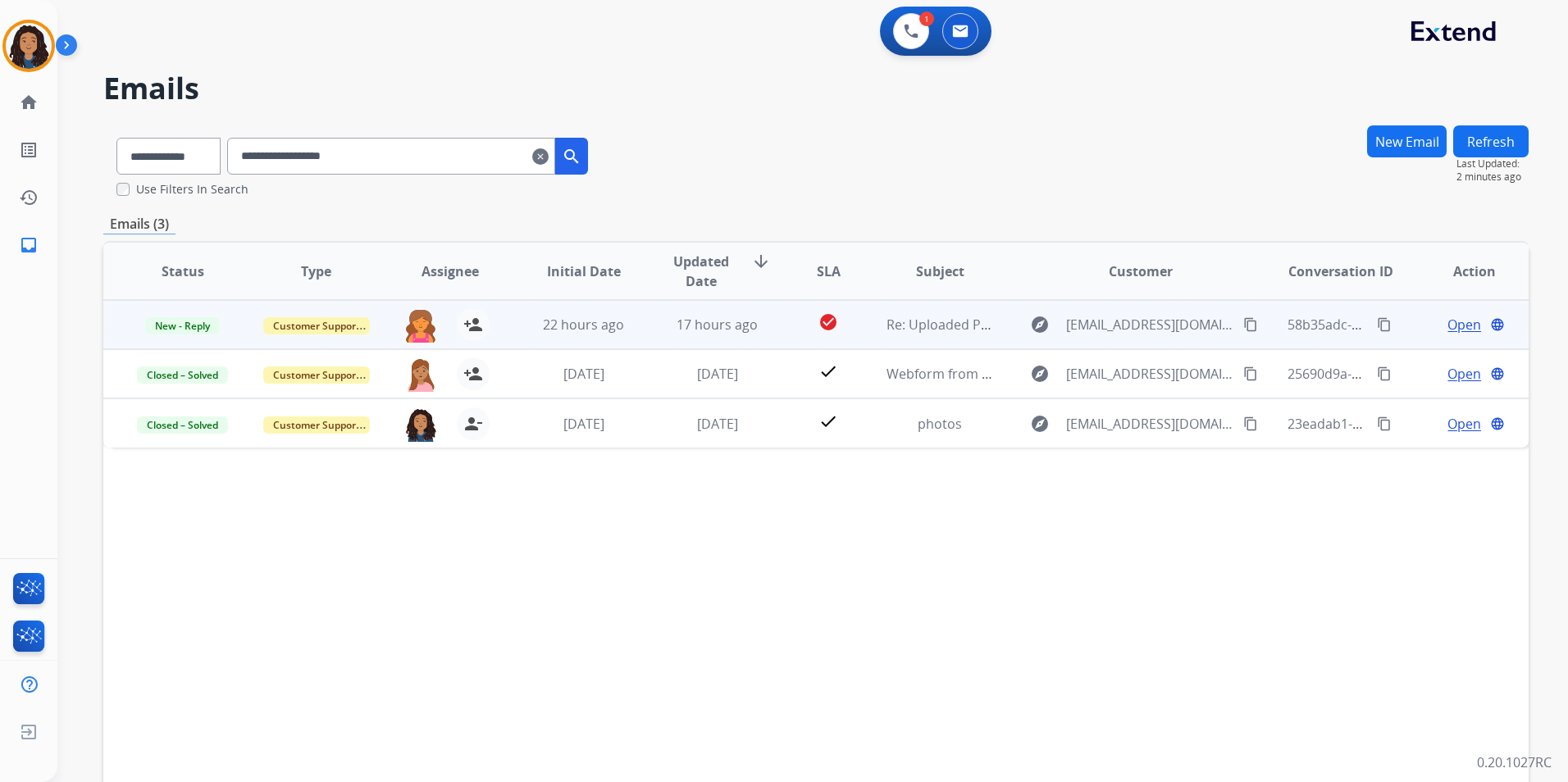
click at [1451, 324] on span "Open" at bounding box center [1464, 324] width 33 height 19
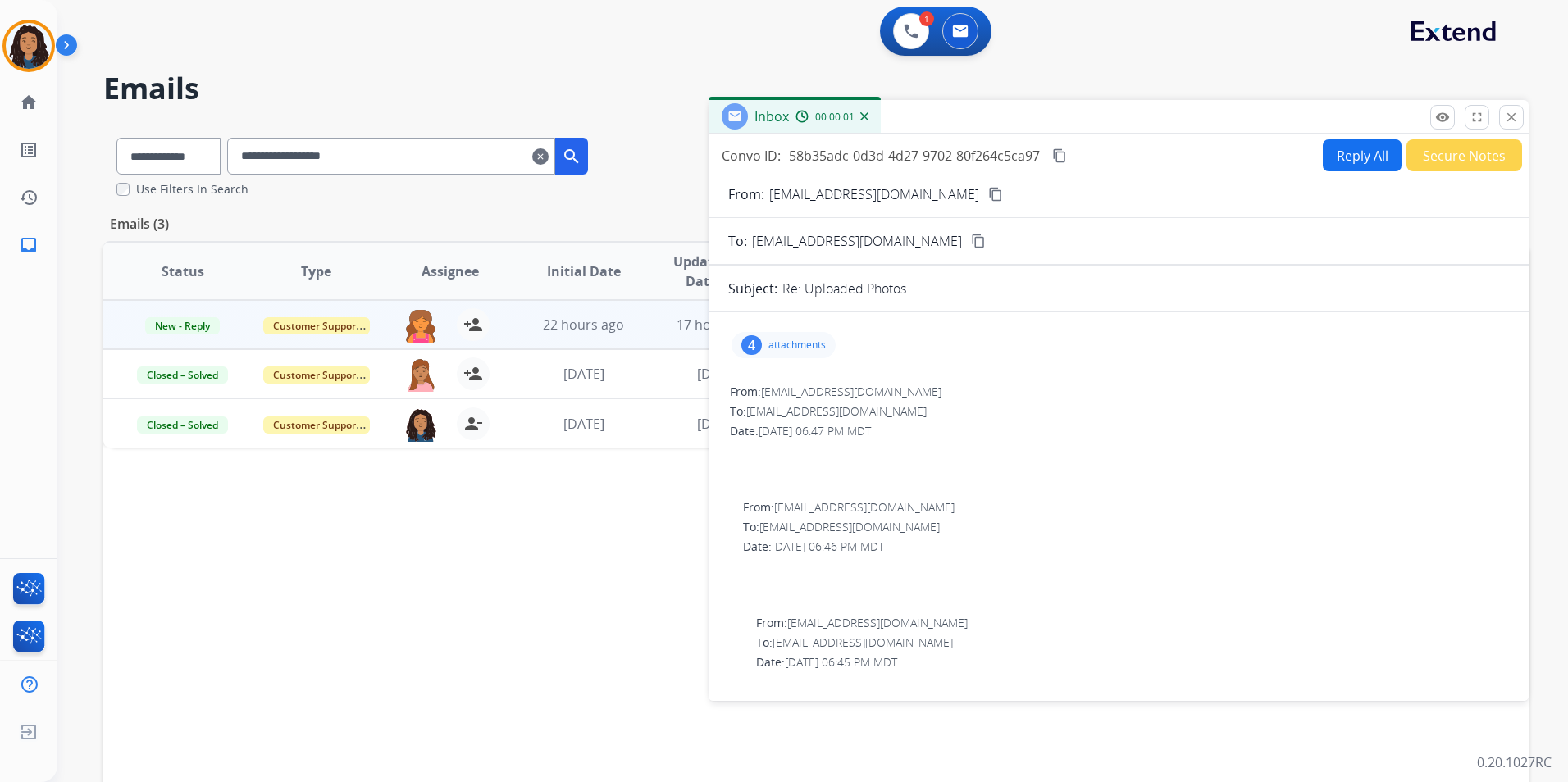
click at [777, 347] on p "attachments" at bounding box center [797, 345] width 57 height 13
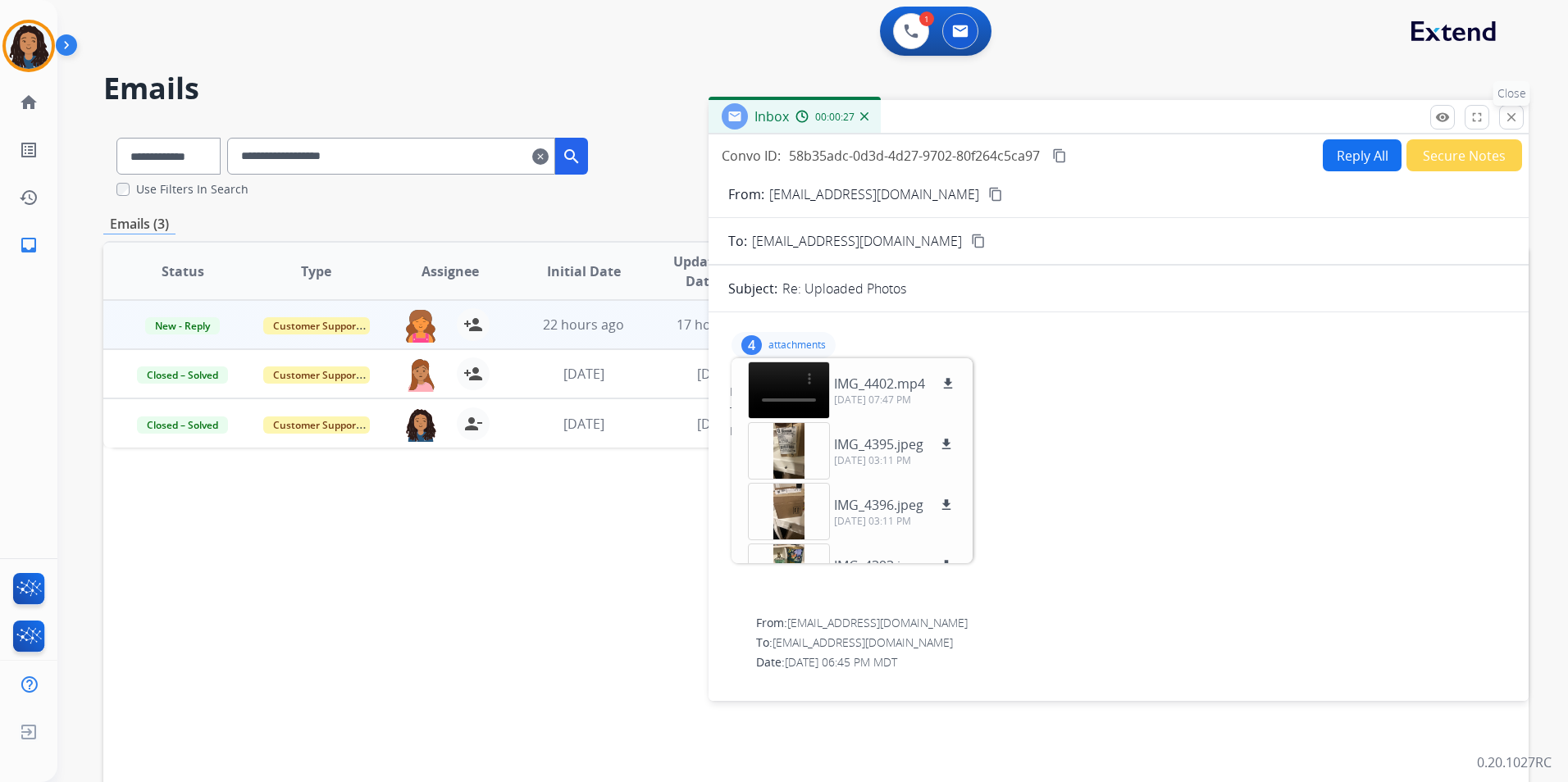
click at [1510, 126] on button "close Close" at bounding box center [1512, 117] width 25 height 25
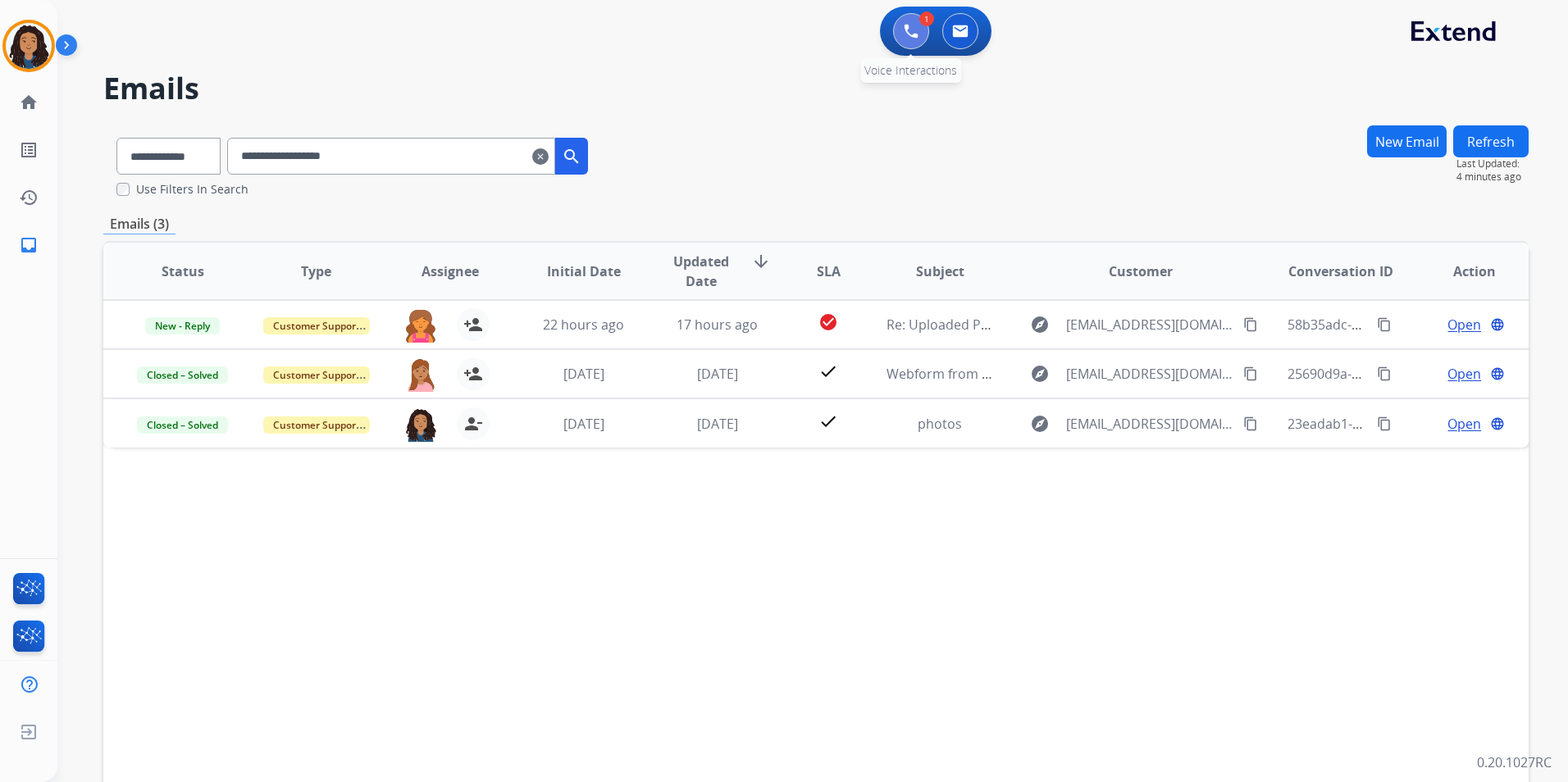
click at [919, 32] on button at bounding box center [911, 31] width 36 height 36
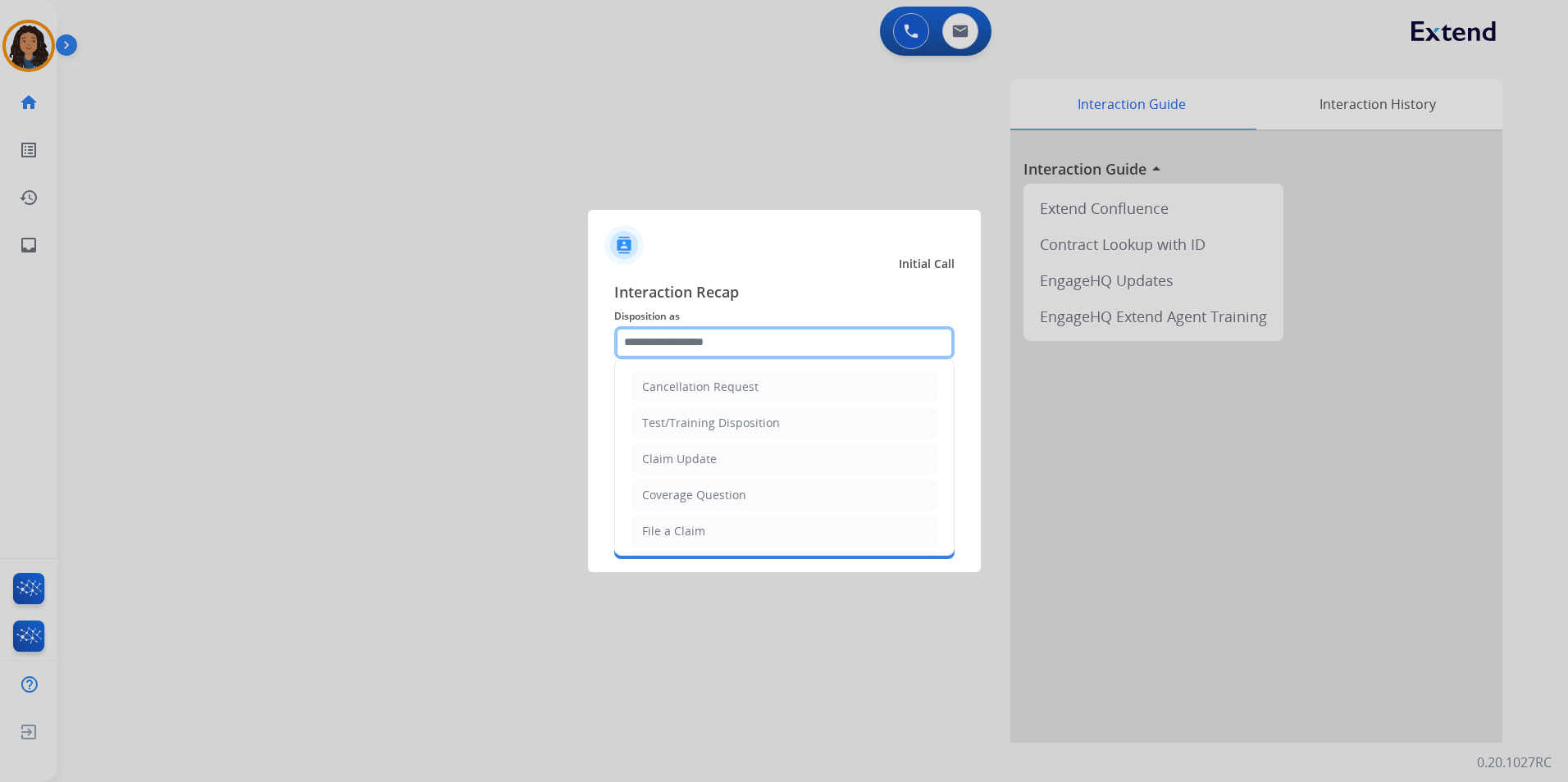
click at [745, 345] on input "text" at bounding box center [785, 342] width 340 height 32
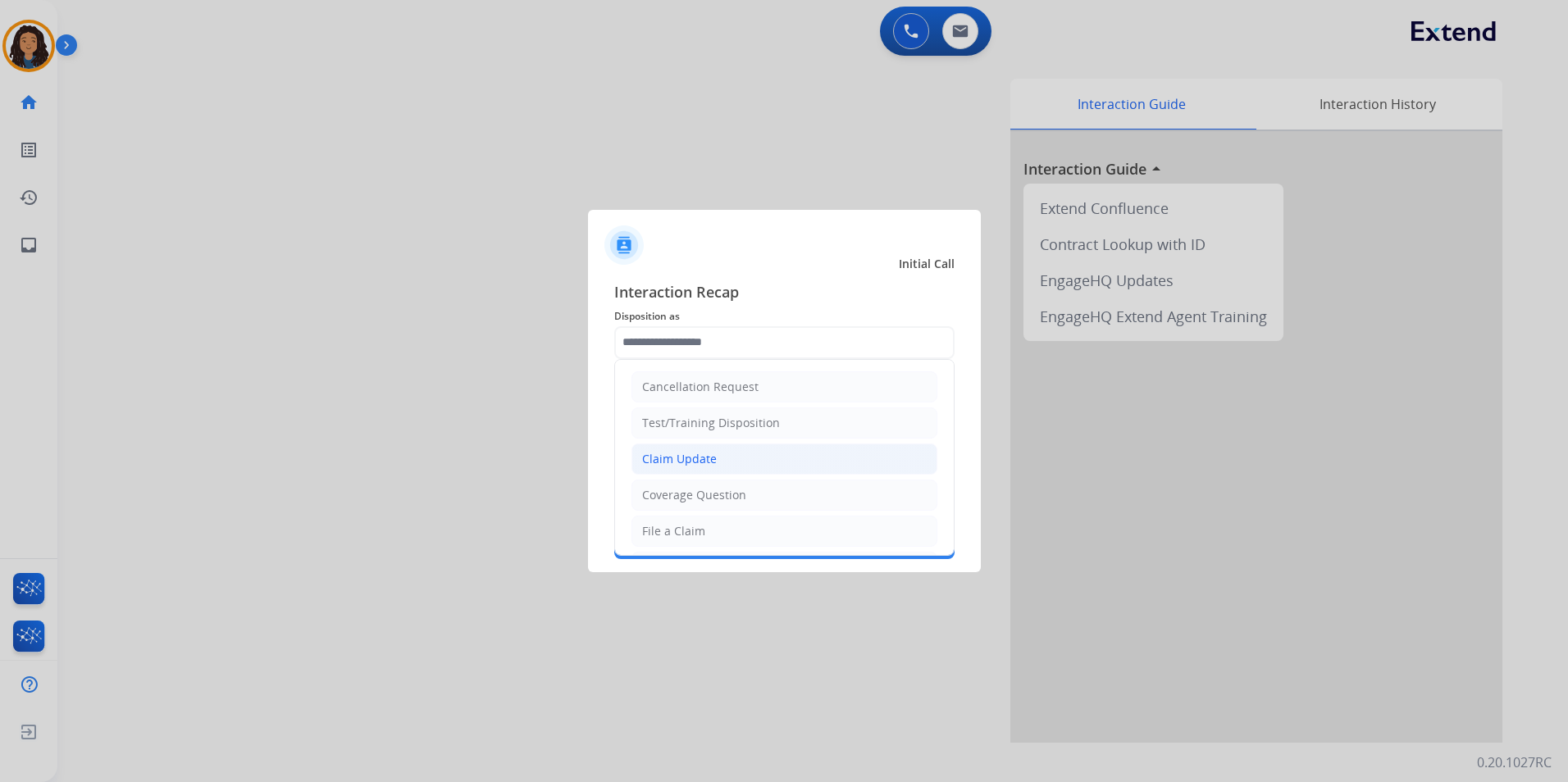
click at [753, 460] on li "Claim Update" at bounding box center [784, 459] width 306 height 31
type input "**********"
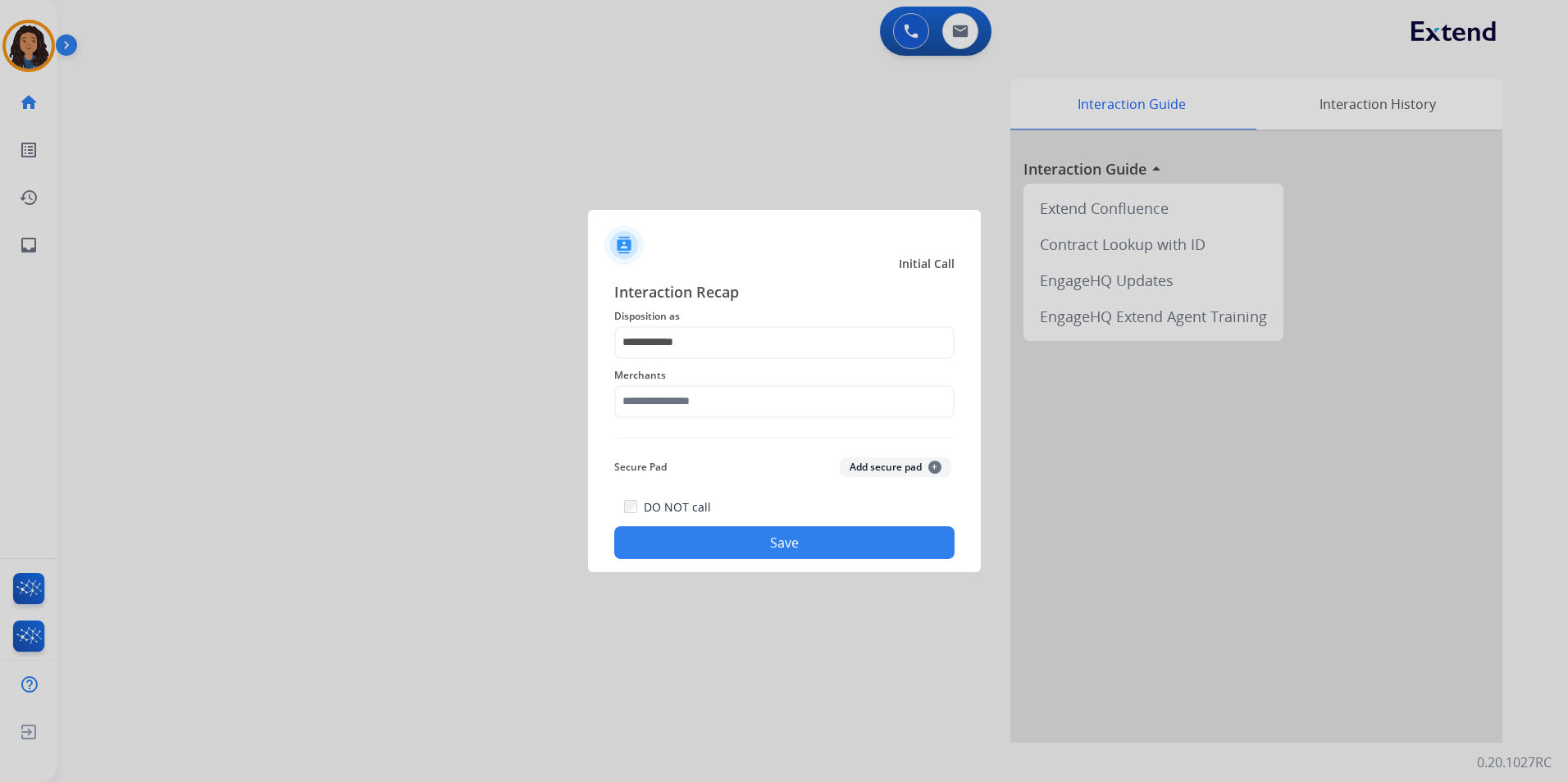
click at [694, 382] on span "Merchants" at bounding box center [785, 375] width 340 height 19
click at [704, 409] on input "text" at bounding box center [785, 401] width 340 height 32
click at [716, 474] on ul "Jomashop" at bounding box center [789, 453] width 323 height 55
click at [665, 554] on button "Save" at bounding box center [785, 543] width 340 height 32
click at [675, 531] on button "Save" at bounding box center [785, 543] width 340 height 32
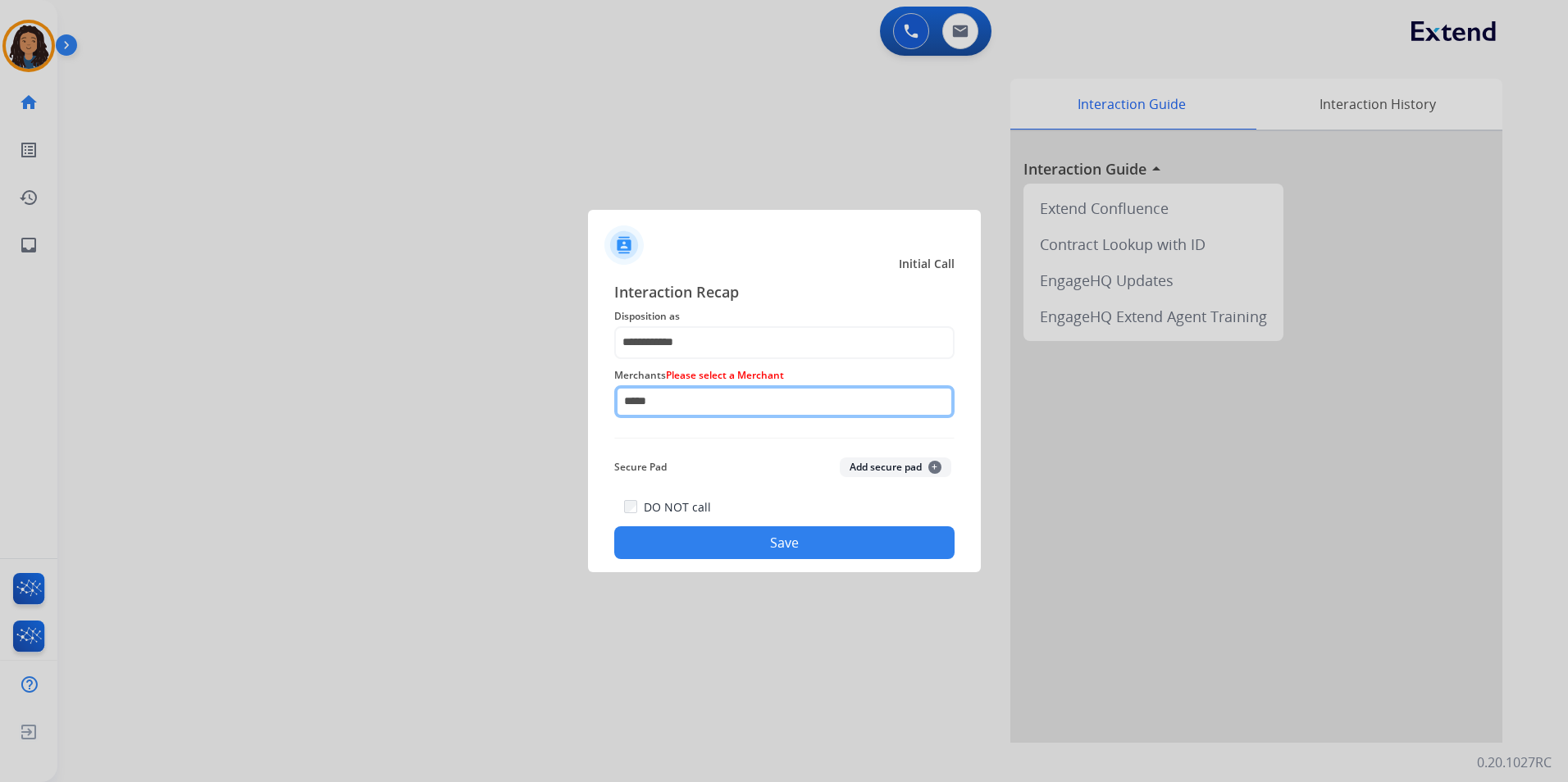
click at [644, 410] on input "*****" at bounding box center [785, 401] width 340 height 32
click at [680, 451] on div "Jomashop" at bounding box center [670, 448] width 55 height 17
type input "********"
click at [680, 550] on button "Save" at bounding box center [785, 543] width 340 height 32
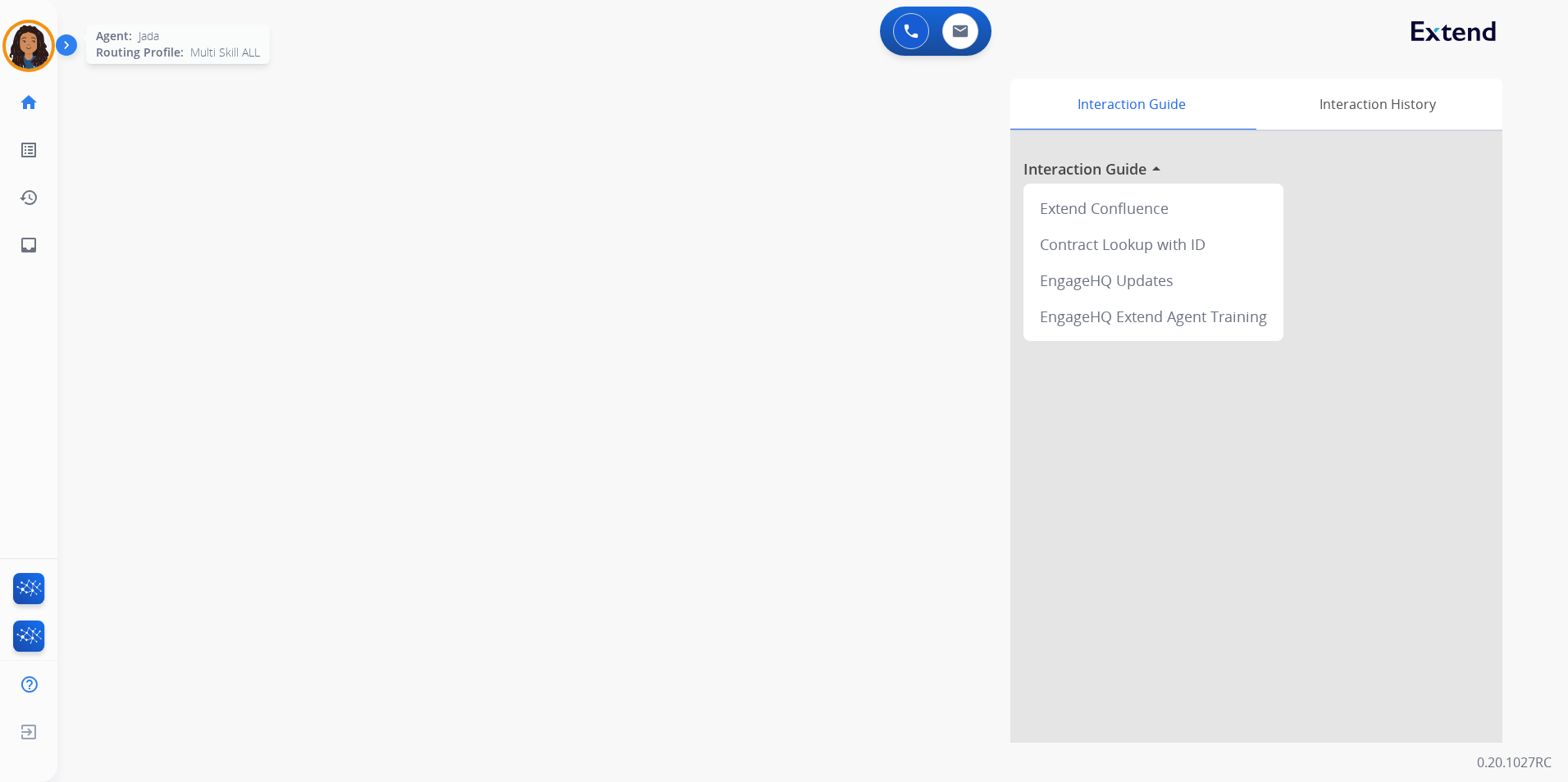
click at [17, 42] on img at bounding box center [29, 46] width 46 height 46
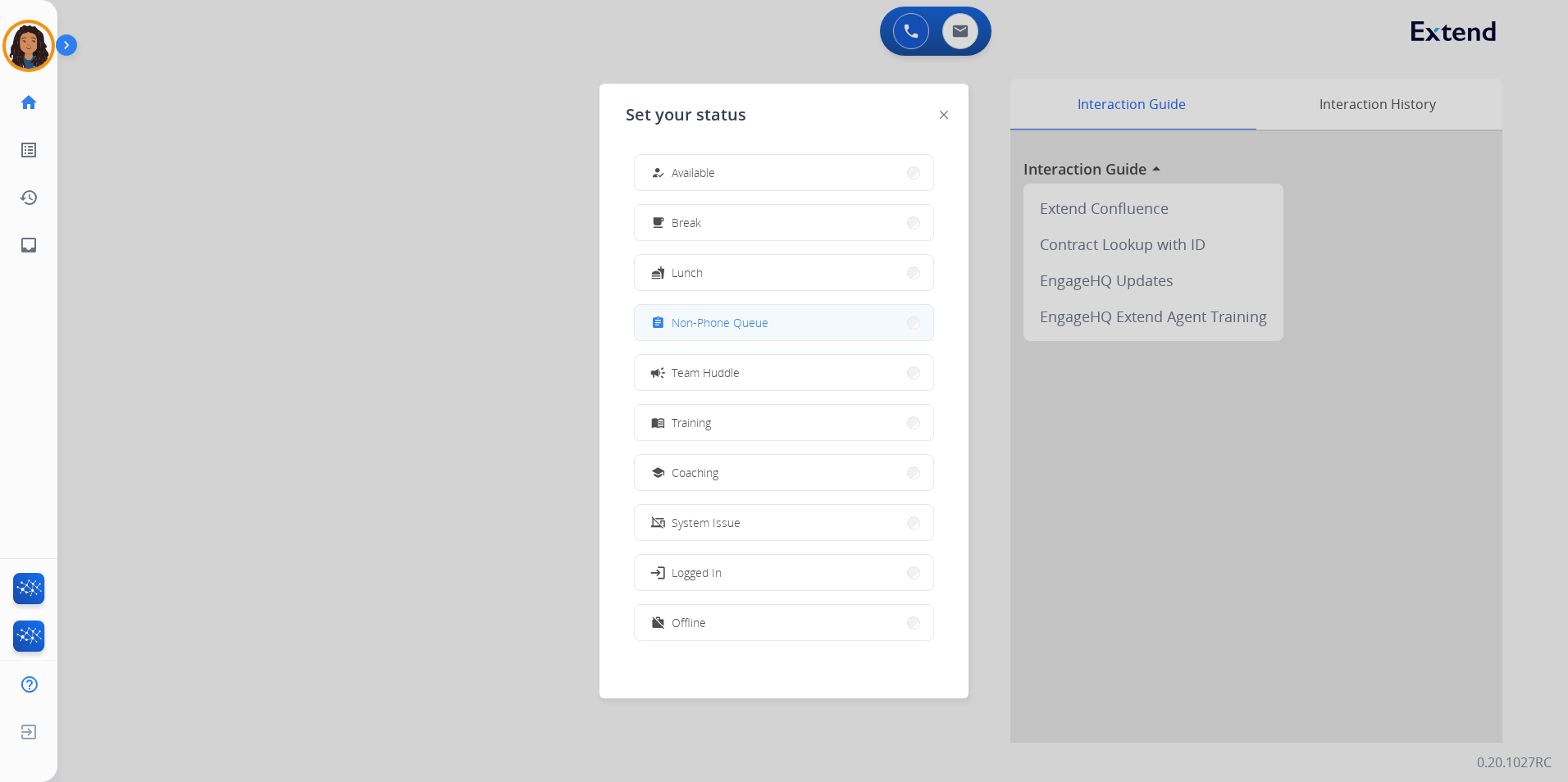
click at [786, 334] on button "assignment Non-Phone Queue" at bounding box center [784, 323] width 299 height 35
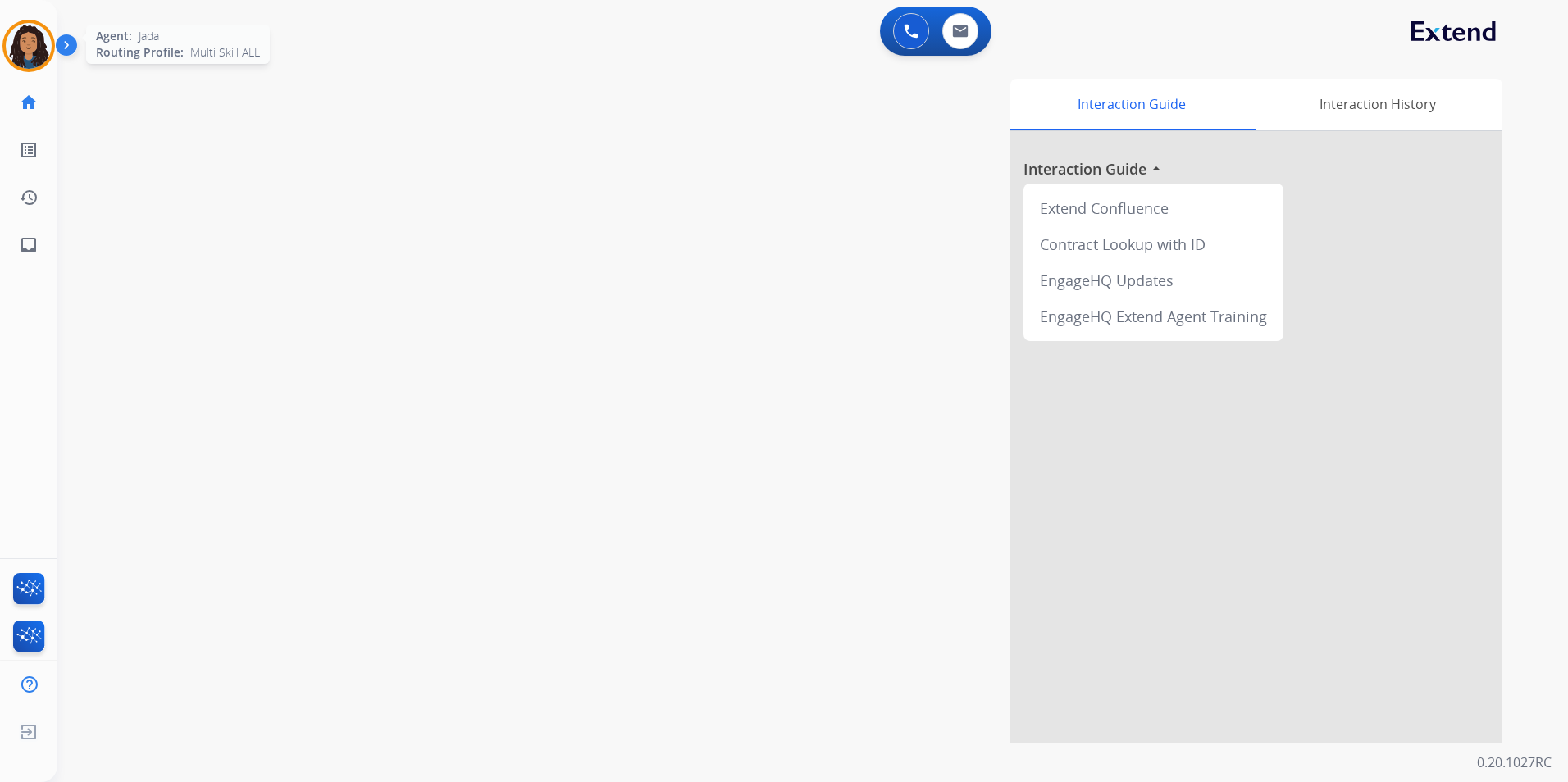
click at [44, 52] on img at bounding box center [29, 46] width 46 height 46
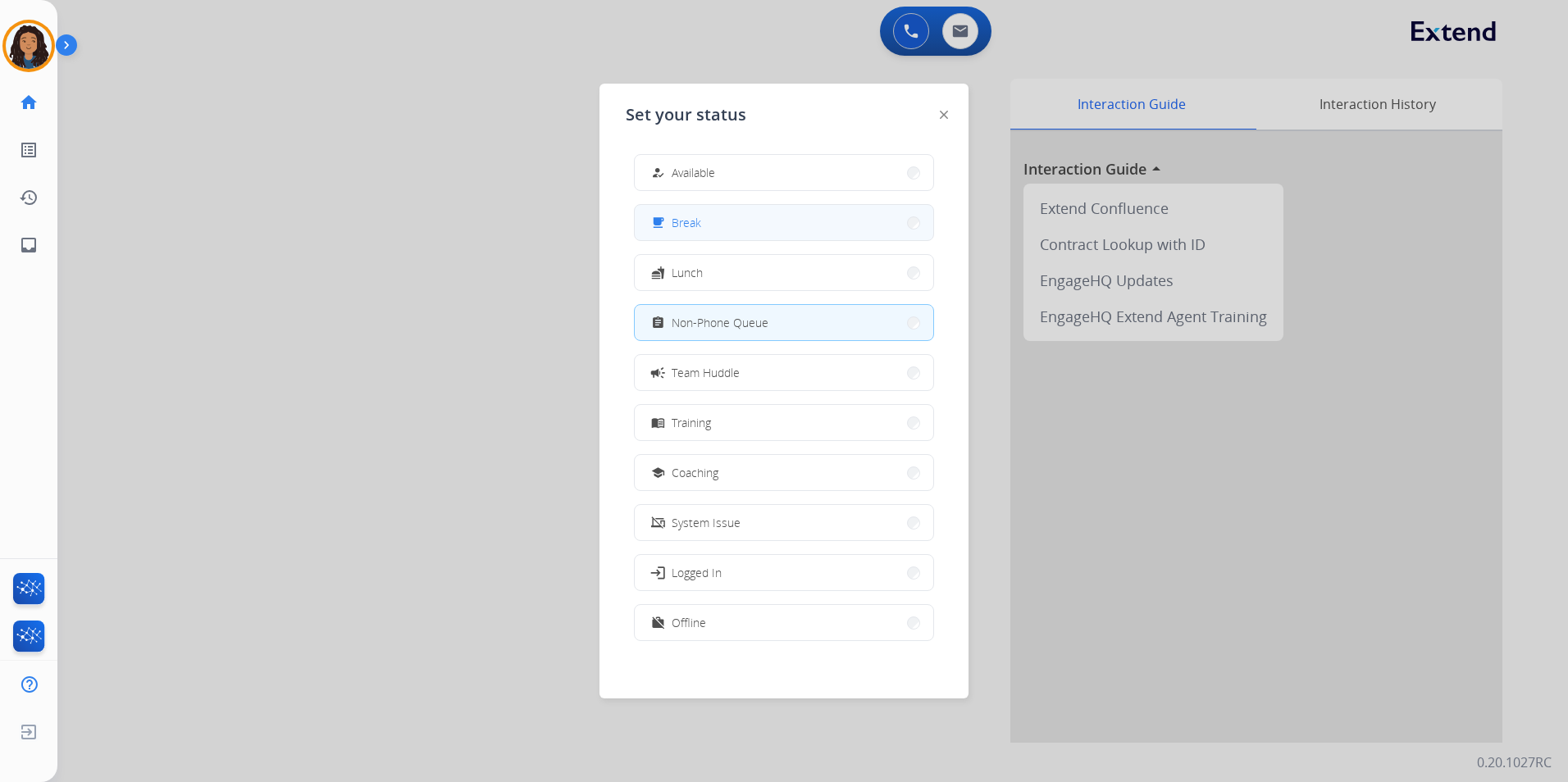
click at [744, 218] on button "free_breakfast Break" at bounding box center [784, 223] width 299 height 35
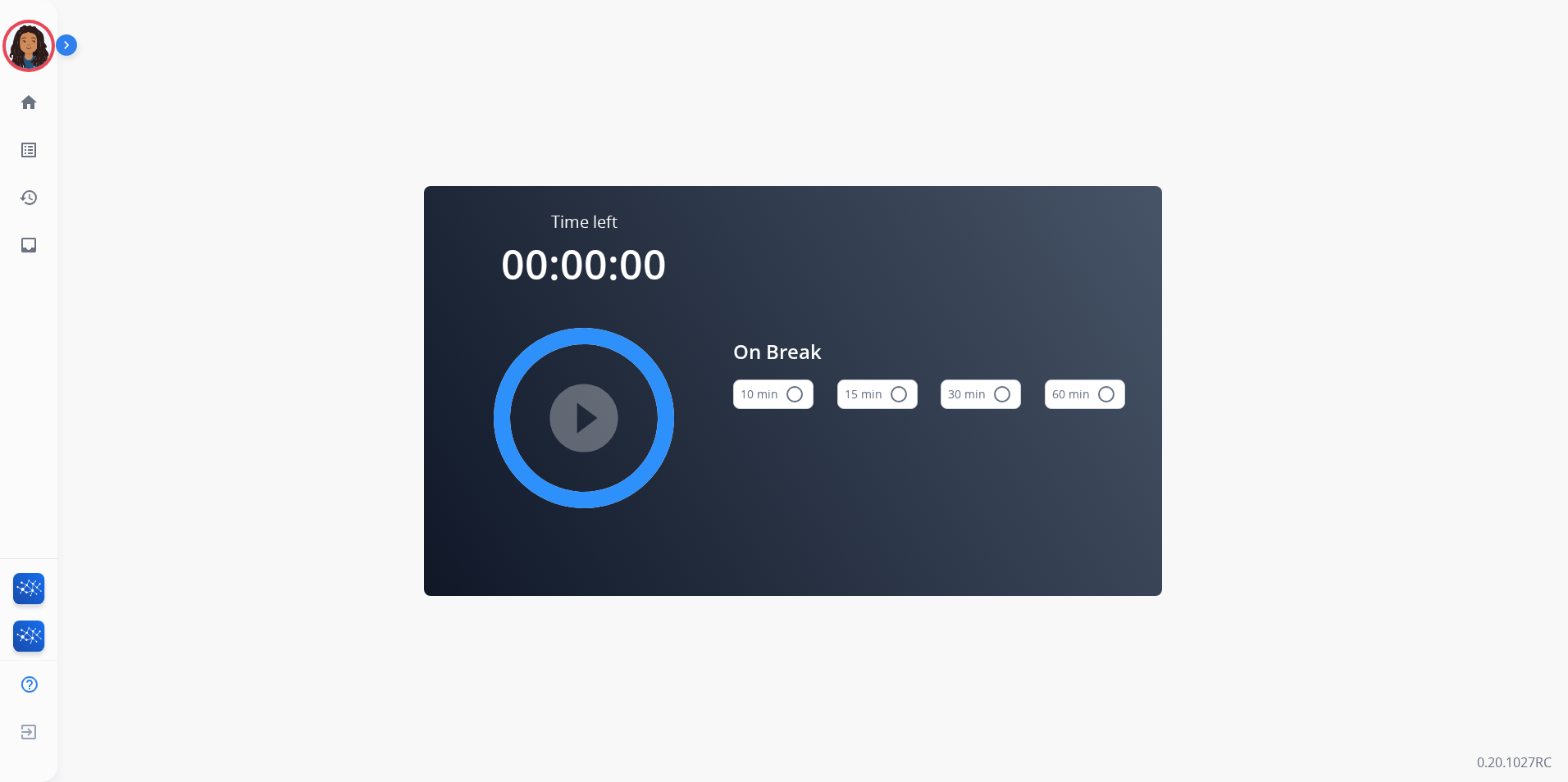
click at [880, 395] on button "15 min radio_button_unchecked" at bounding box center [877, 395] width 80 height 30
click at [594, 428] on mat-icon "play_circle_filled" at bounding box center [583, 418] width 19 height 19
drag, startPoint x: 79, startPoint y: 14, endPoint x: 4, endPoint y: 55, distance: 85.5
click at [4, 55] on div at bounding box center [29, 45] width 53 height 53
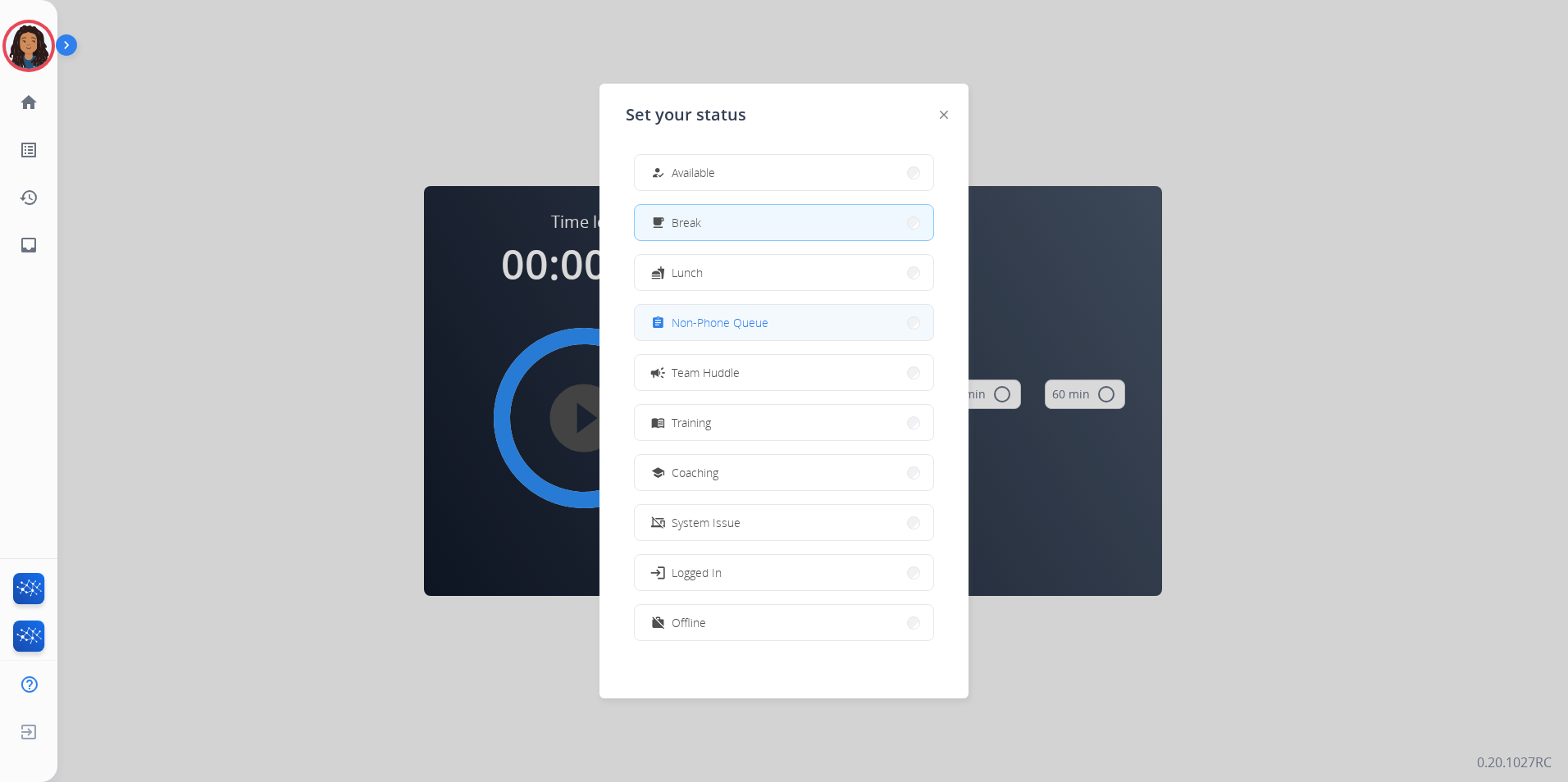
click at [822, 324] on button "assignment Non-Phone Queue" at bounding box center [784, 323] width 299 height 35
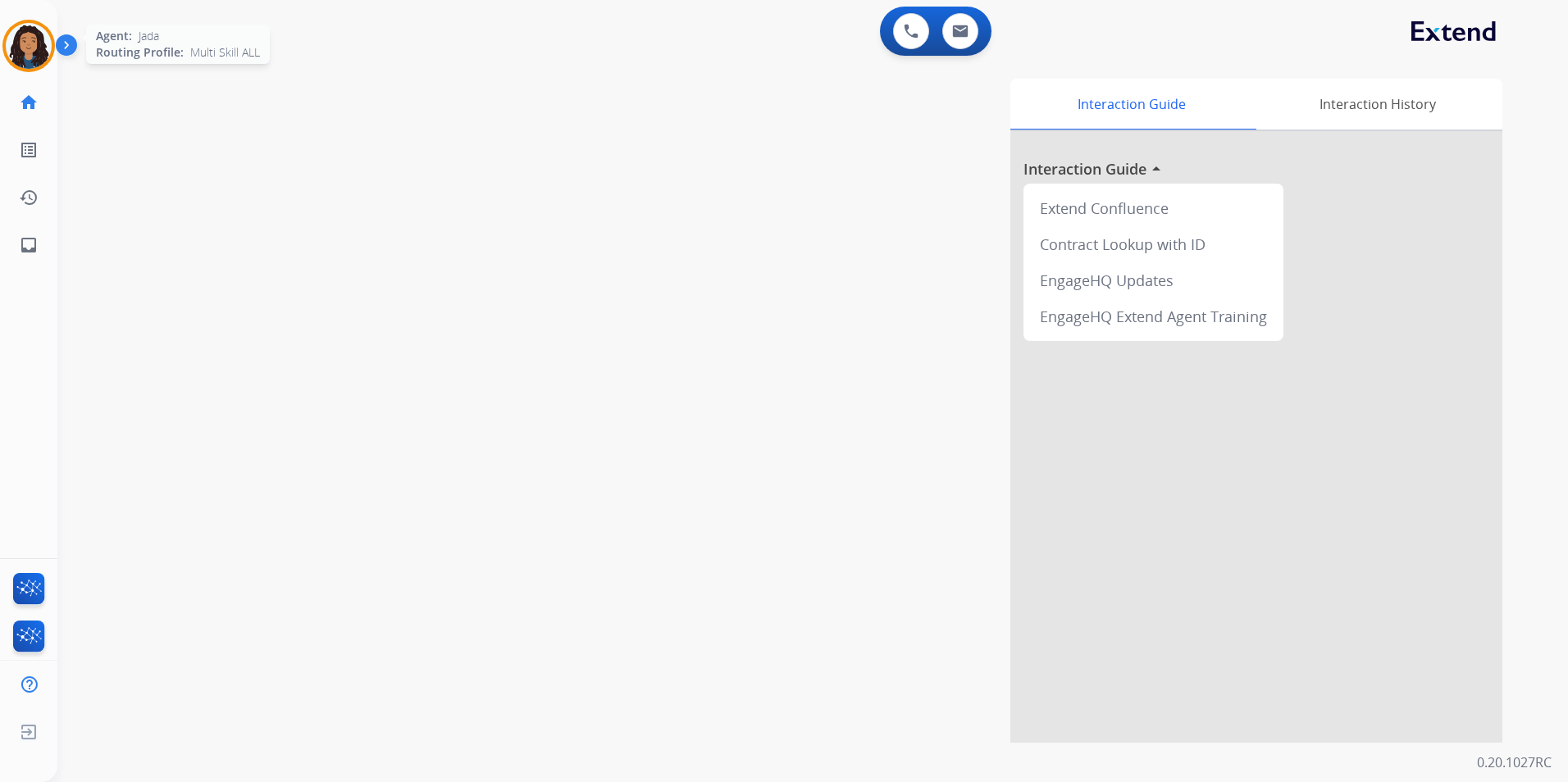
click at [31, 50] on img at bounding box center [29, 46] width 46 height 46
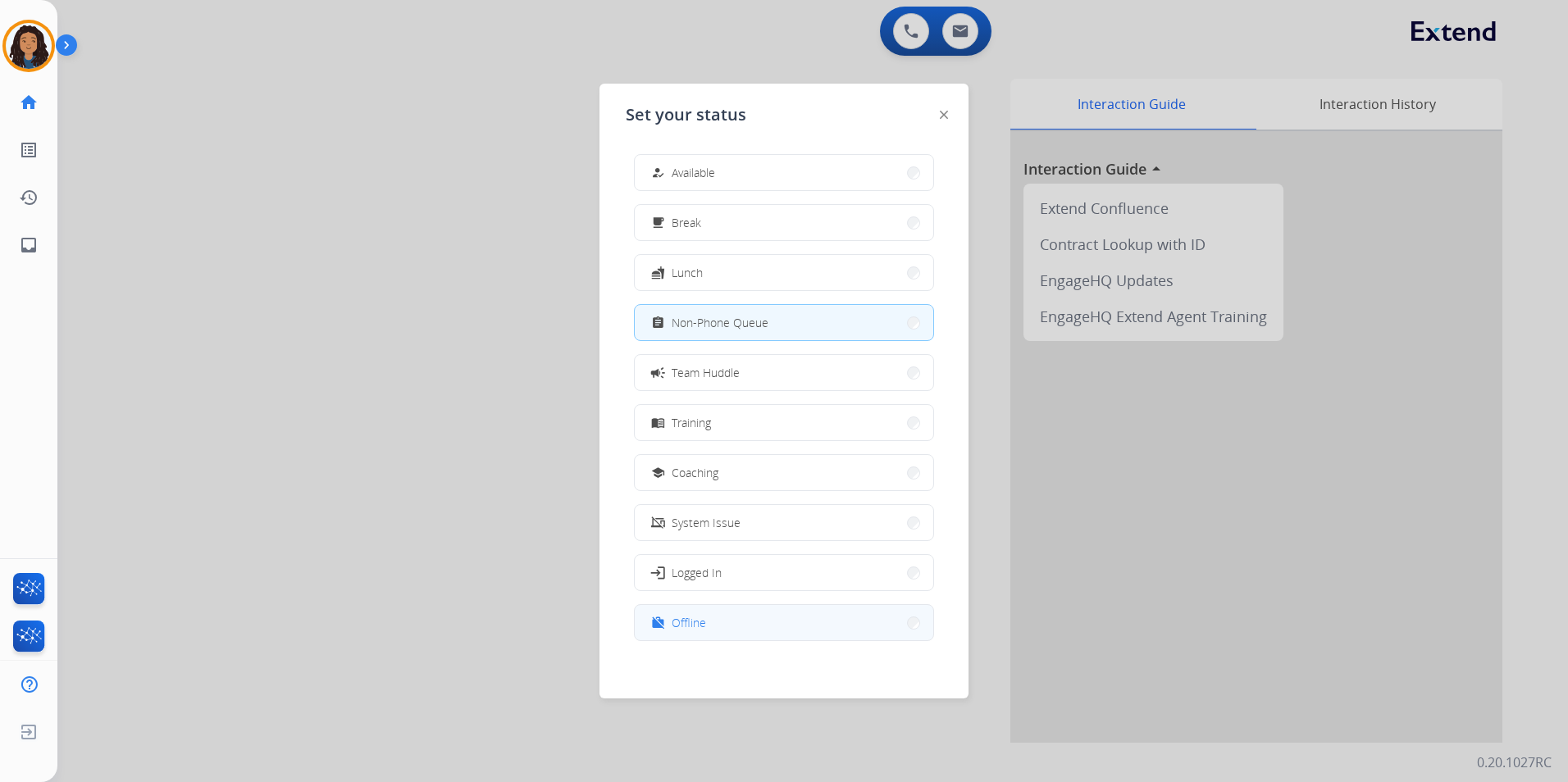
click at [696, 629] on span "Offline" at bounding box center [689, 623] width 34 height 18
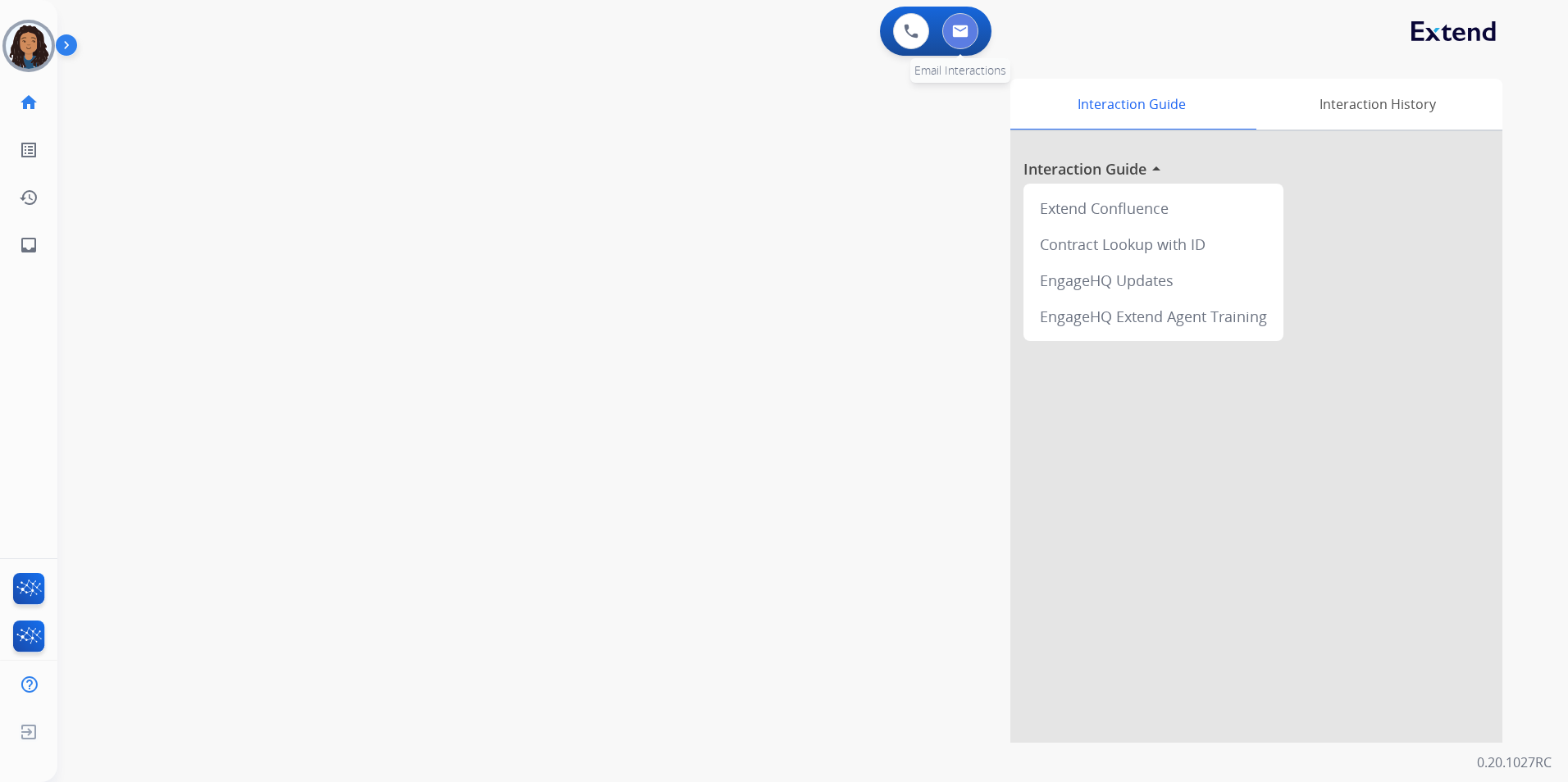
click at [957, 36] on img at bounding box center [961, 31] width 17 height 13
select select "**********"
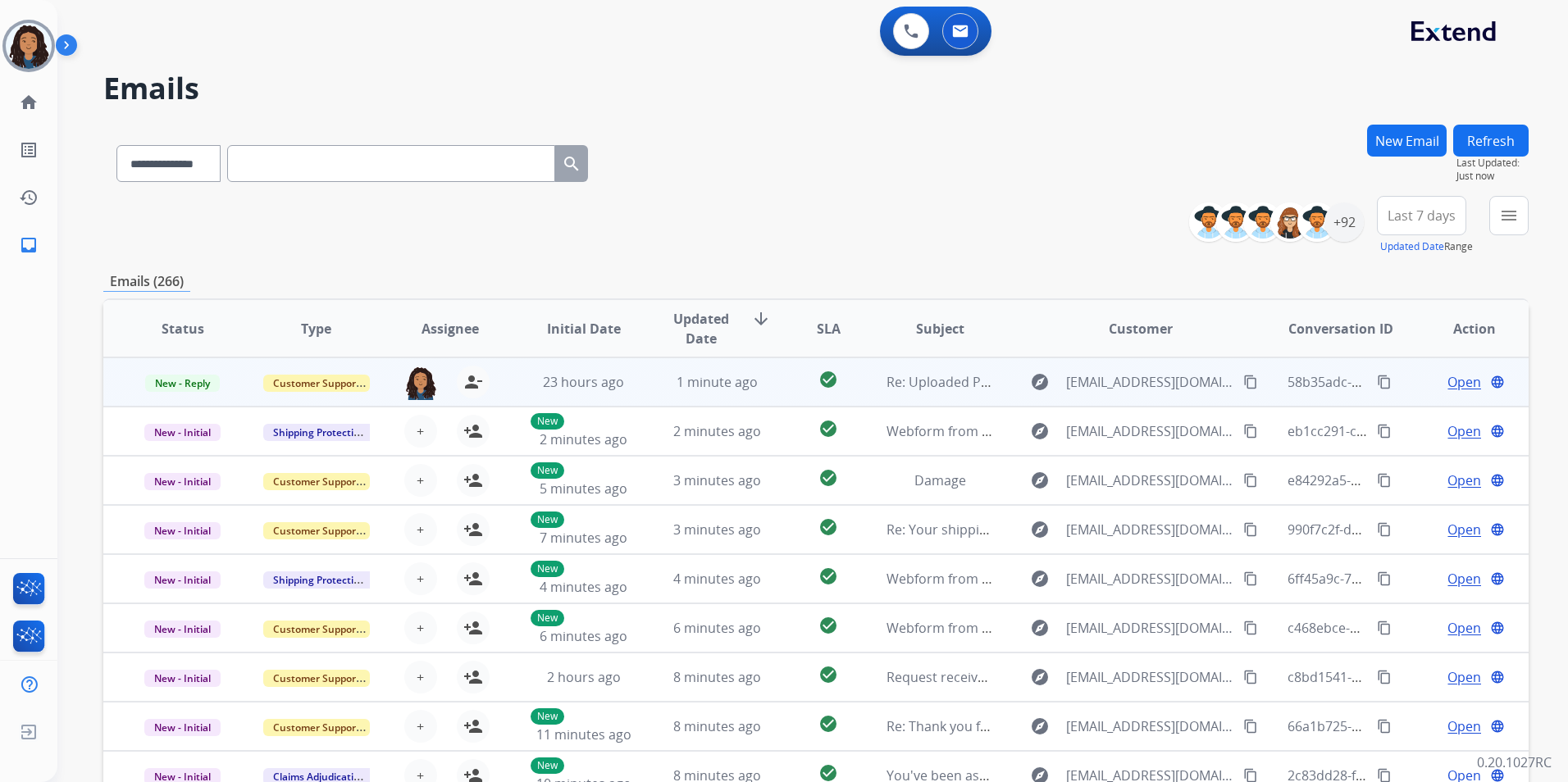
click at [1448, 382] on span "Open" at bounding box center [1464, 382] width 33 height 19
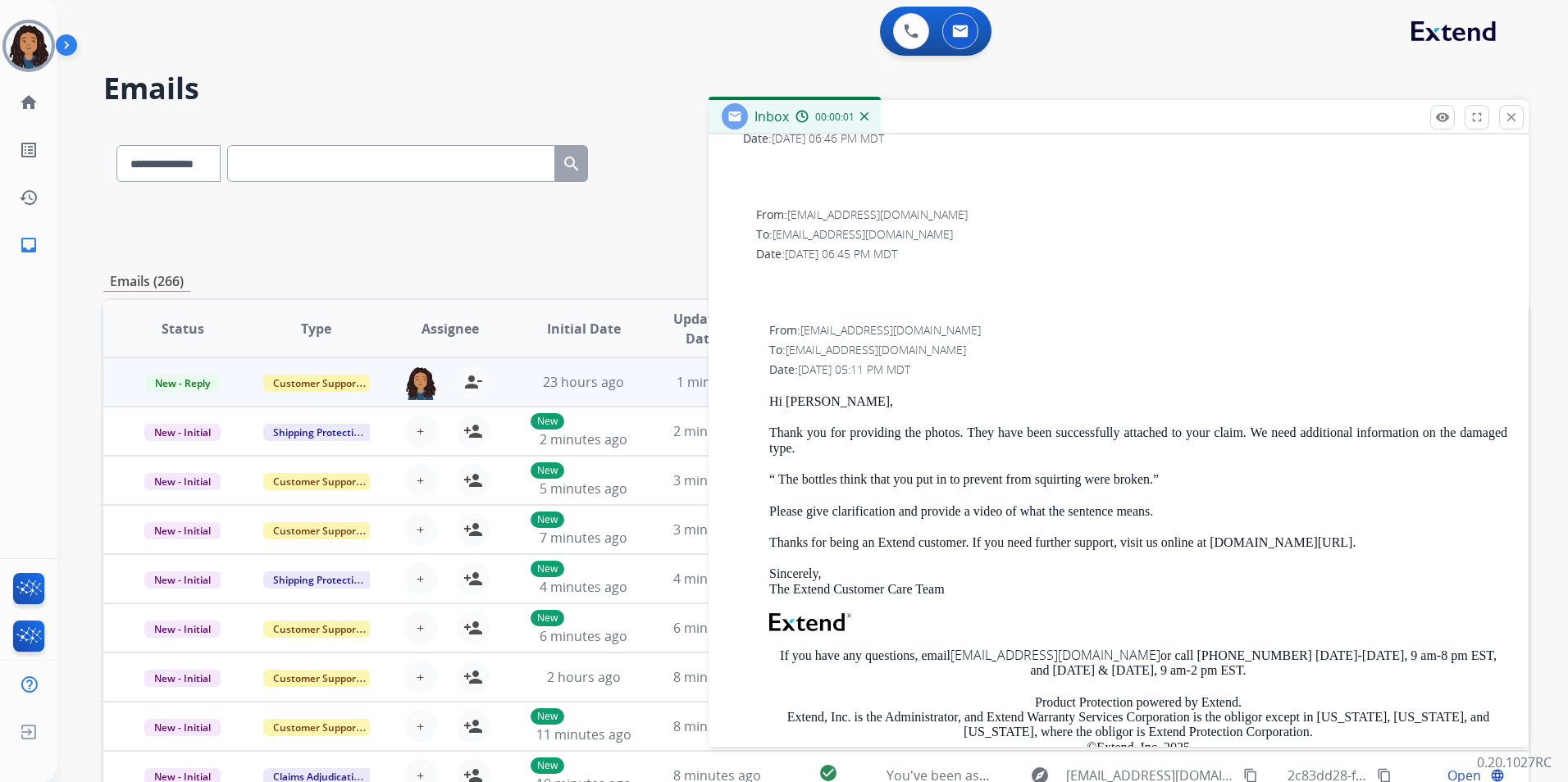
scroll to position [410, 0]
drag, startPoint x: 825, startPoint y: 406, endPoint x: 846, endPoint y: 432, distance: 33.4
click at [846, 432] on div "From: support@extend.com To: nlglozier@gmail.com Date: 09/29/2025 - 05:11 PM MD…" at bounding box center [1119, 588] width 781 height 539
copy div "Hi Nathaniel, Thank you for"
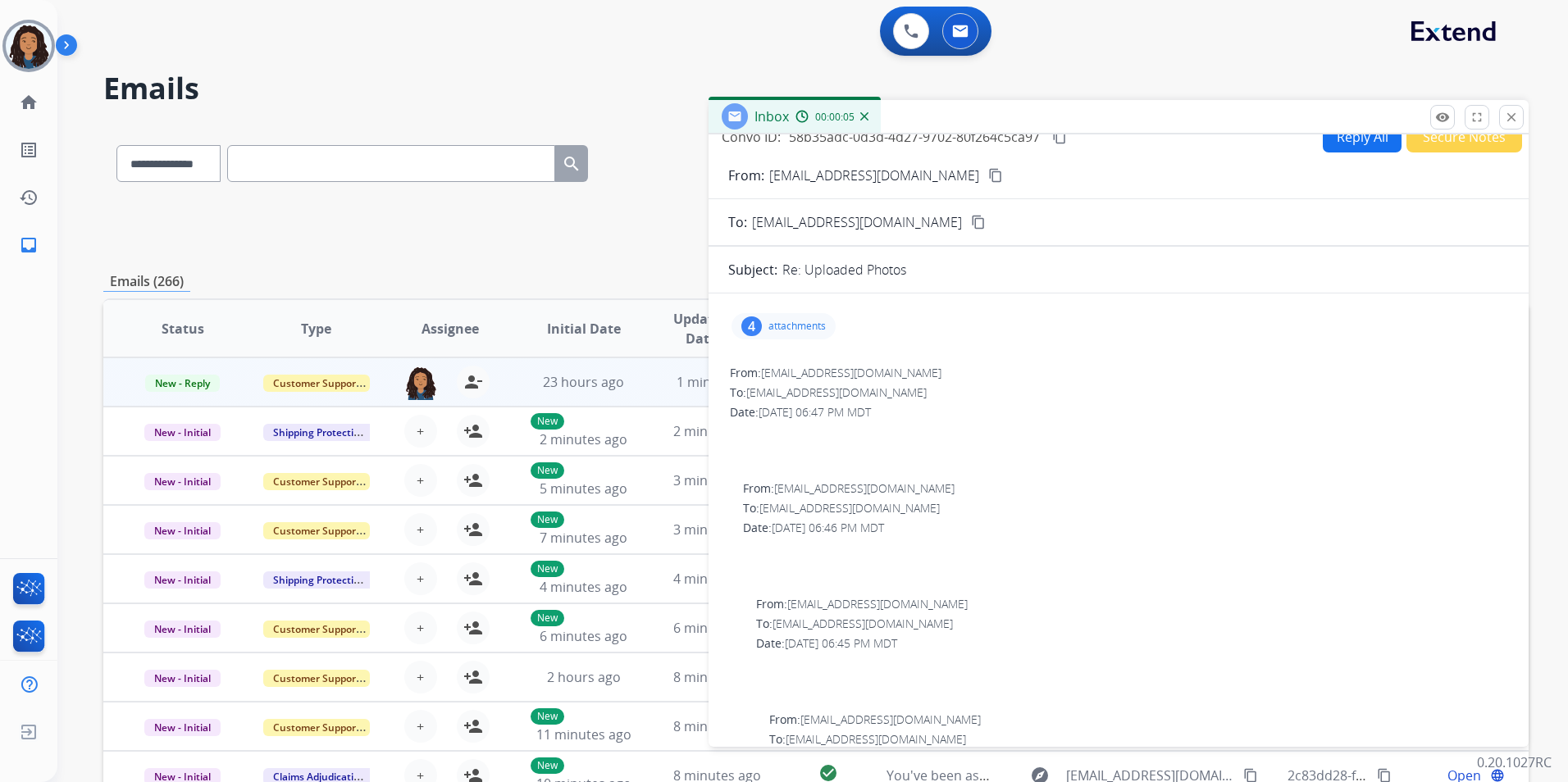
scroll to position [0, 0]
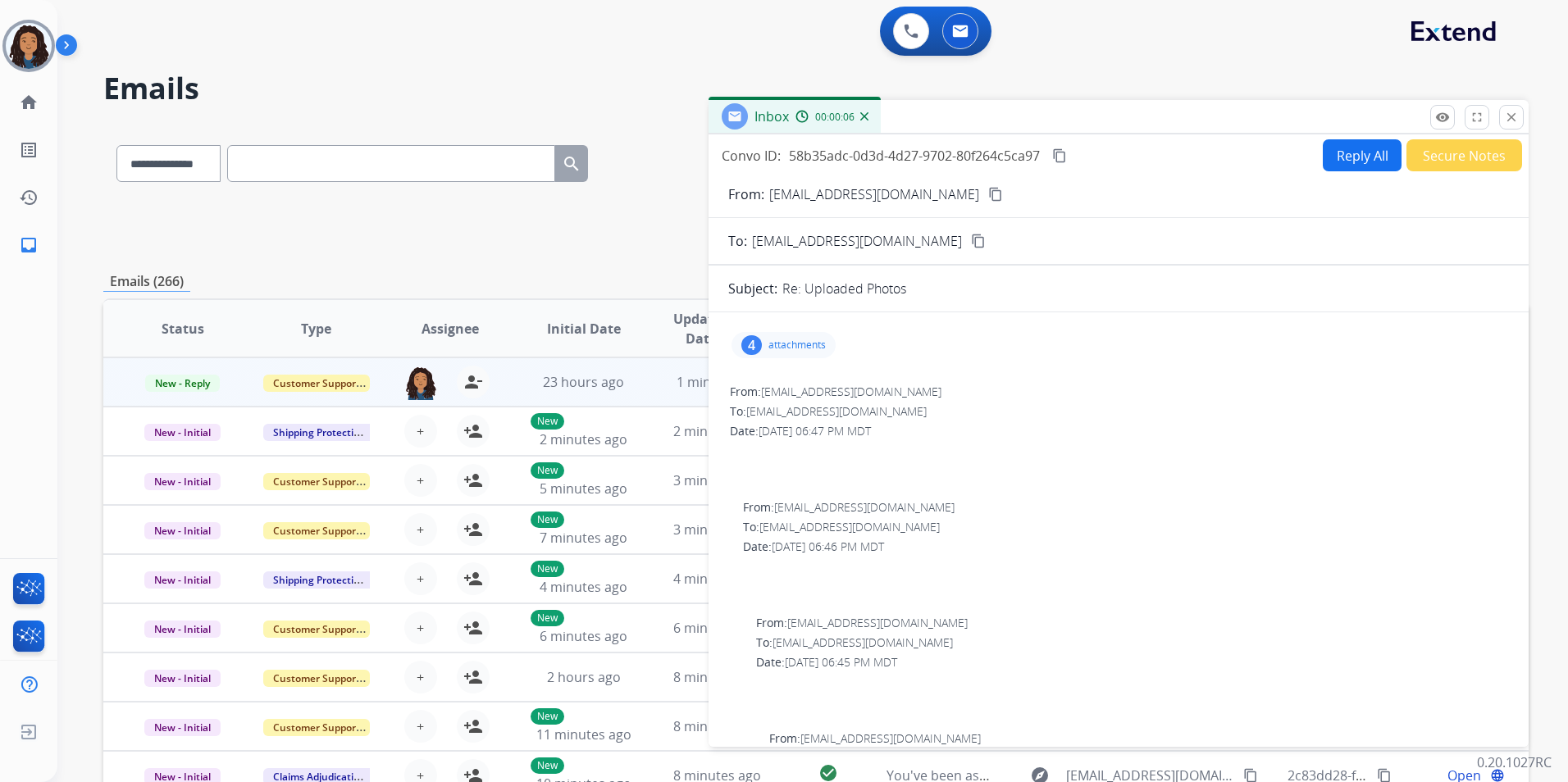
click at [1353, 165] on button "Reply All" at bounding box center [1362, 155] width 79 height 32
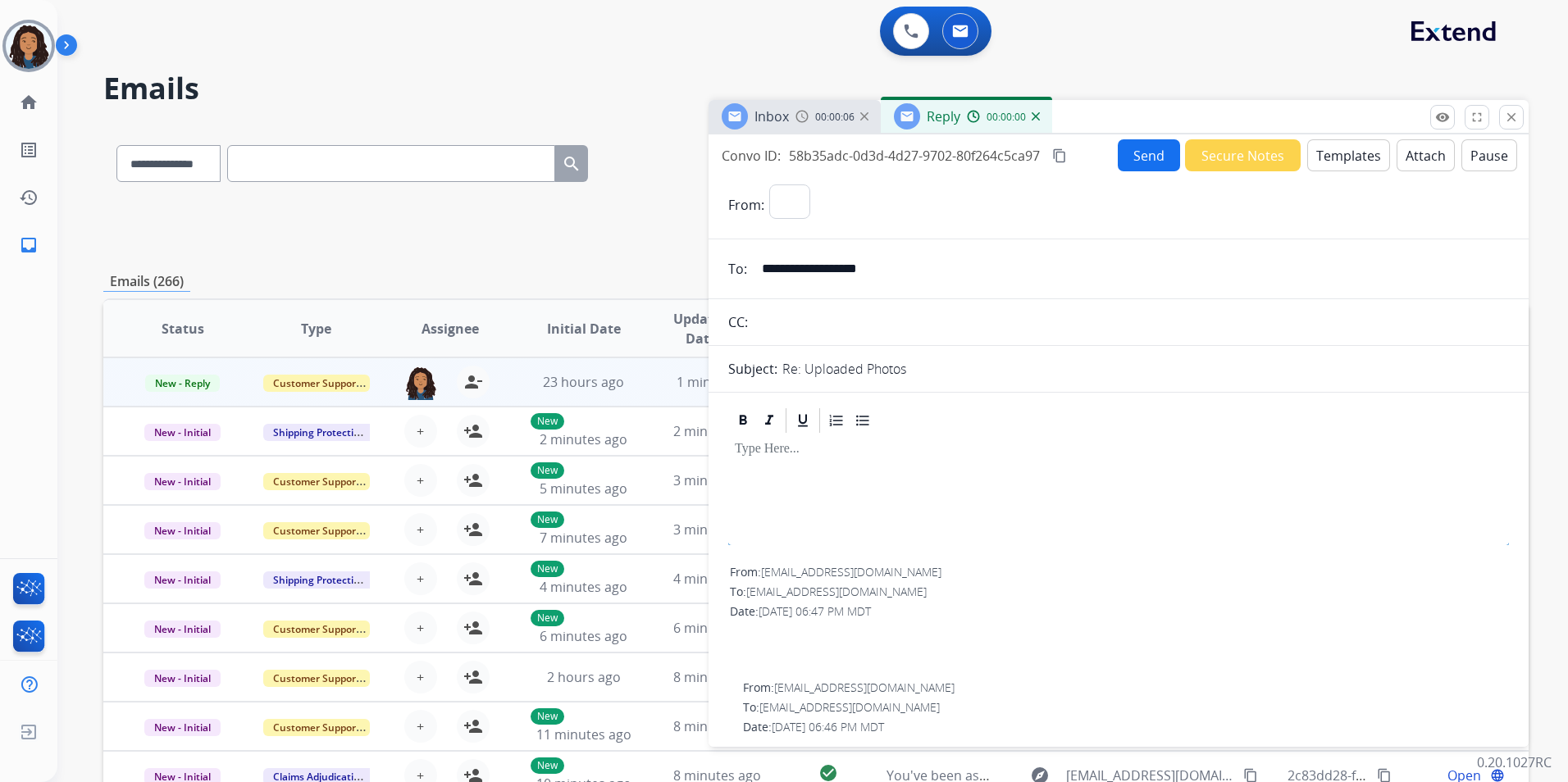
click at [1353, 165] on button "Templates" at bounding box center [1349, 155] width 83 height 32
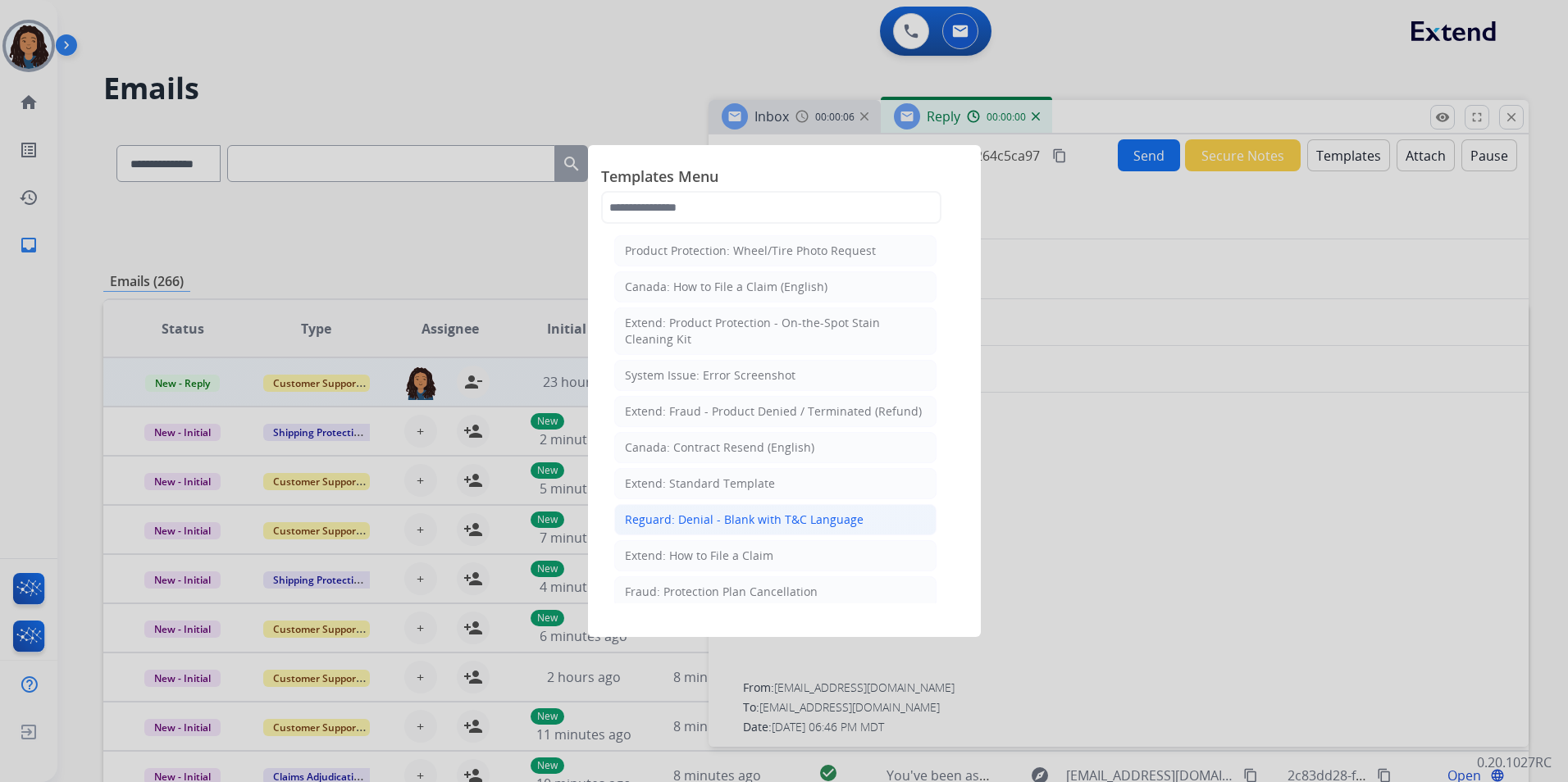
select select "**********"
click at [760, 483] on div "Extend: Standard Template" at bounding box center [700, 484] width 150 height 17
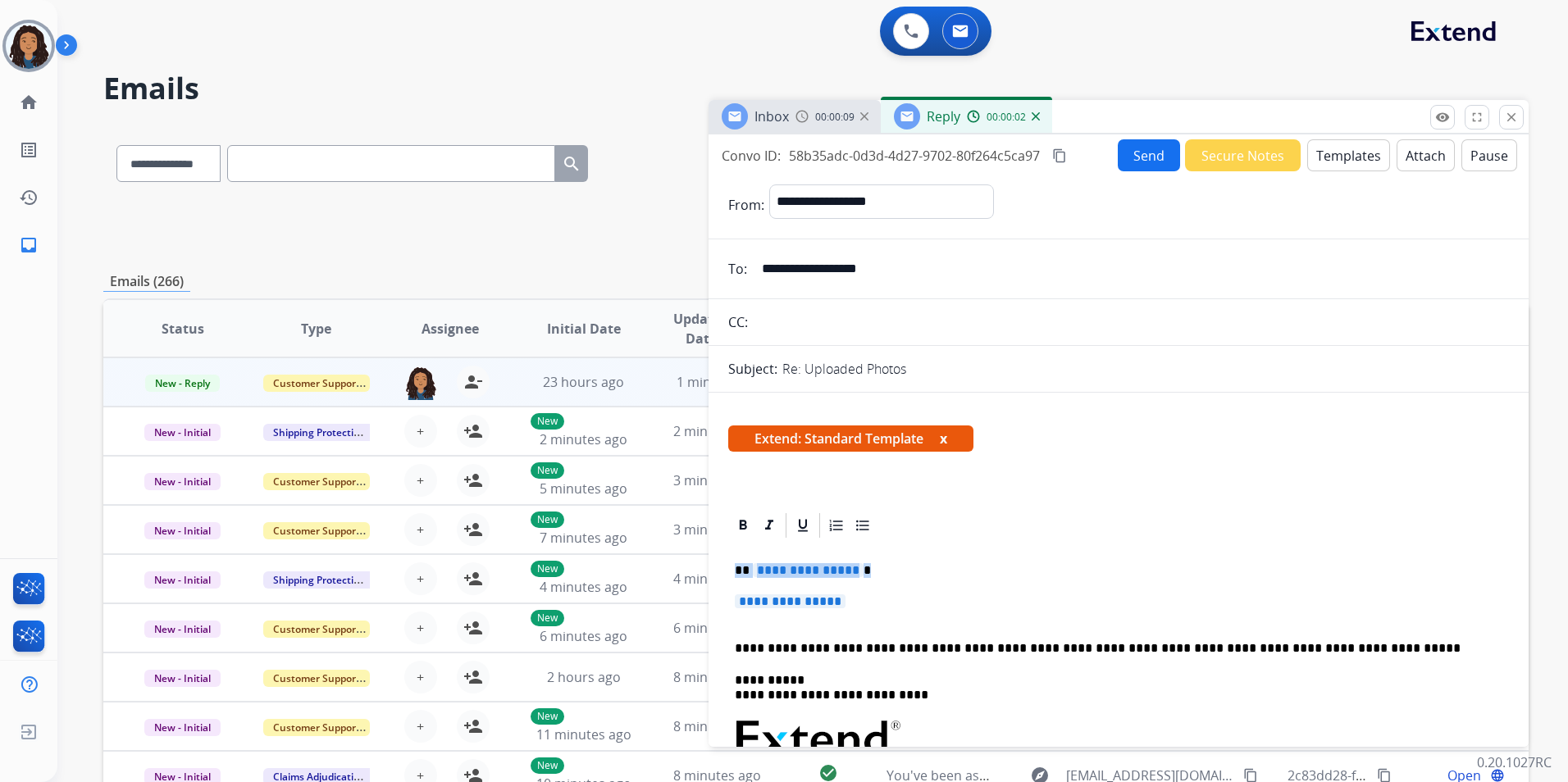
drag, startPoint x: 731, startPoint y: 565, endPoint x: 863, endPoint y: 603, distance: 137.4
click at [863, 603] on div "**********" at bounding box center [1119, 778] width 781 height 475
paste div
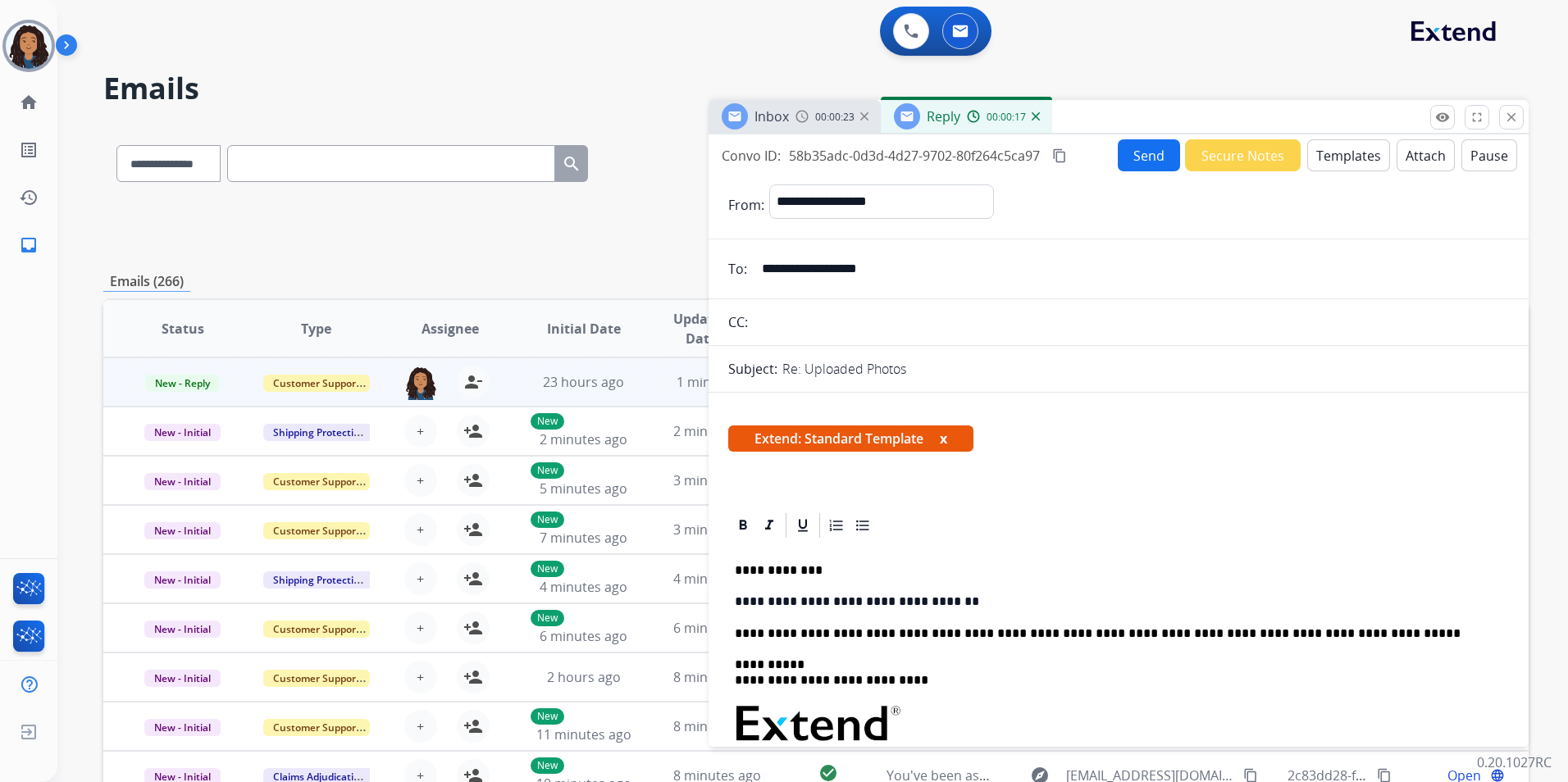
click at [962, 600] on p "**********" at bounding box center [1112, 602] width 754 height 15
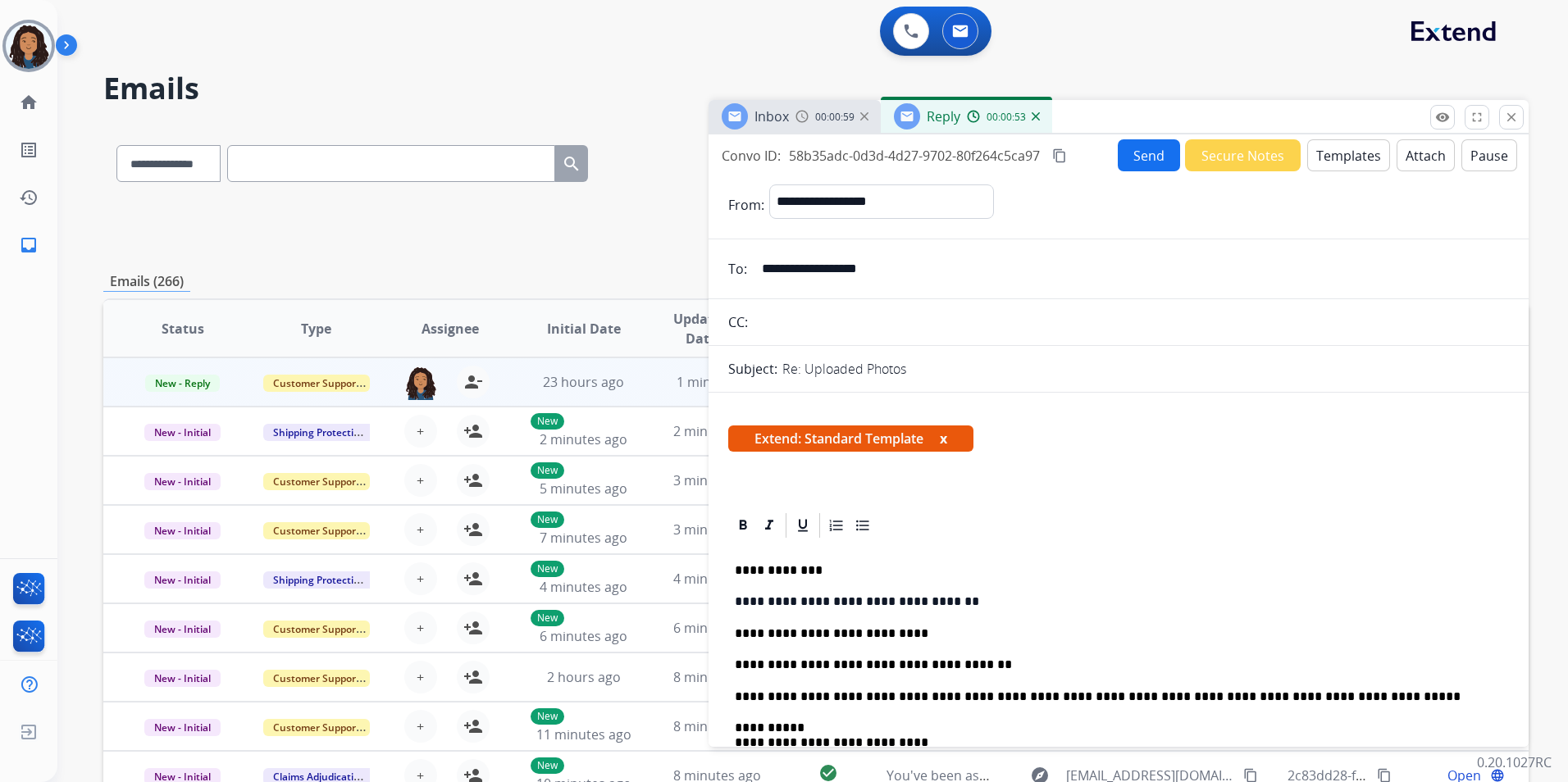
click at [1141, 163] on button "Send" at bounding box center [1148, 155] width 62 height 32
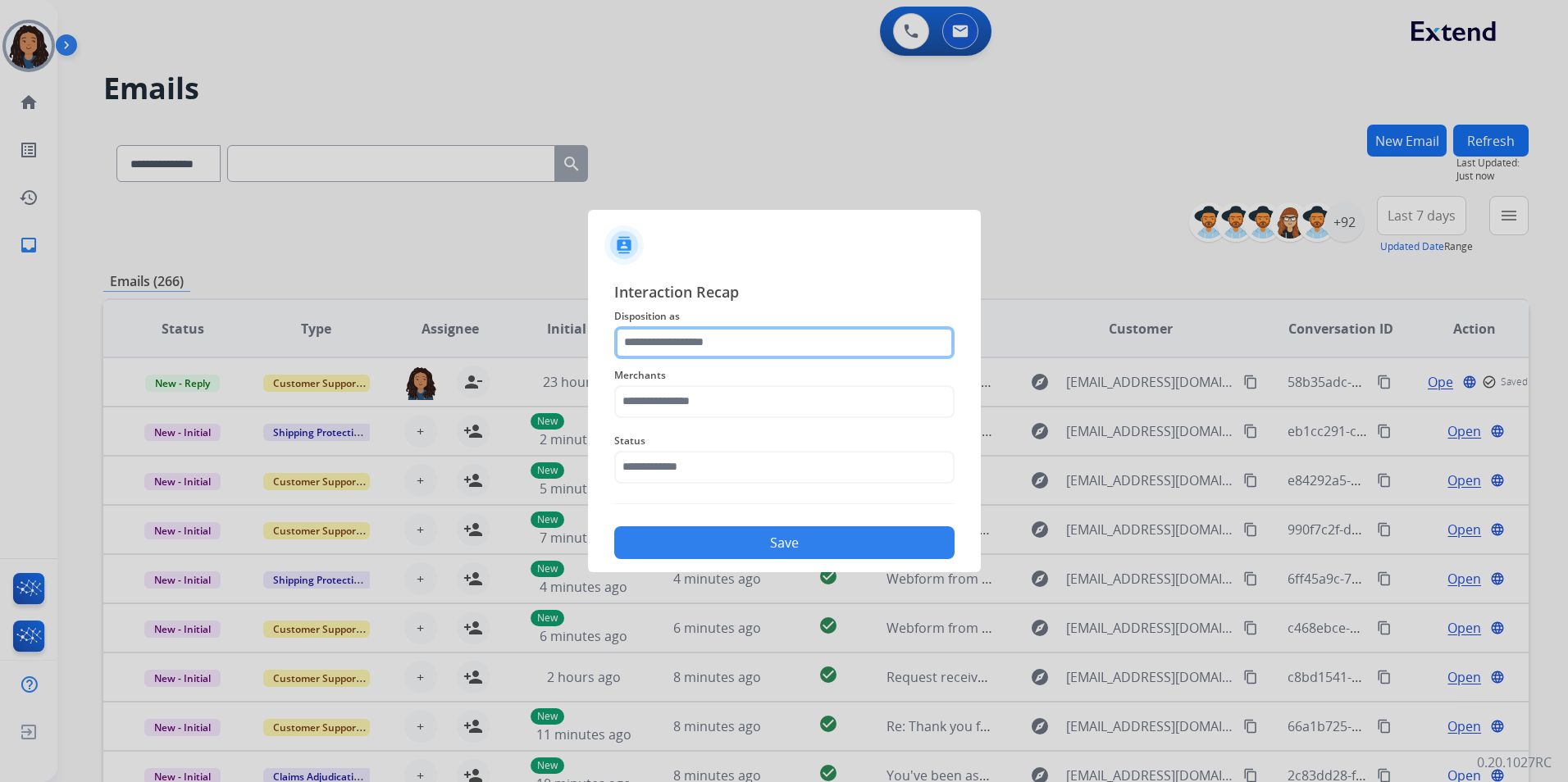
click at [772, 331] on input "text" at bounding box center [785, 342] width 340 height 32
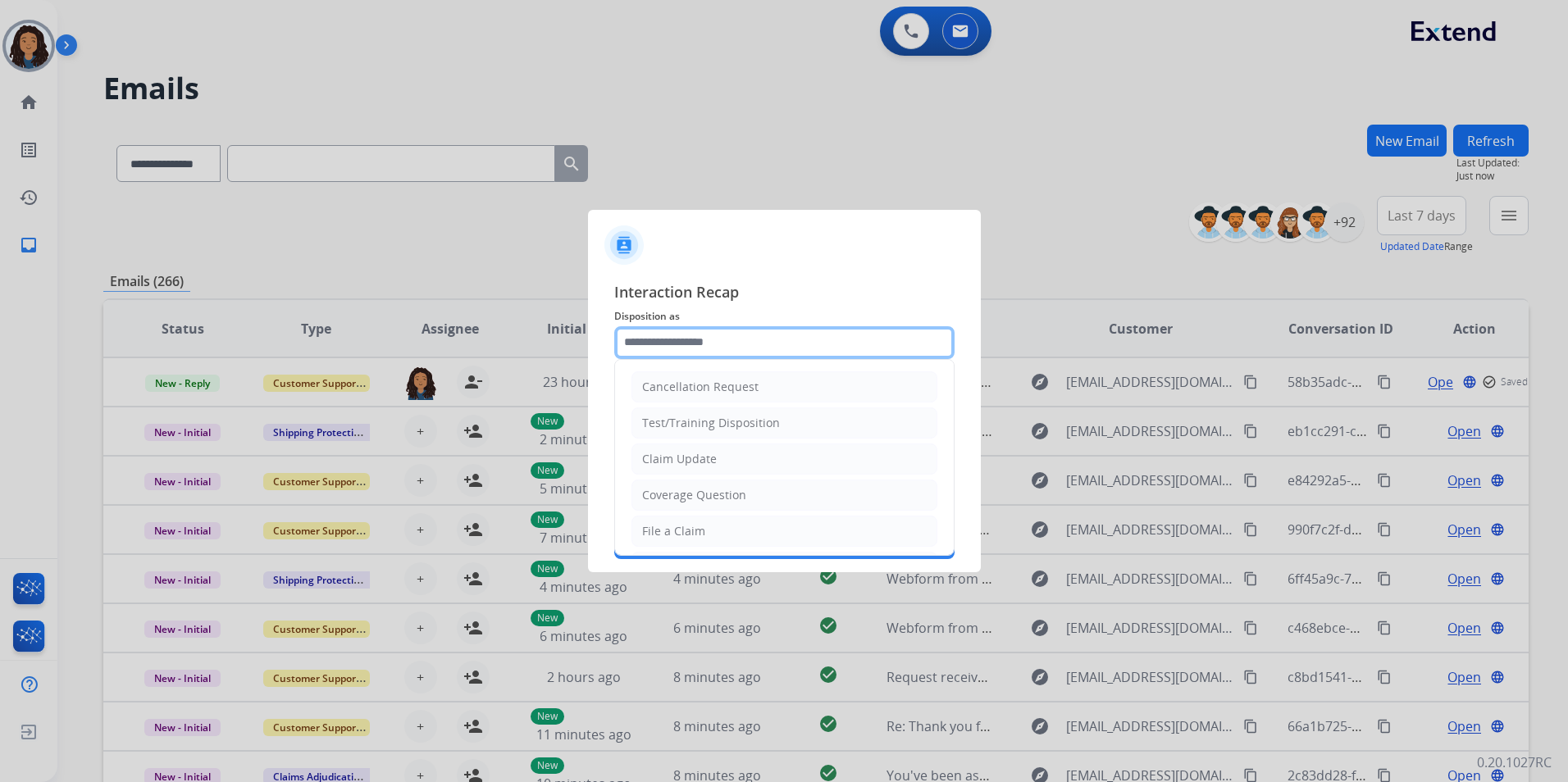
type input "**********"
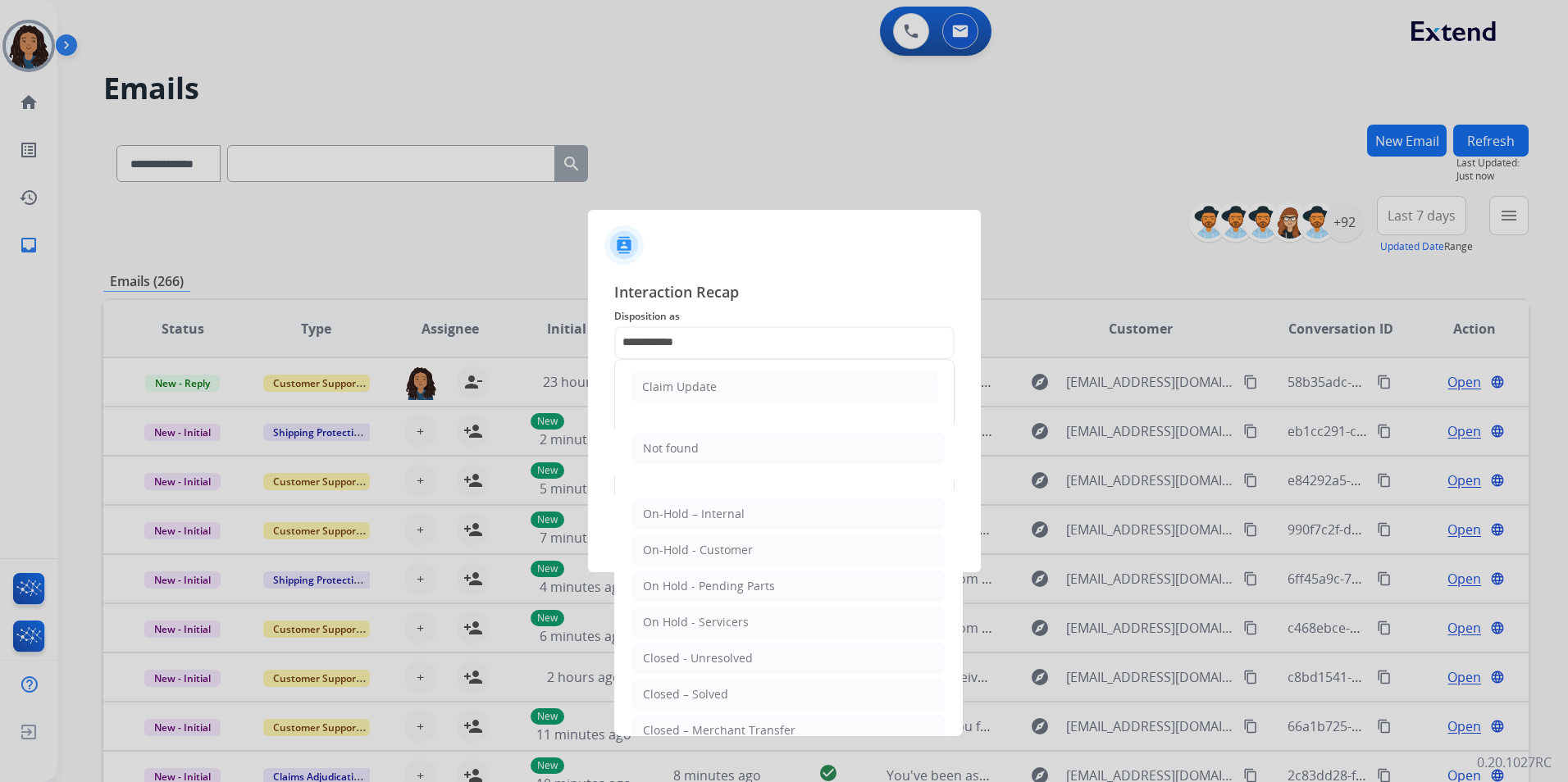
click at [695, 397] on li "Claim Update" at bounding box center [784, 387] width 306 height 31
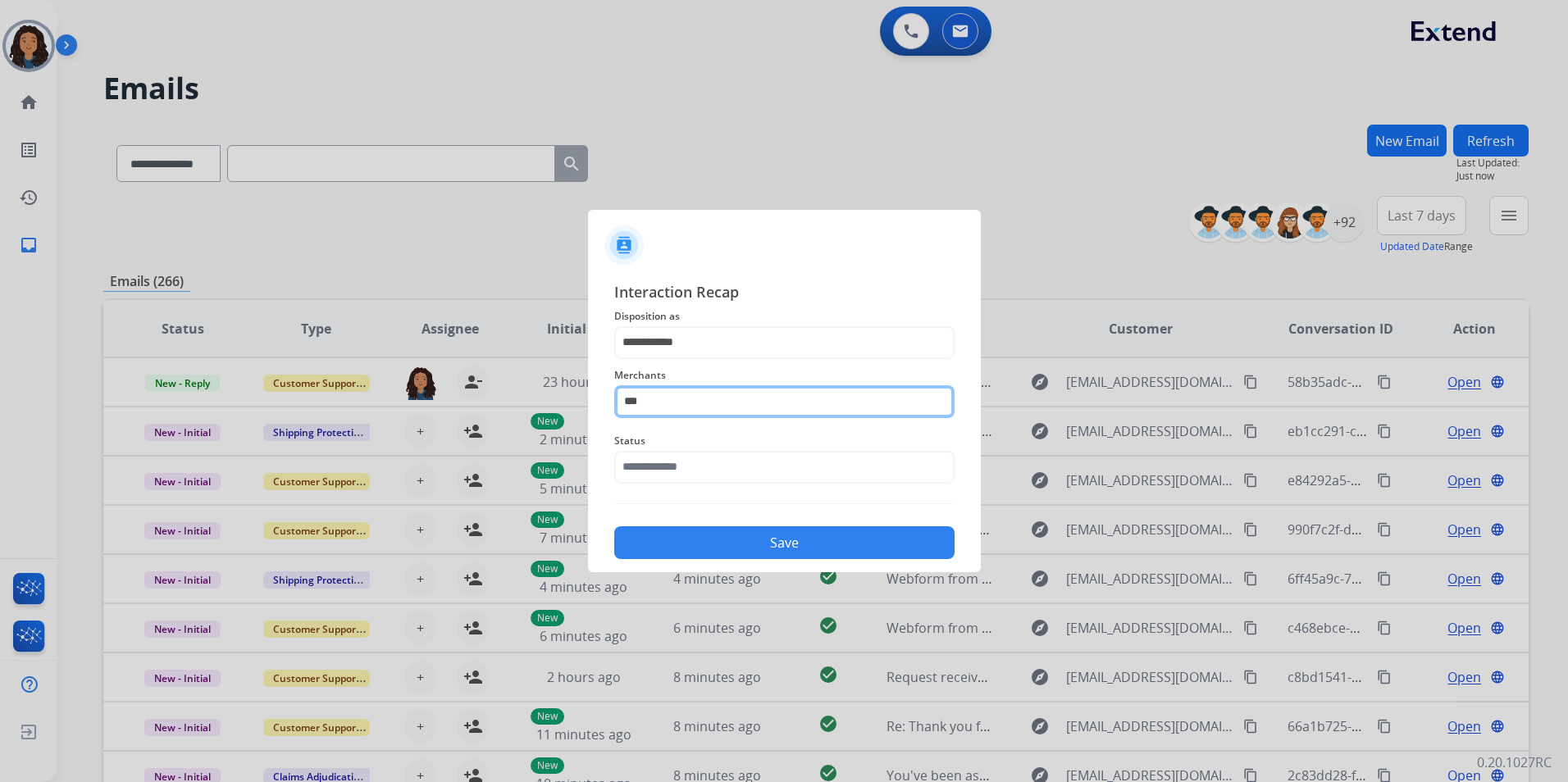
drag, startPoint x: 655, startPoint y: 397, endPoint x: 329, endPoint y: 388, distance: 326.1
click at [0, 387] on app-contact-recap-modal "**********" at bounding box center [0, 391] width 0 height 782
click at [741, 450] on li "Jomashop" at bounding box center [789, 448] width 312 height 31
type input "********"
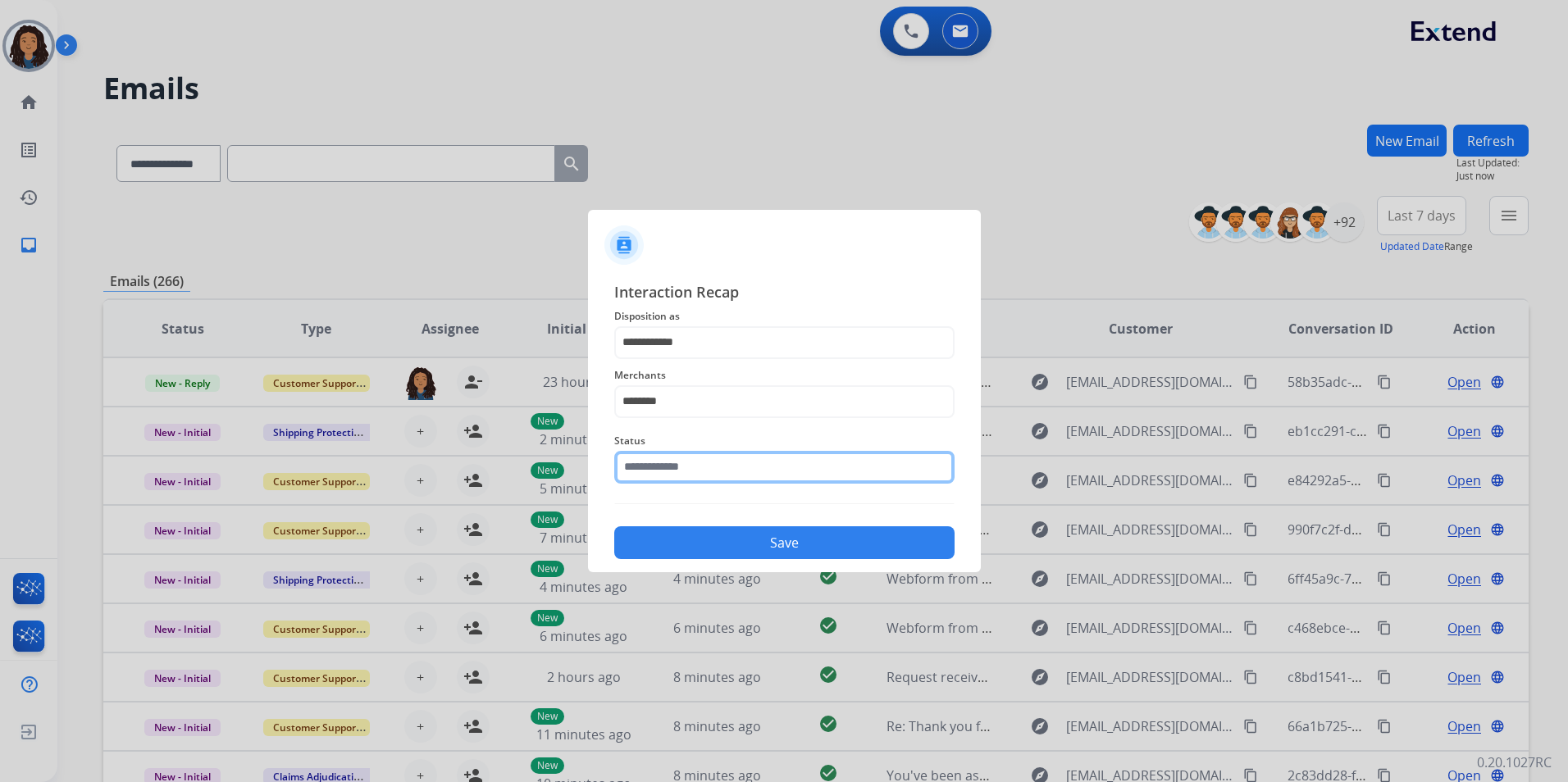
click at [714, 468] on input "text" at bounding box center [785, 467] width 340 height 32
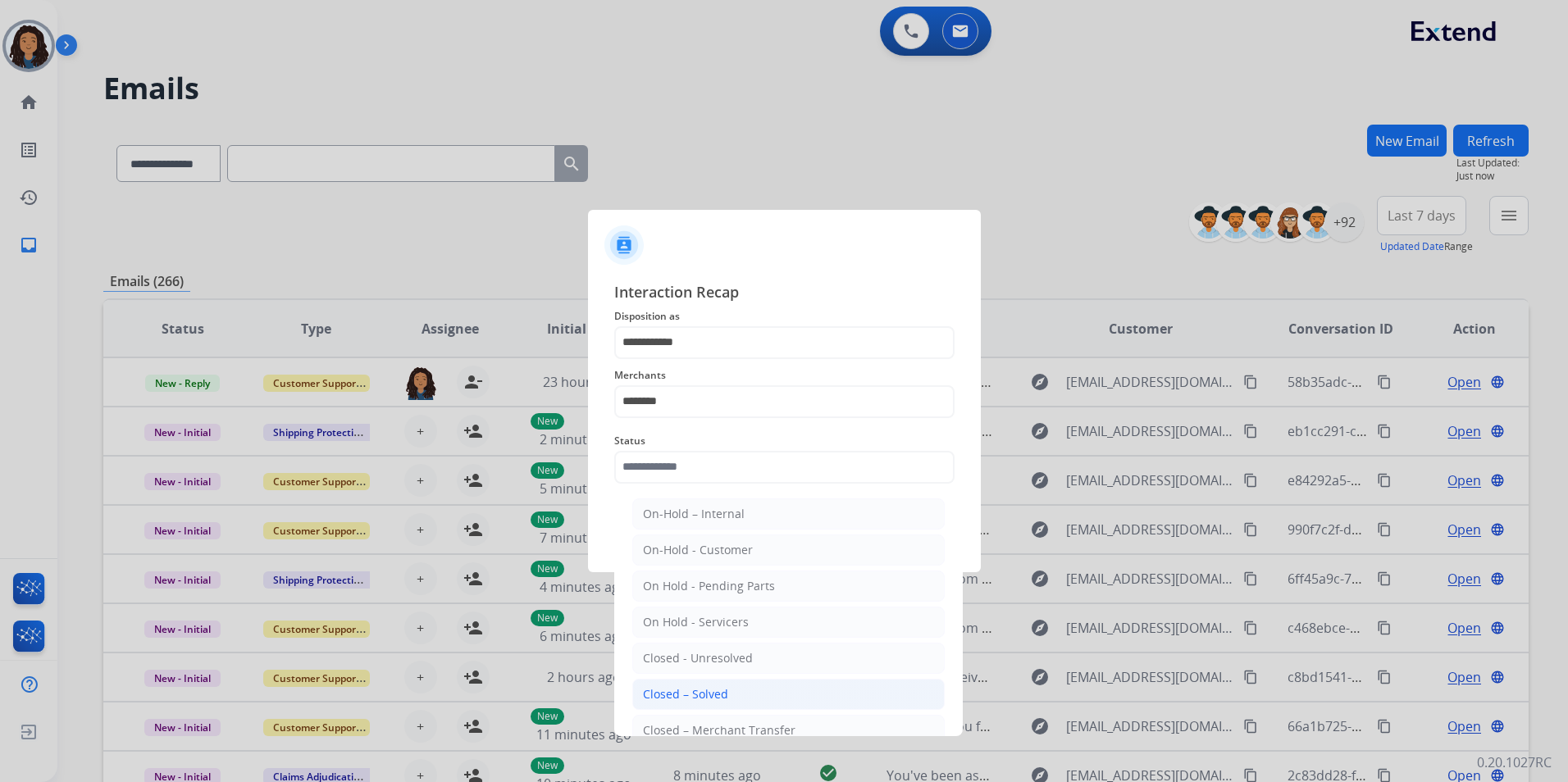
click at [714, 690] on div "Closed – Solved" at bounding box center [686, 695] width 85 height 17
type input "**********"
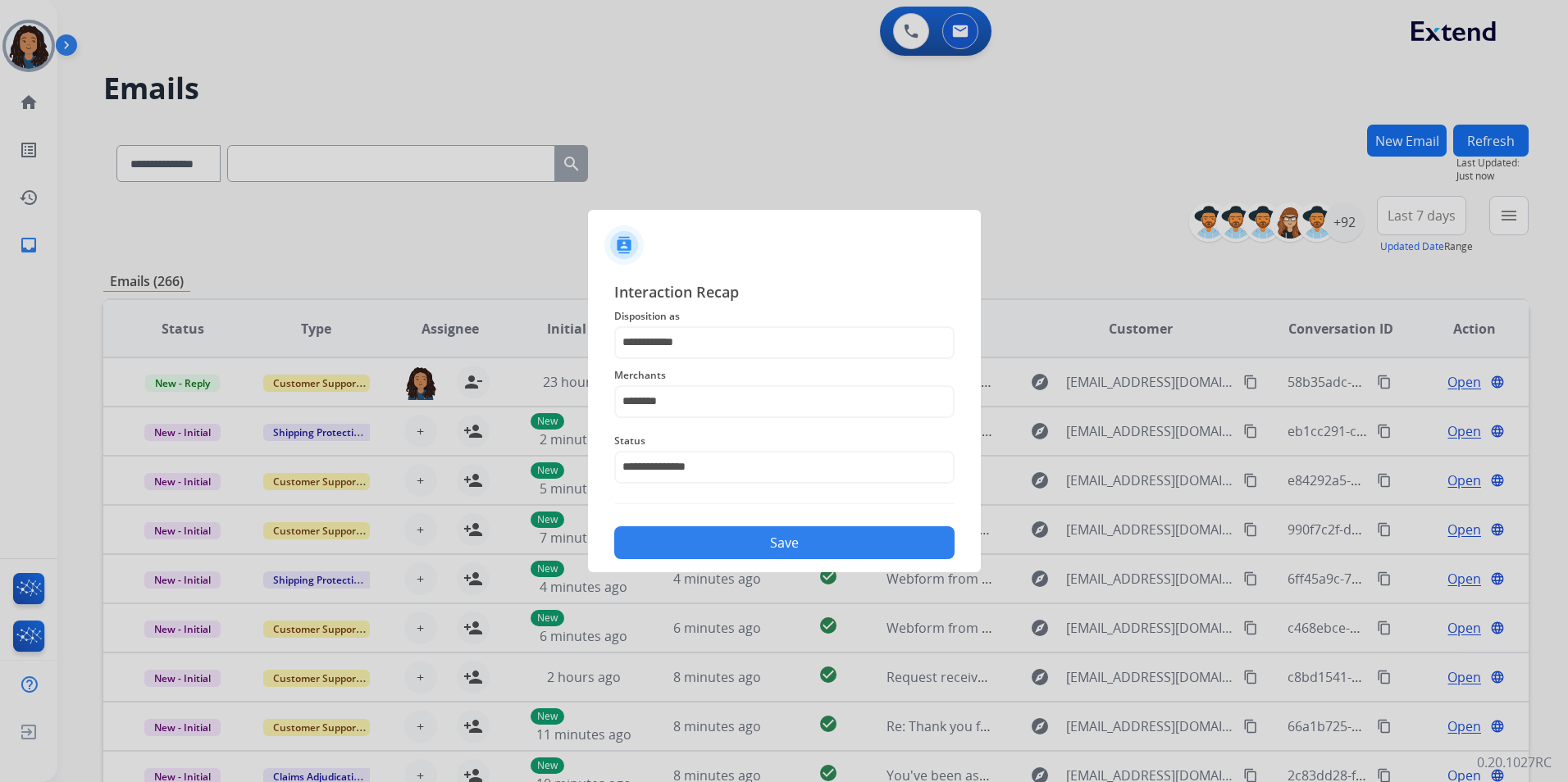
click at [692, 549] on button "Save" at bounding box center [785, 543] width 340 height 32
